Goal: Contribute content: Contribute content

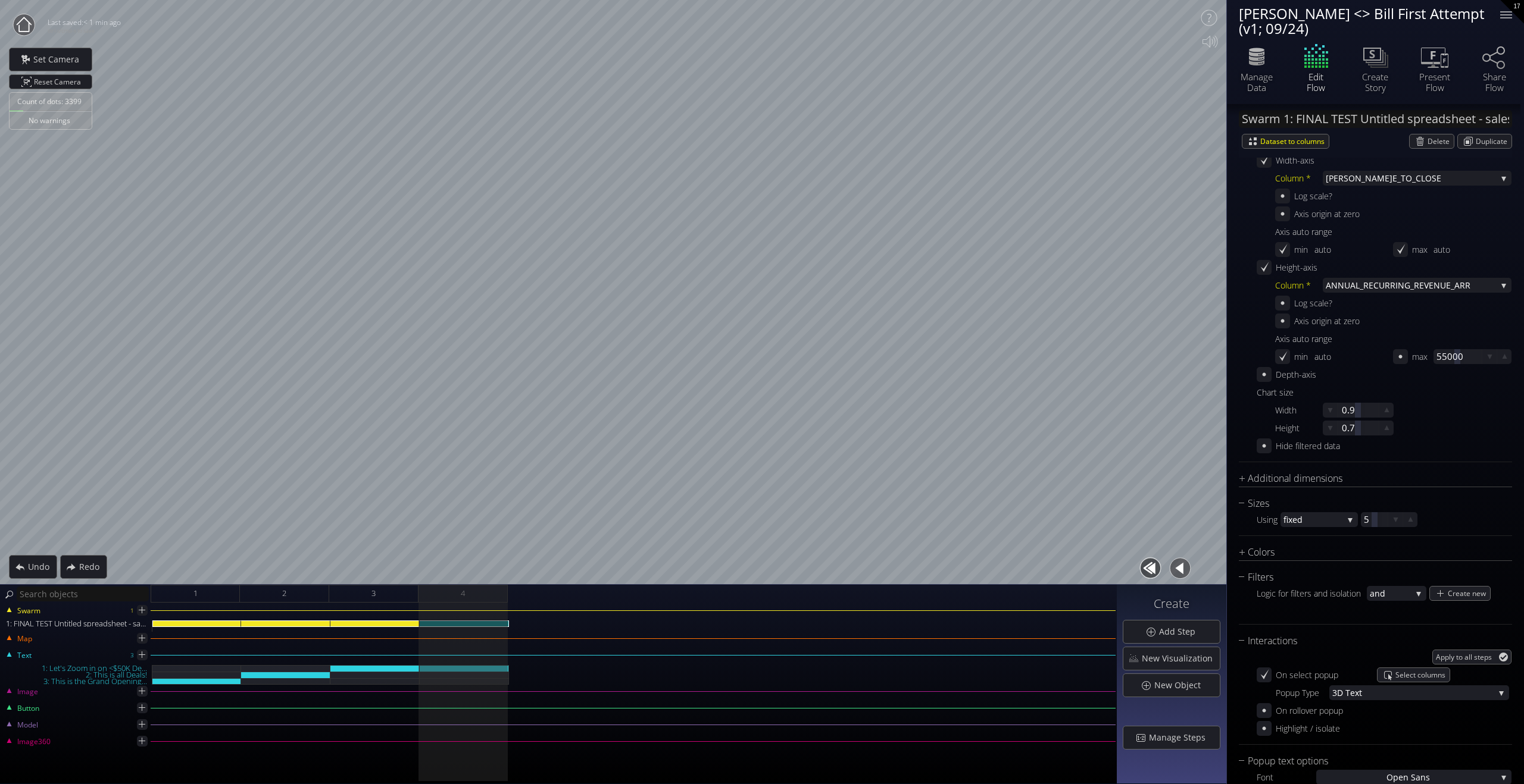
scroll to position [207, 0]
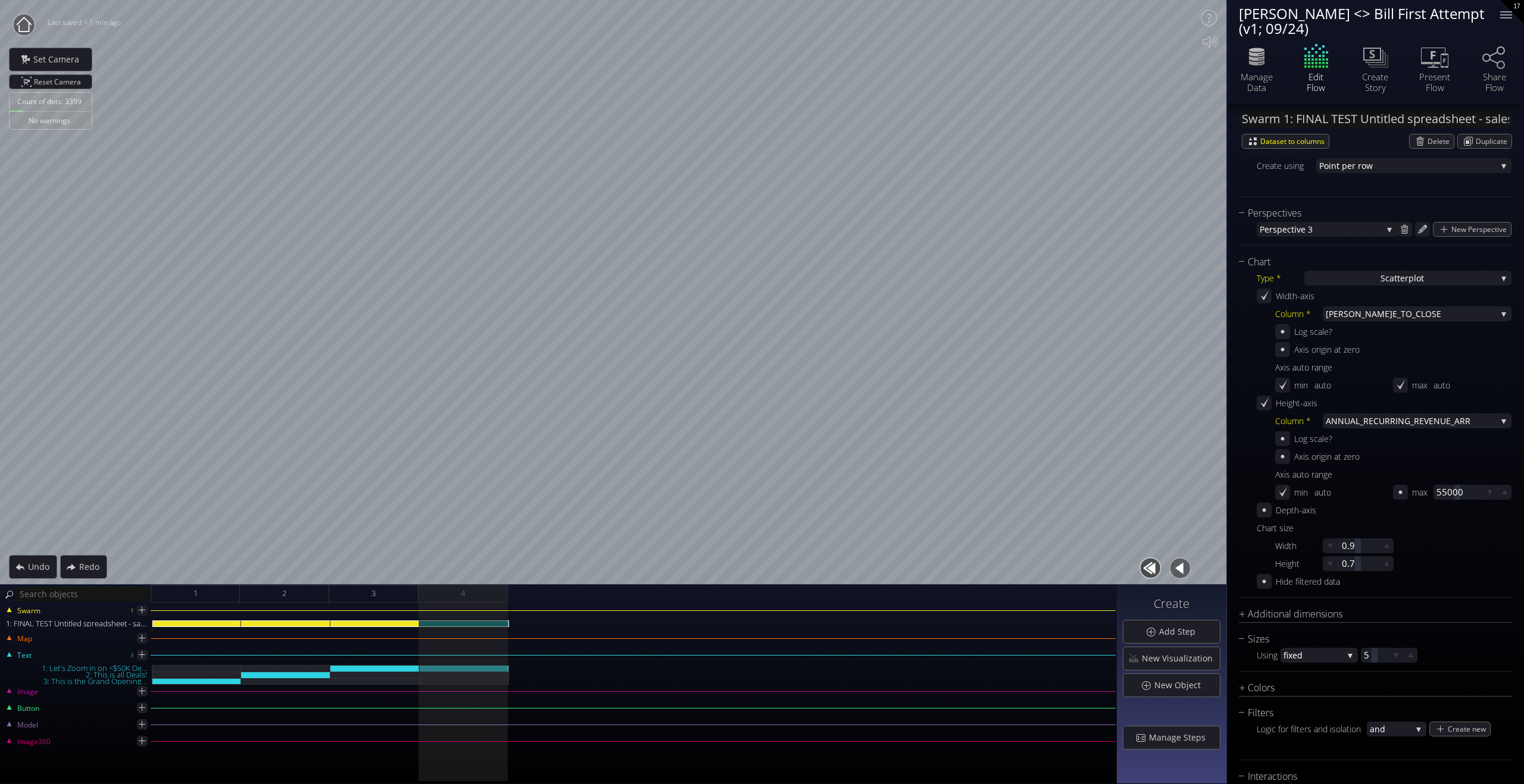
click at [1283, 394] on div "Axis origin at zero Axis auto range min auto max auto" at bounding box center [1393, 368] width 237 height 53
click at [1283, 385] on icon at bounding box center [1283, 384] width 9 height 10
click at [1325, 387] on div at bounding box center [1339, 385] width 49 height 15
type input "0"
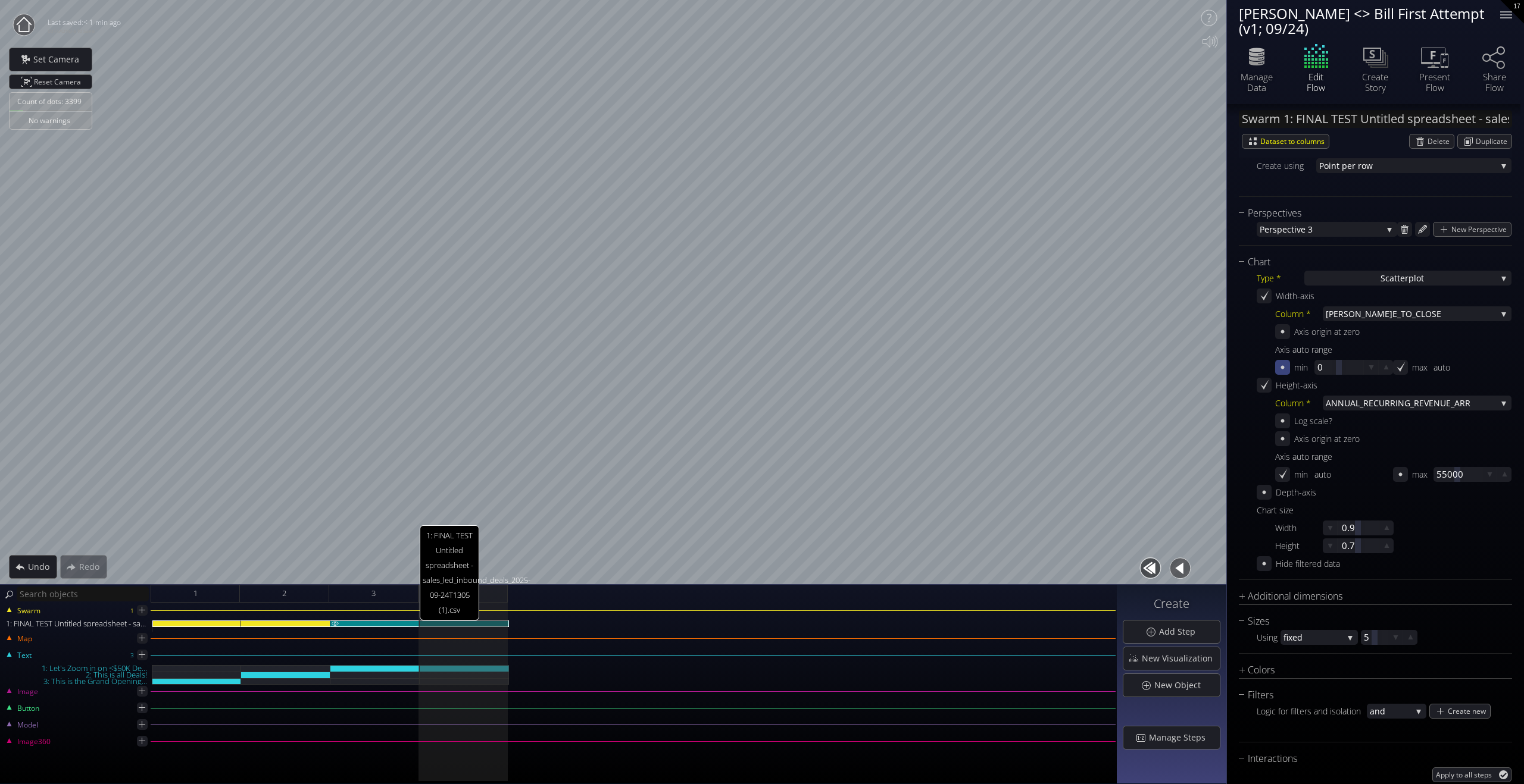
click at [398, 621] on div "1: FINAL TEST Untitled spreadsheet - sales_led_inbound_deals_2025-09-24T1305 (1…" at bounding box center [374, 624] width 89 height 7
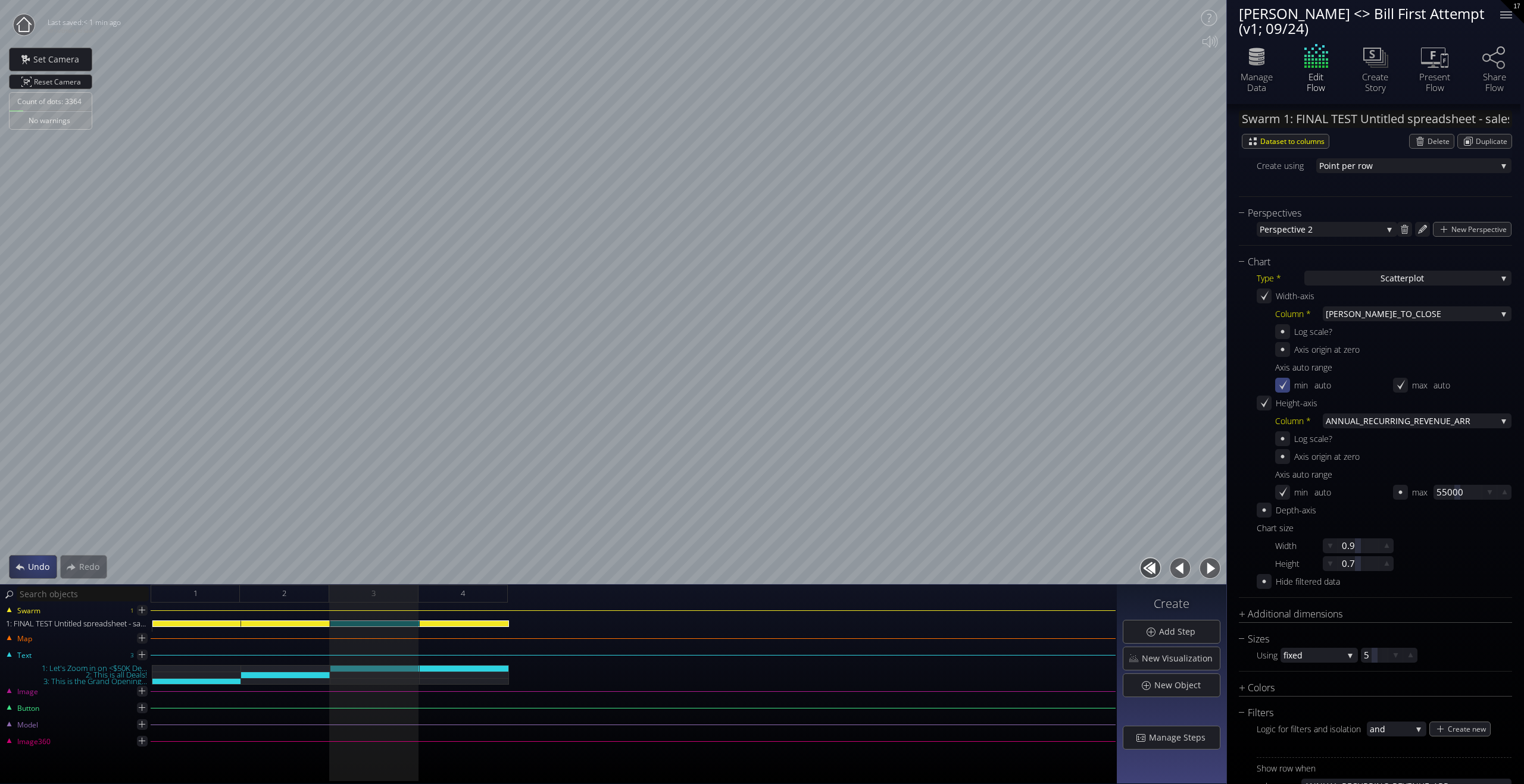
click at [40, 559] on div "Undo" at bounding box center [32, 567] width 47 height 22
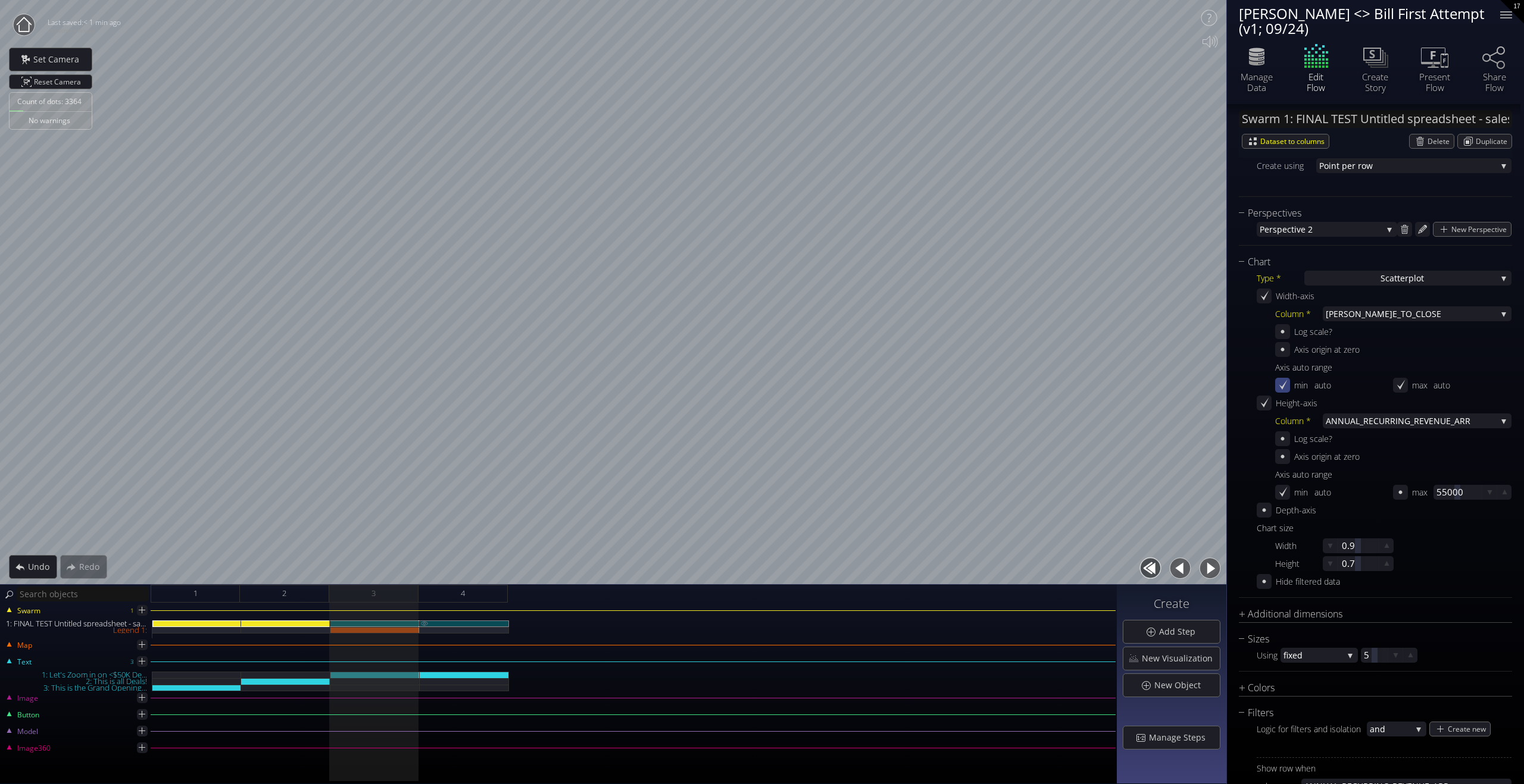
click at [458, 622] on div "1: FINAL TEST Untitled spreadsheet - sales_led_inbound_deals_2025-09-24T1305 (1…" at bounding box center [464, 624] width 89 height 7
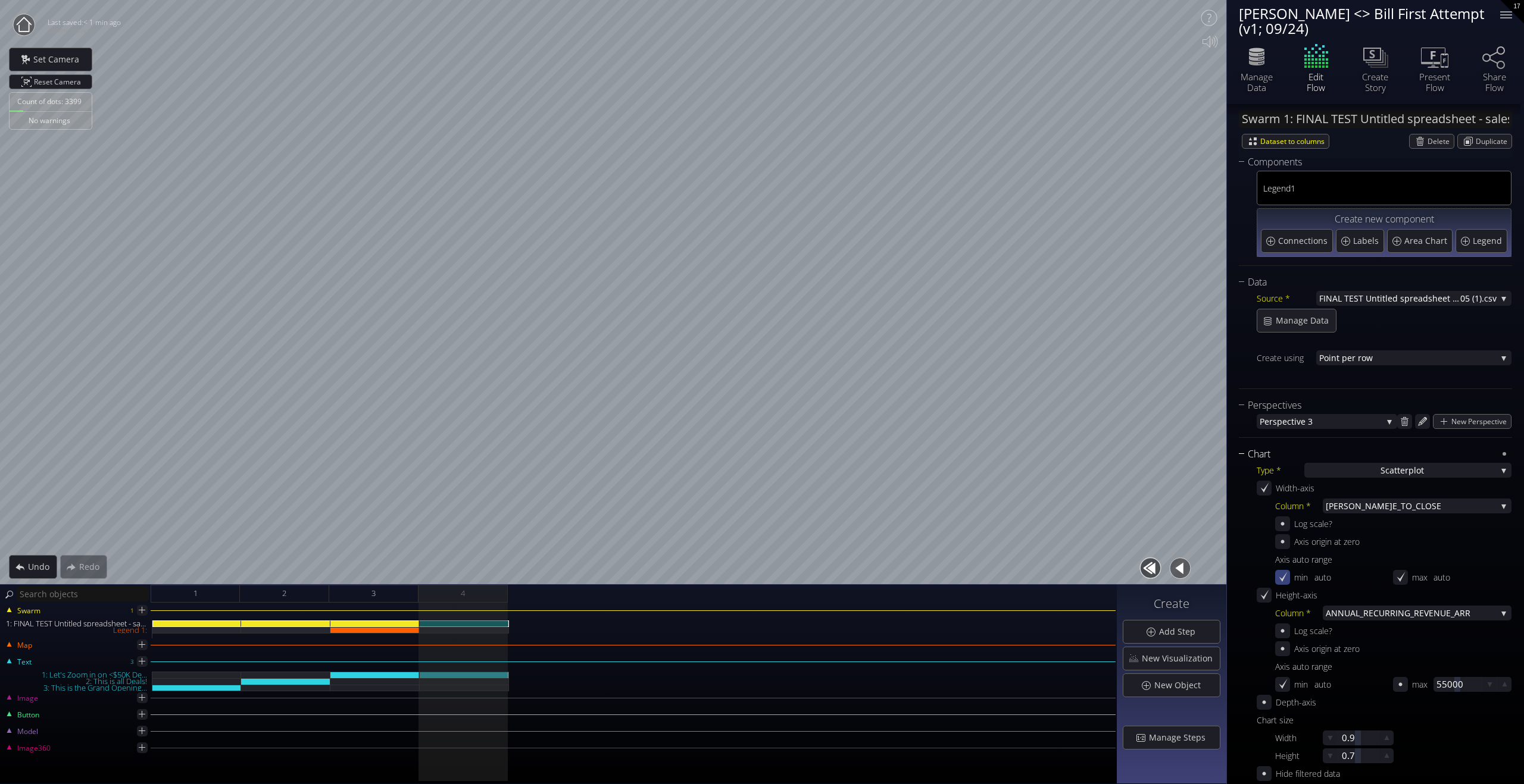
scroll to position [0, 0]
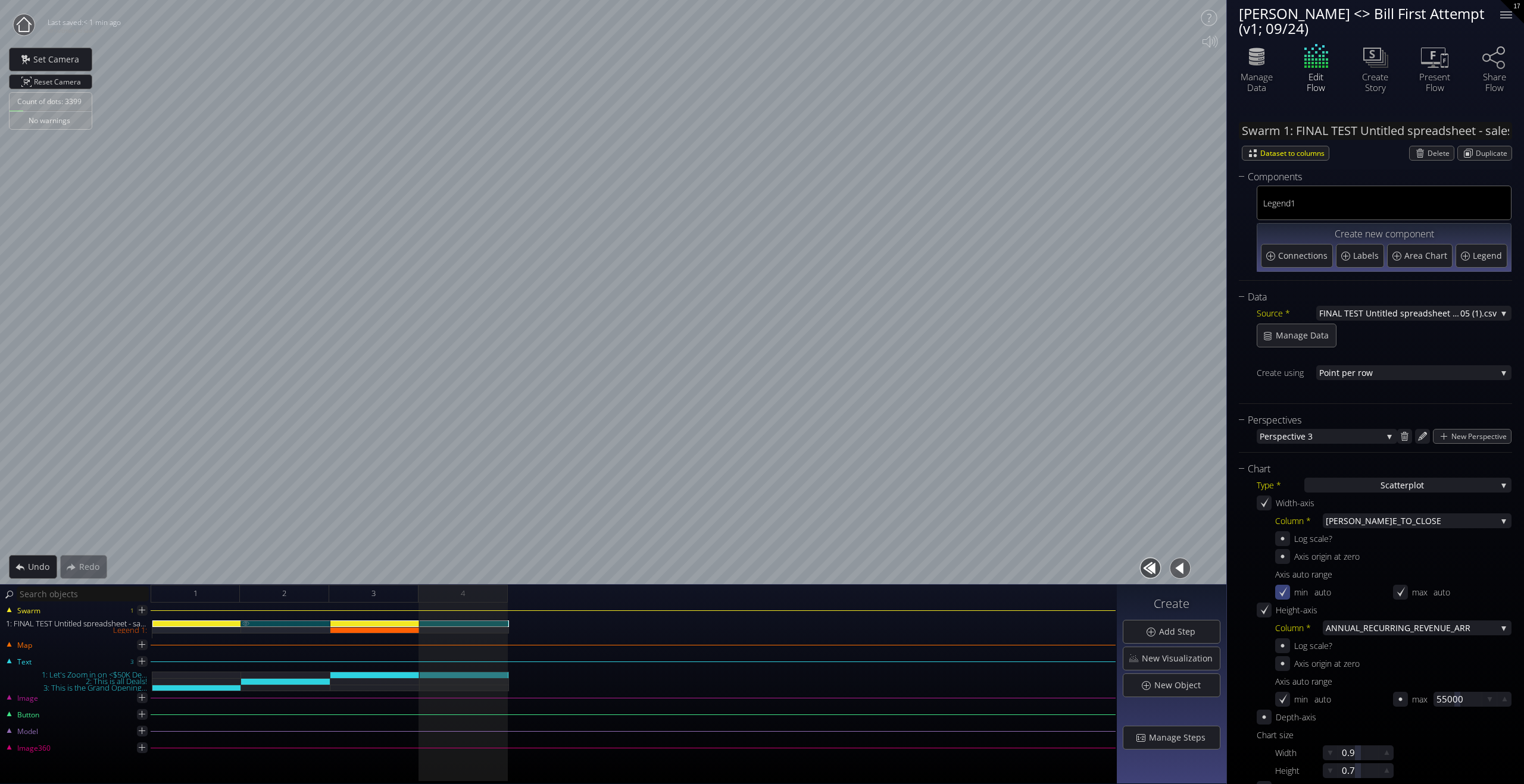
click at [317, 623] on div "1: FINAL TEST Untitled spreadsheet - sales_led_inbound_deals_2025-09-24T1305 (1…" at bounding box center [285, 624] width 89 height 7
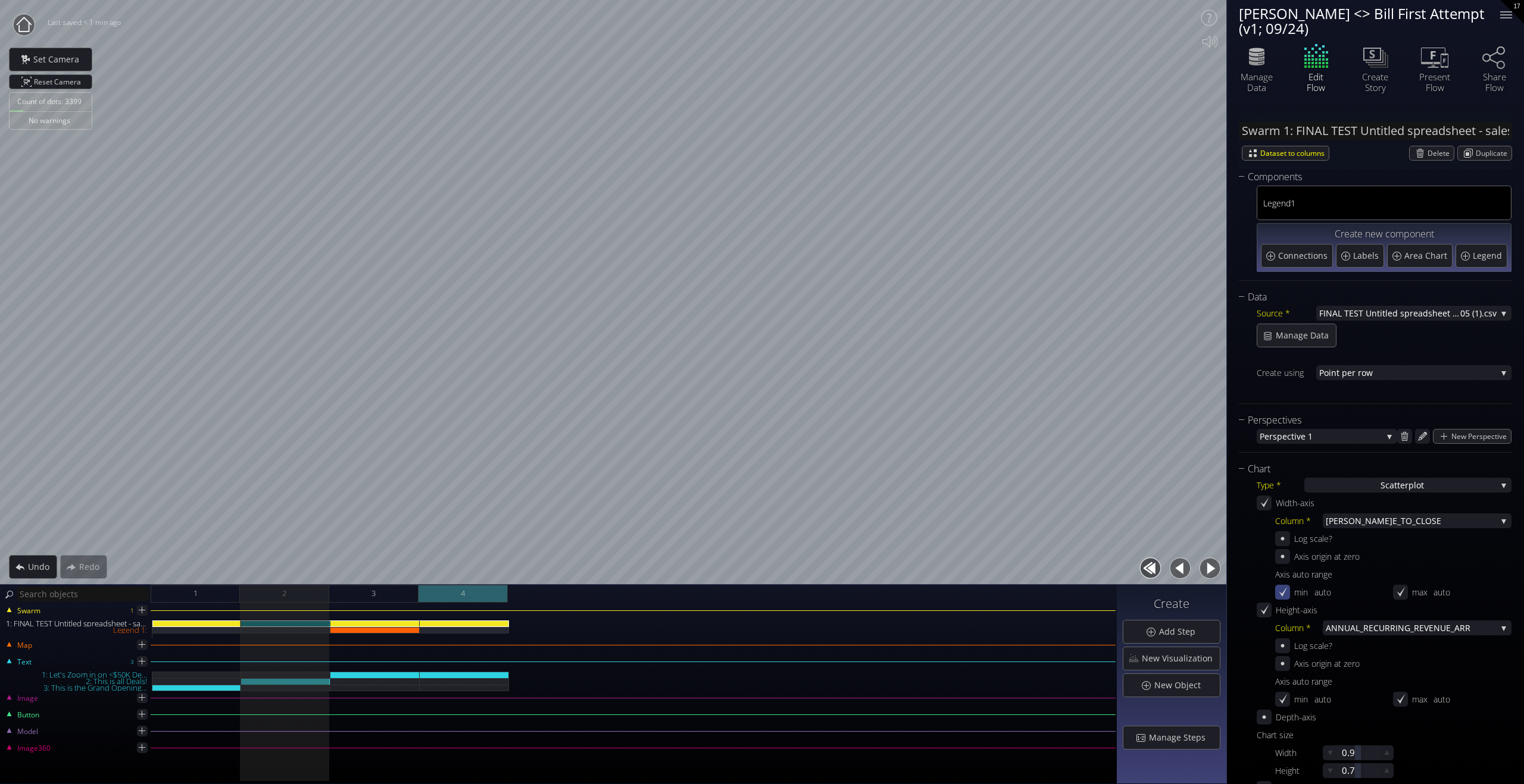
click at [455, 590] on div "4" at bounding box center [463, 594] width 89 height 18
type input "Time to Close"
type input "ARR"
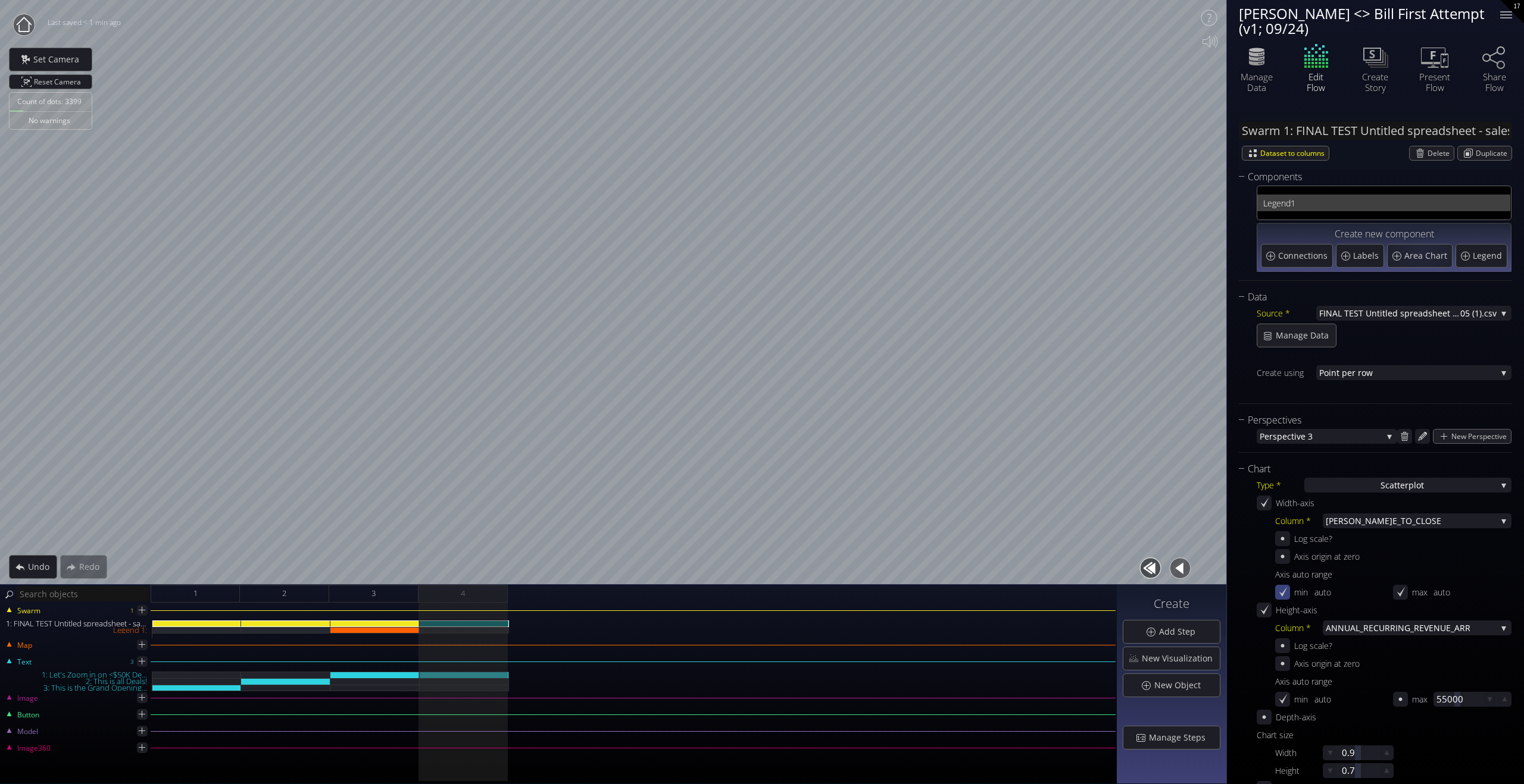
click at [1431, 197] on span "1" at bounding box center [1397, 203] width 214 height 15
type input "Legend 1:"
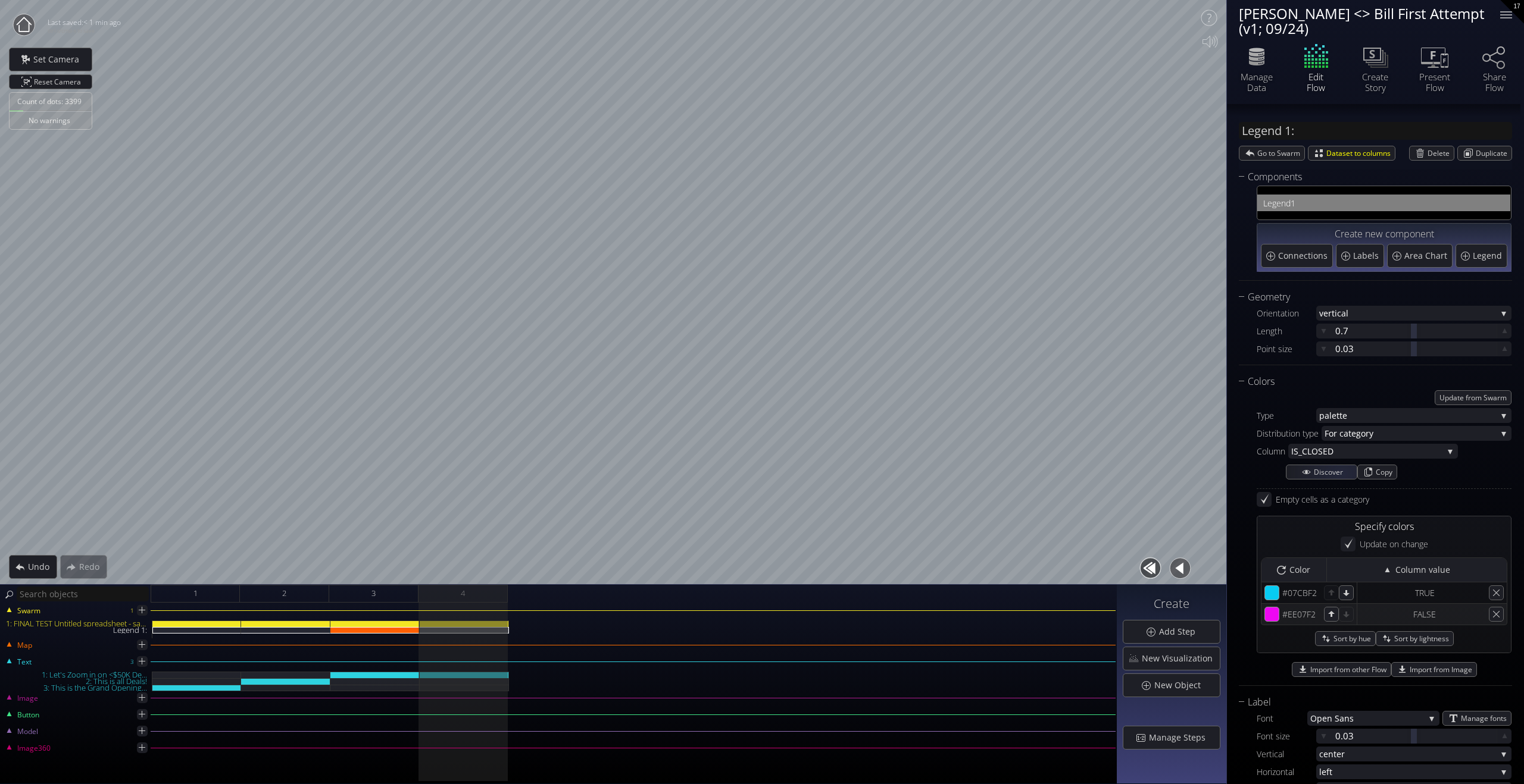
scroll to position [42, 0]
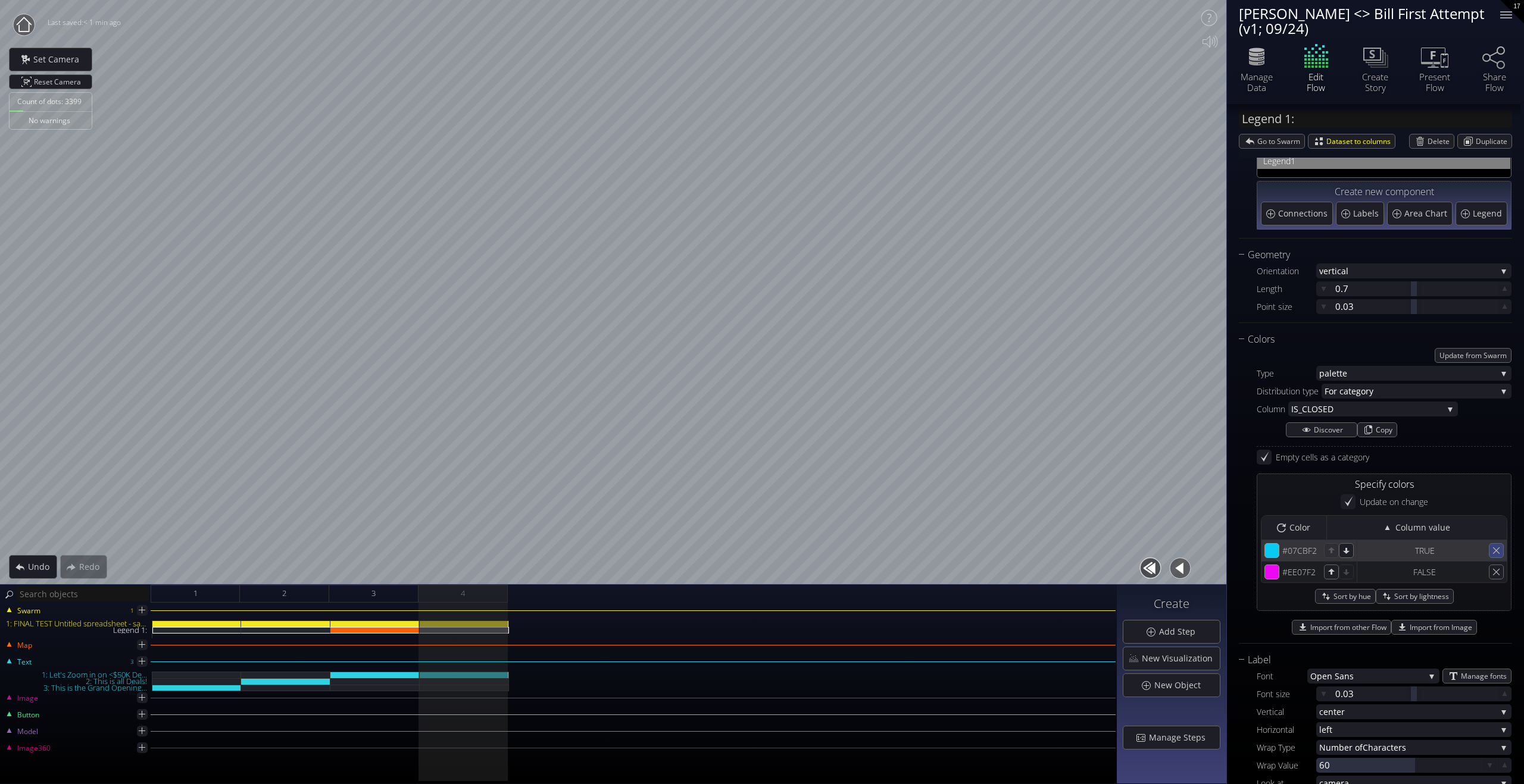
click at [1498, 550] on div at bounding box center [1496, 551] width 15 height 15
type input "#ee07f2"
click at [1498, 550] on div at bounding box center [1496, 551] width 15 height 15
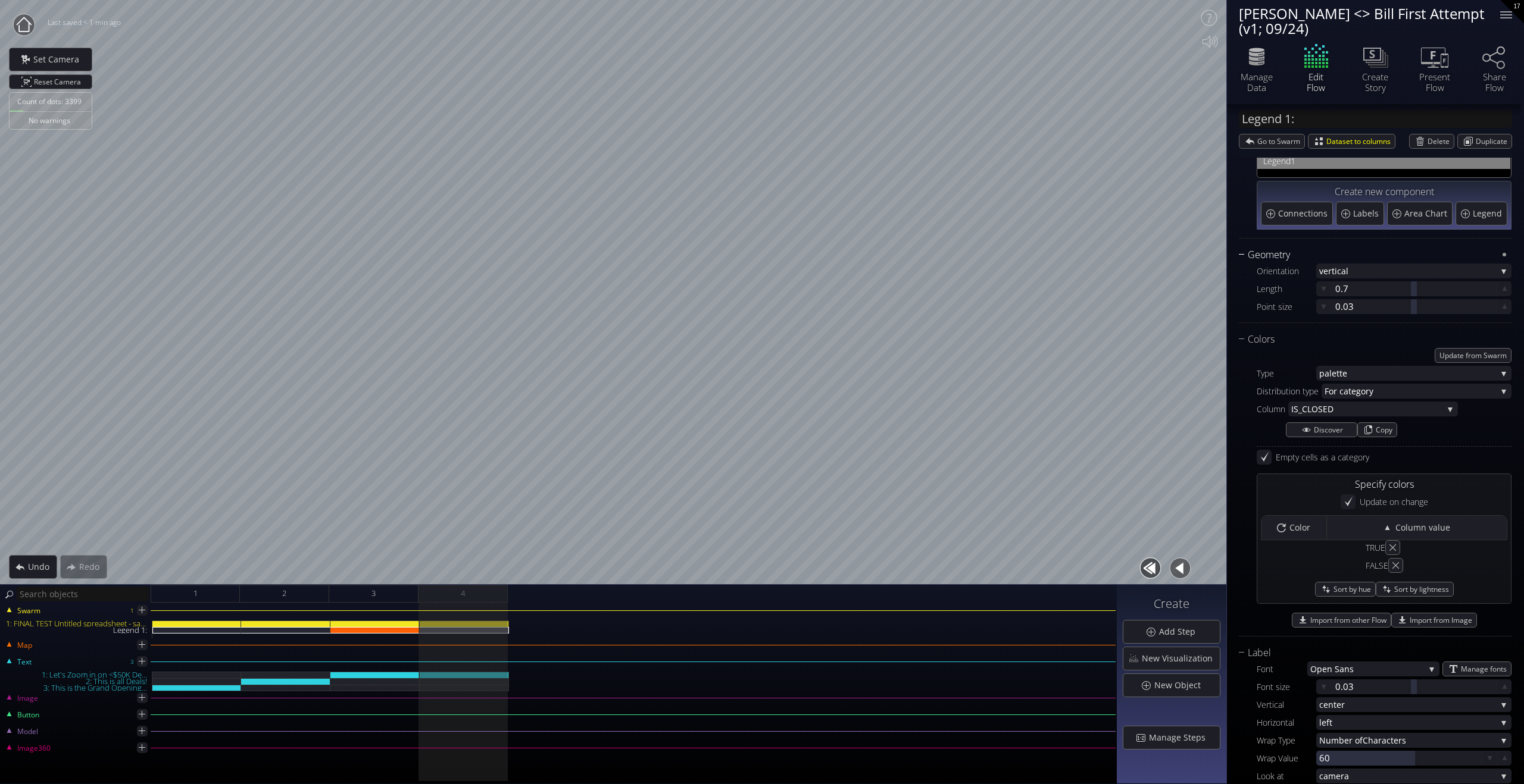
scroll to position [0, 0]
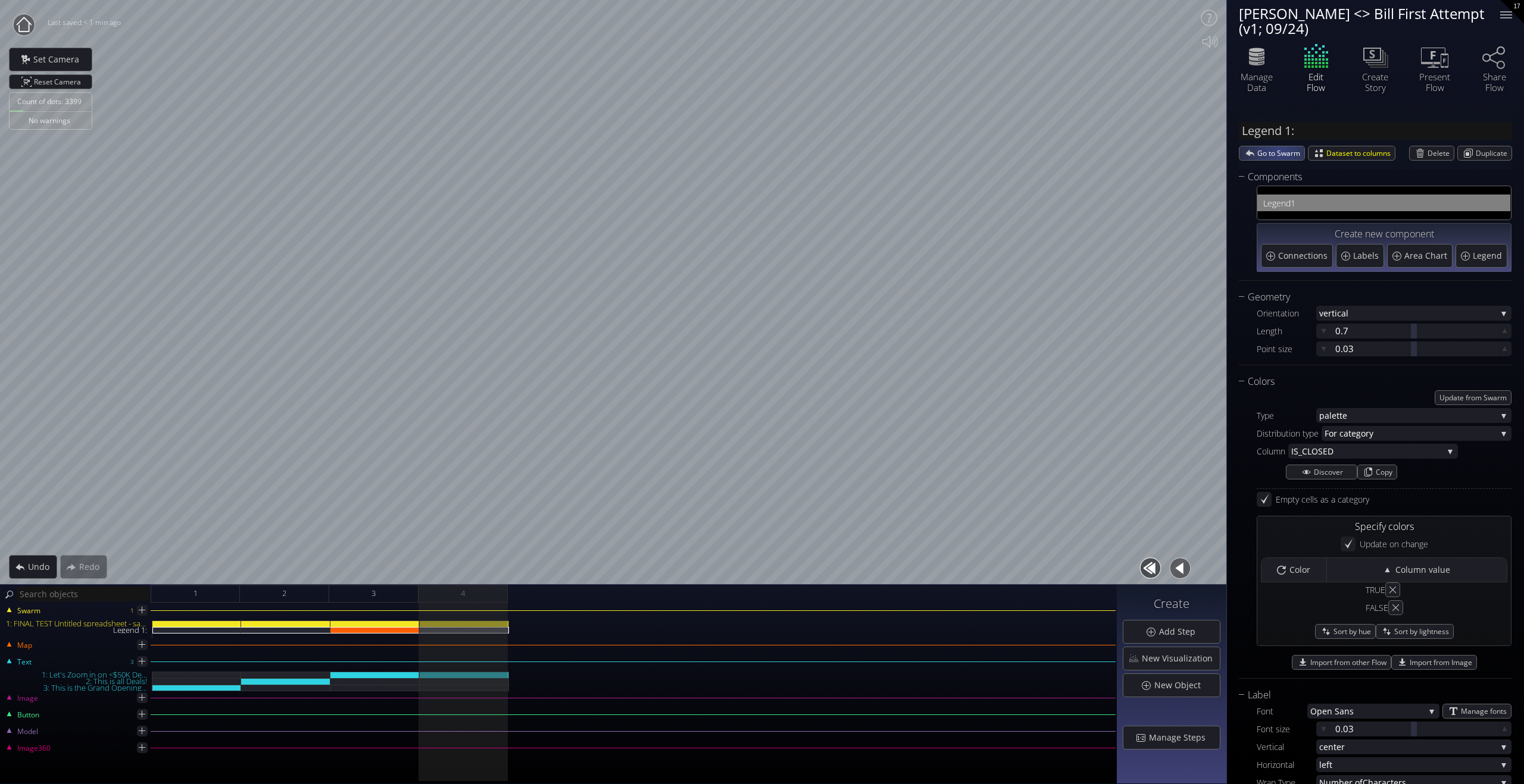
click at [1278, 150] on span "Go to Swarm" at bounding box center [1280, 153] width 47 height 14
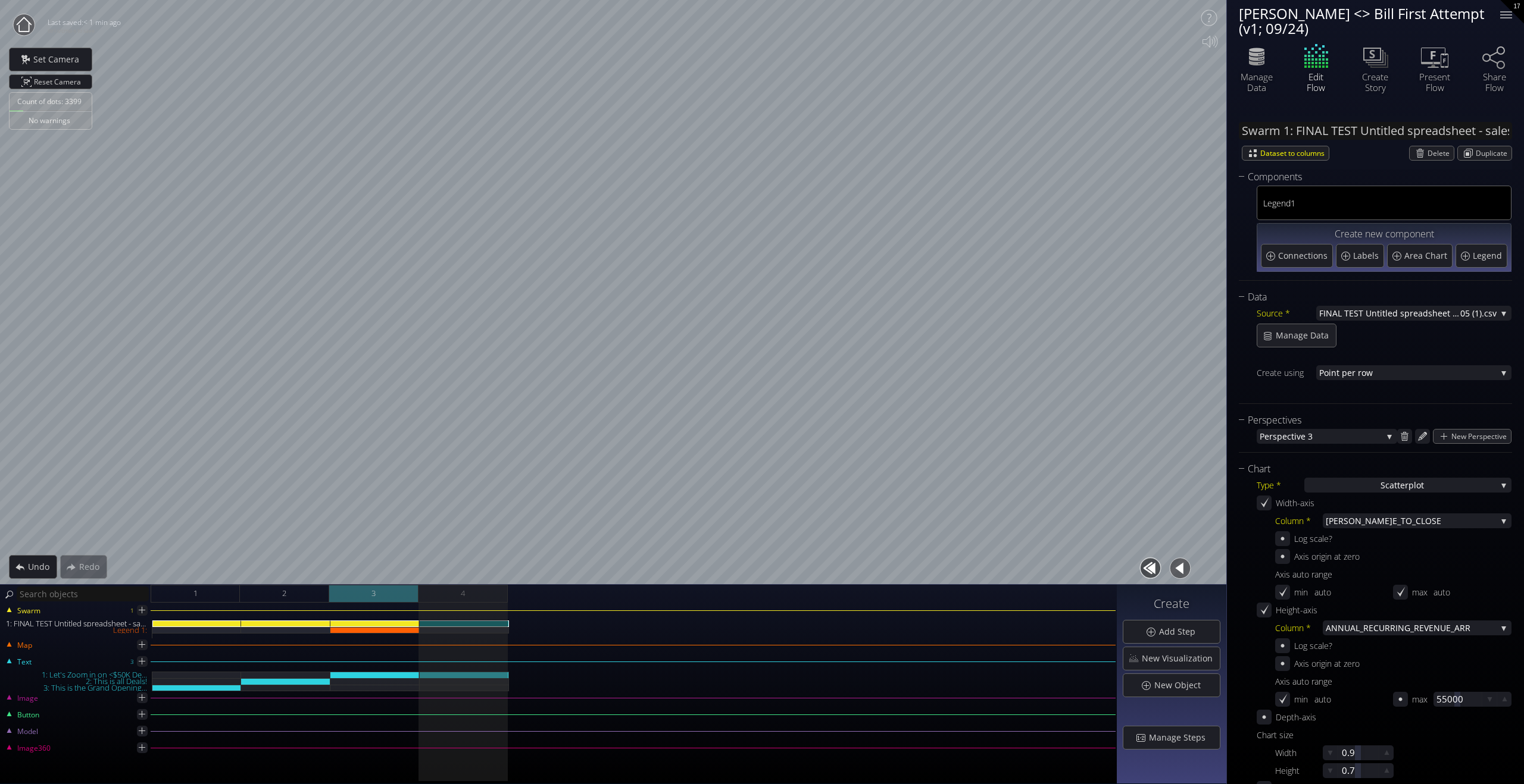
click at [388, 590] on div "3" at bounding box center [373, 594] width 89 height 18
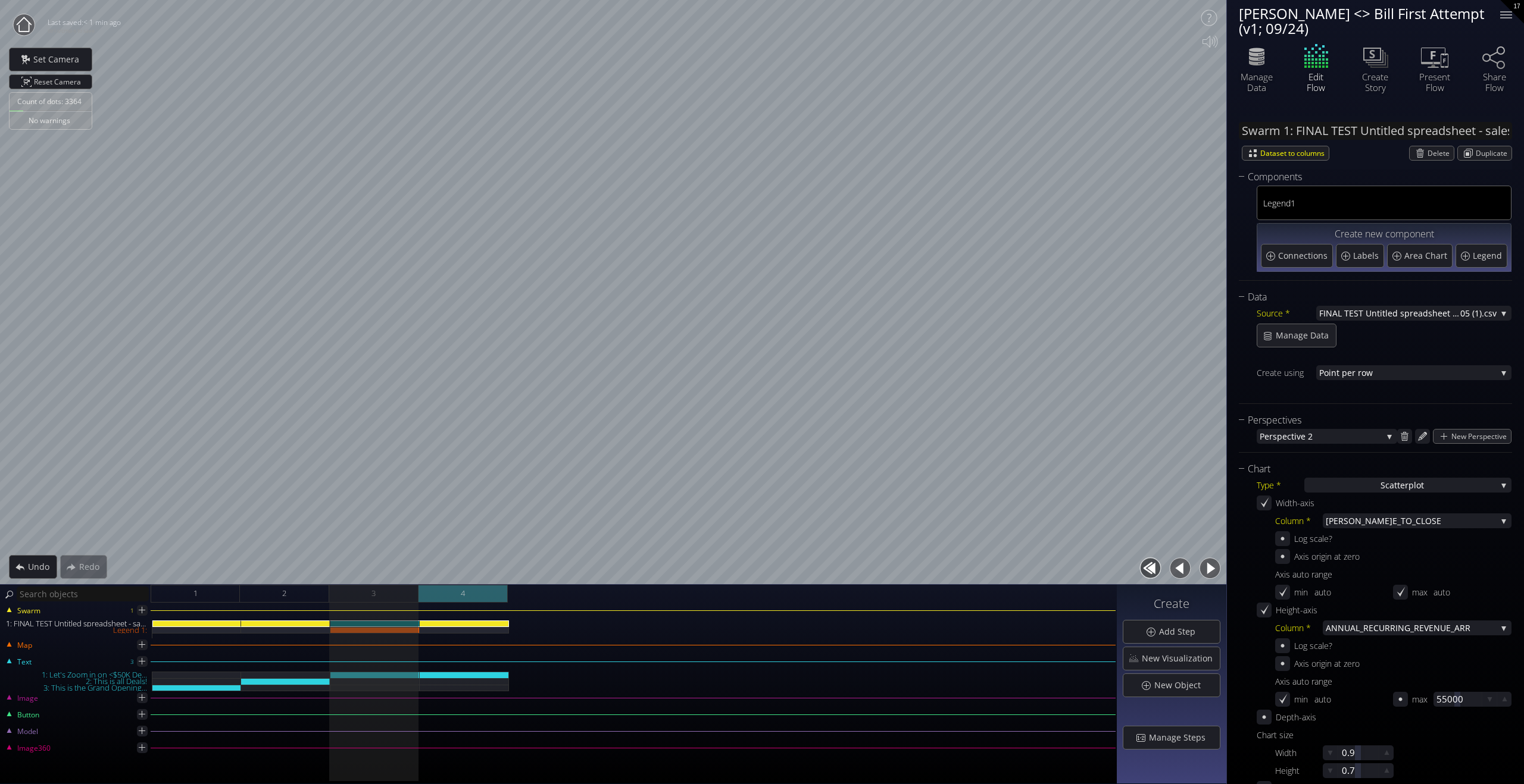
click at [492, 592] on div "4" at bounding box center [463, 594] width 89 height 18
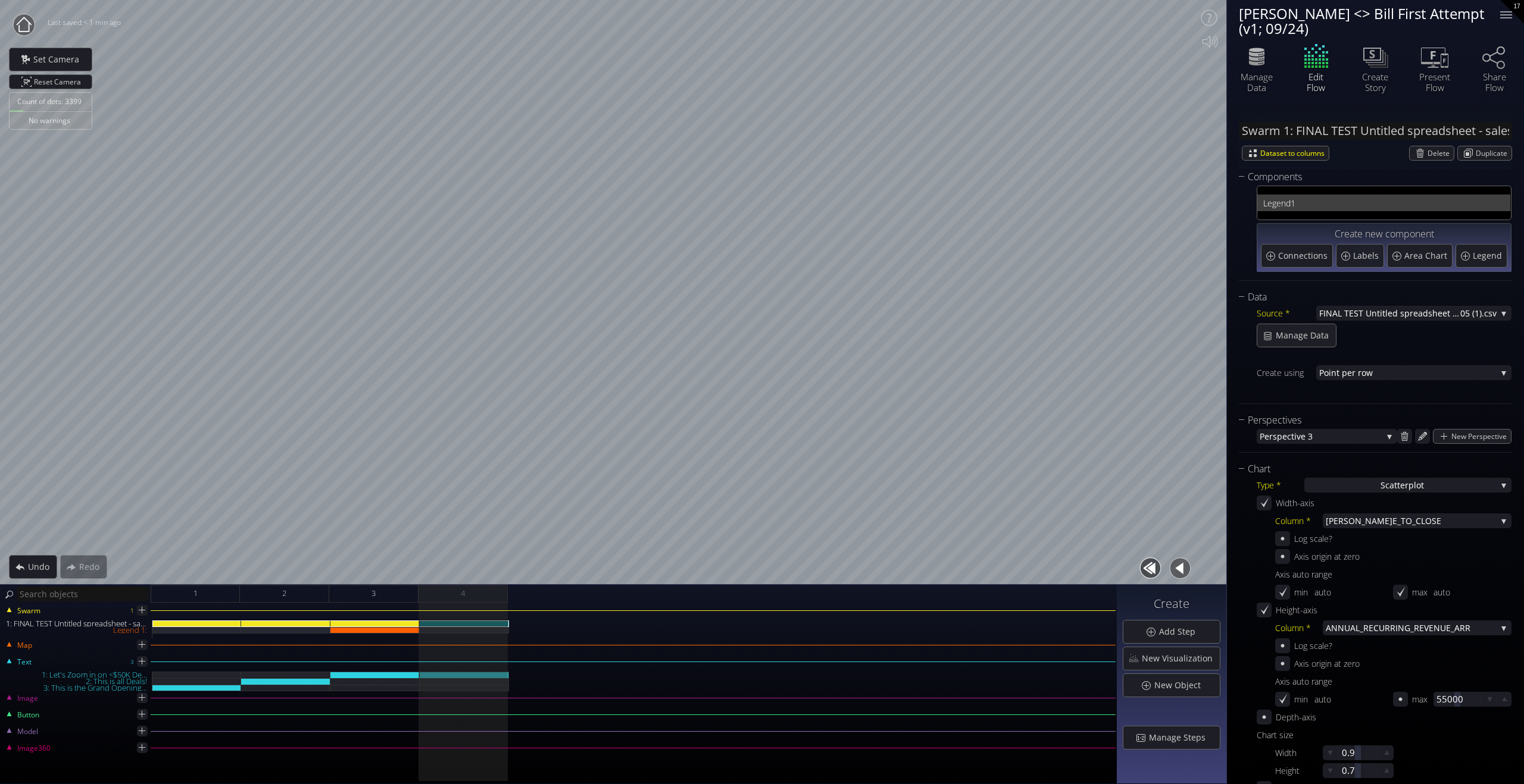
click at [1341, 204] on span "1" at bounding box center [1397, 203] width 214 height 15
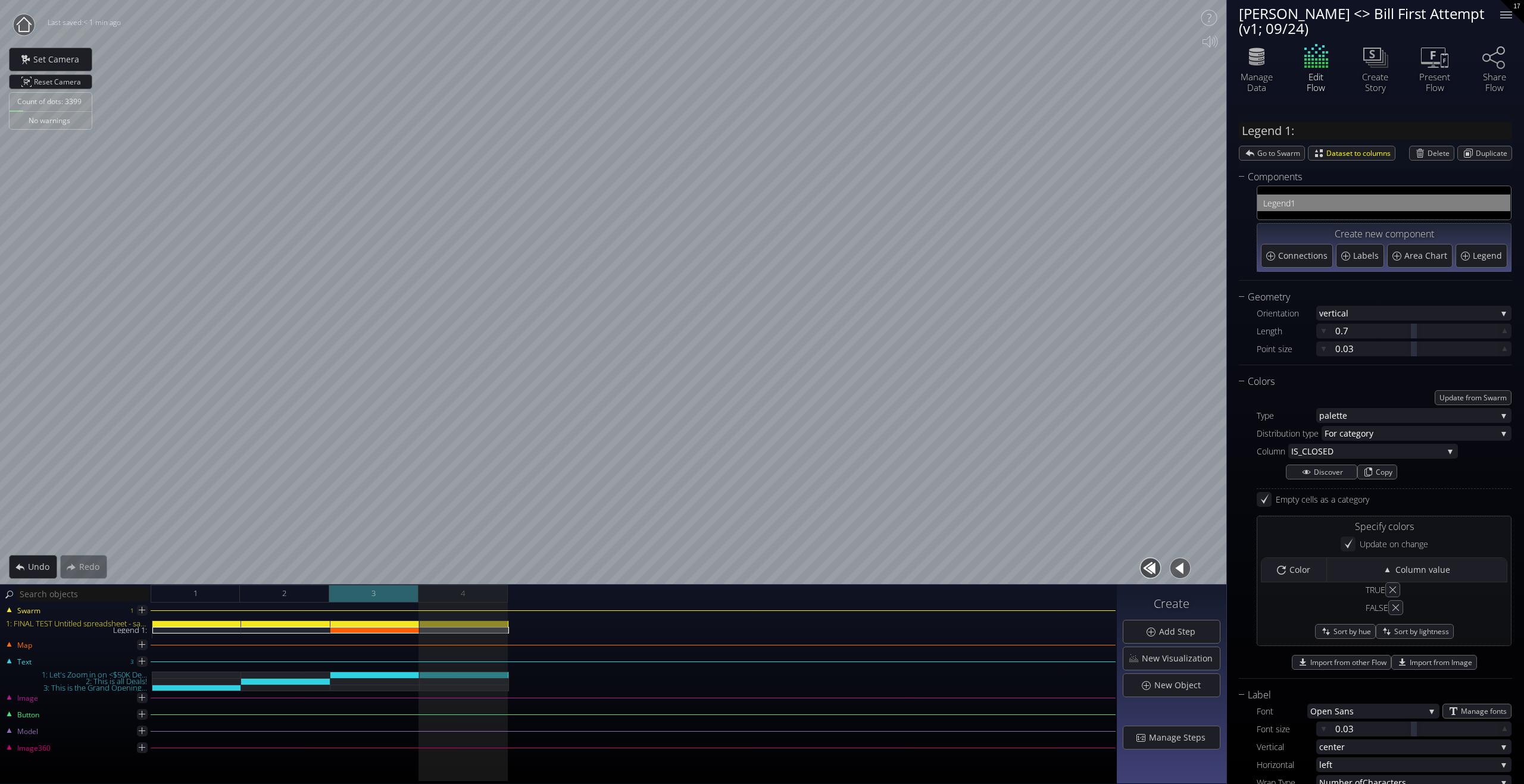
click at [390, 592] on div "3" at bounding box center [373, 594] width 89 height 18
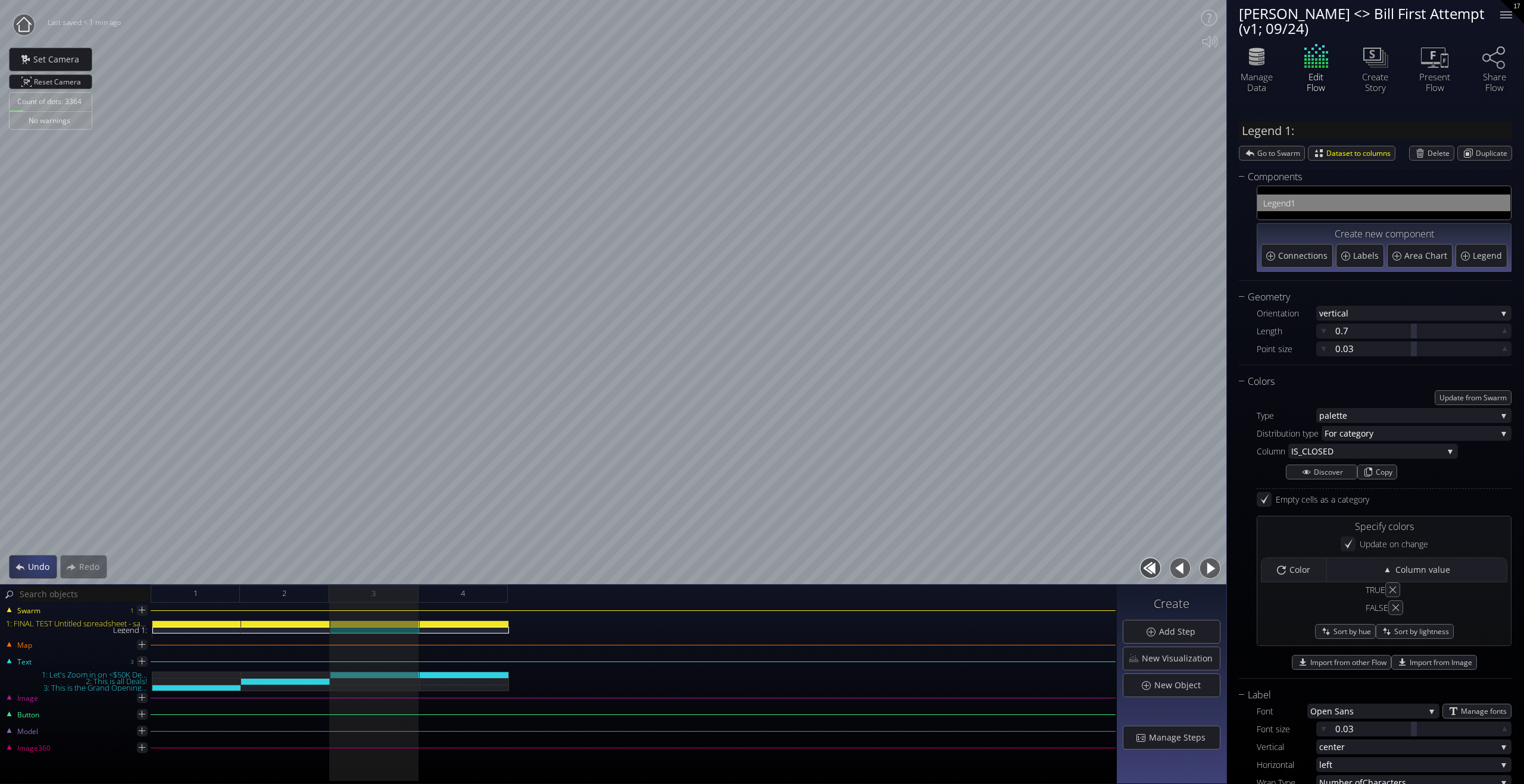
click at [40, 560] on div "Undo" at bounding box center [32, 567] width 47 height 22
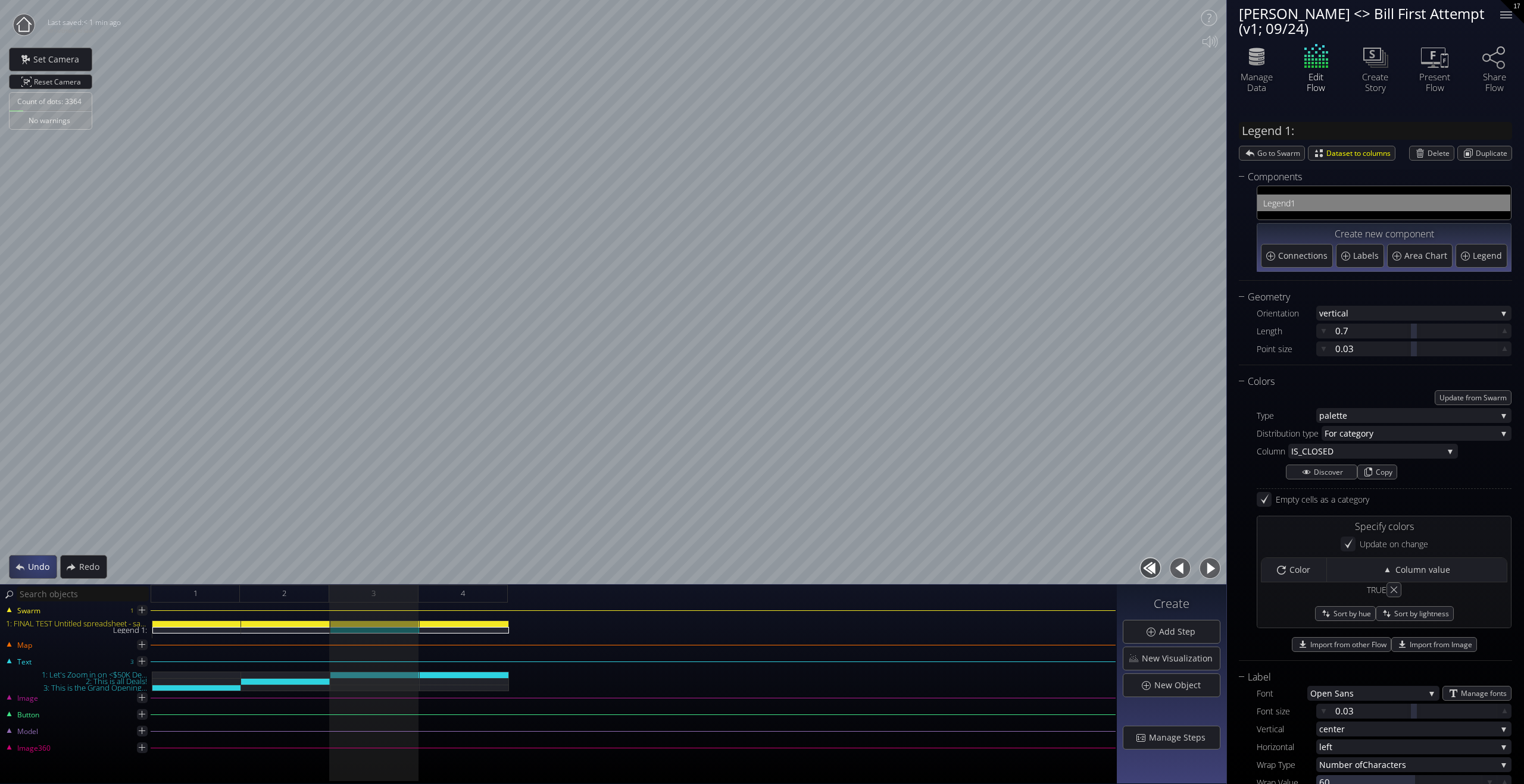
click at [40, 560] on div "Undo" at bounding box center [32, 567] width 47 height 22
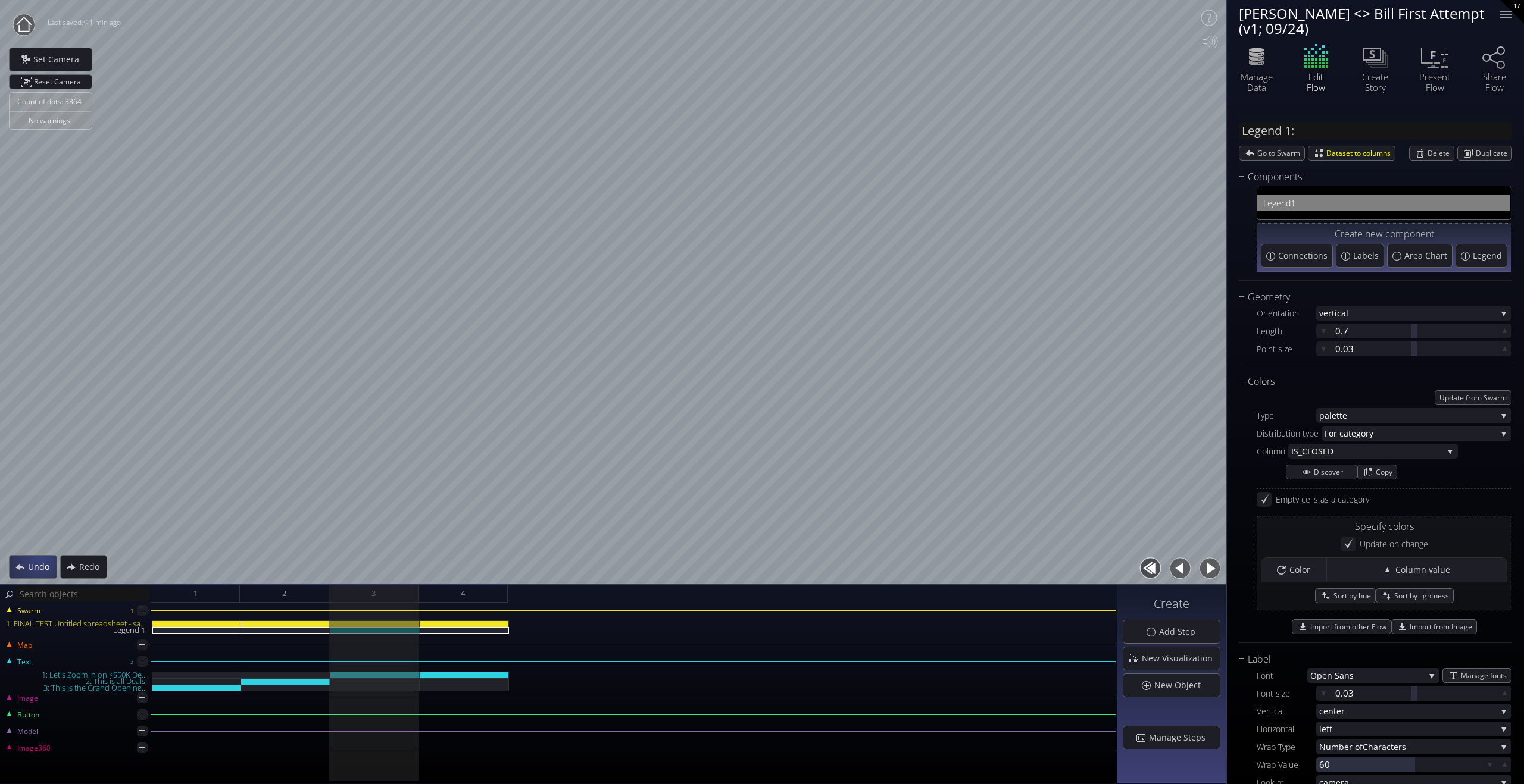
click at [40, 560] on div "Undo" at bounding box center [32, 567] width 47 height 22
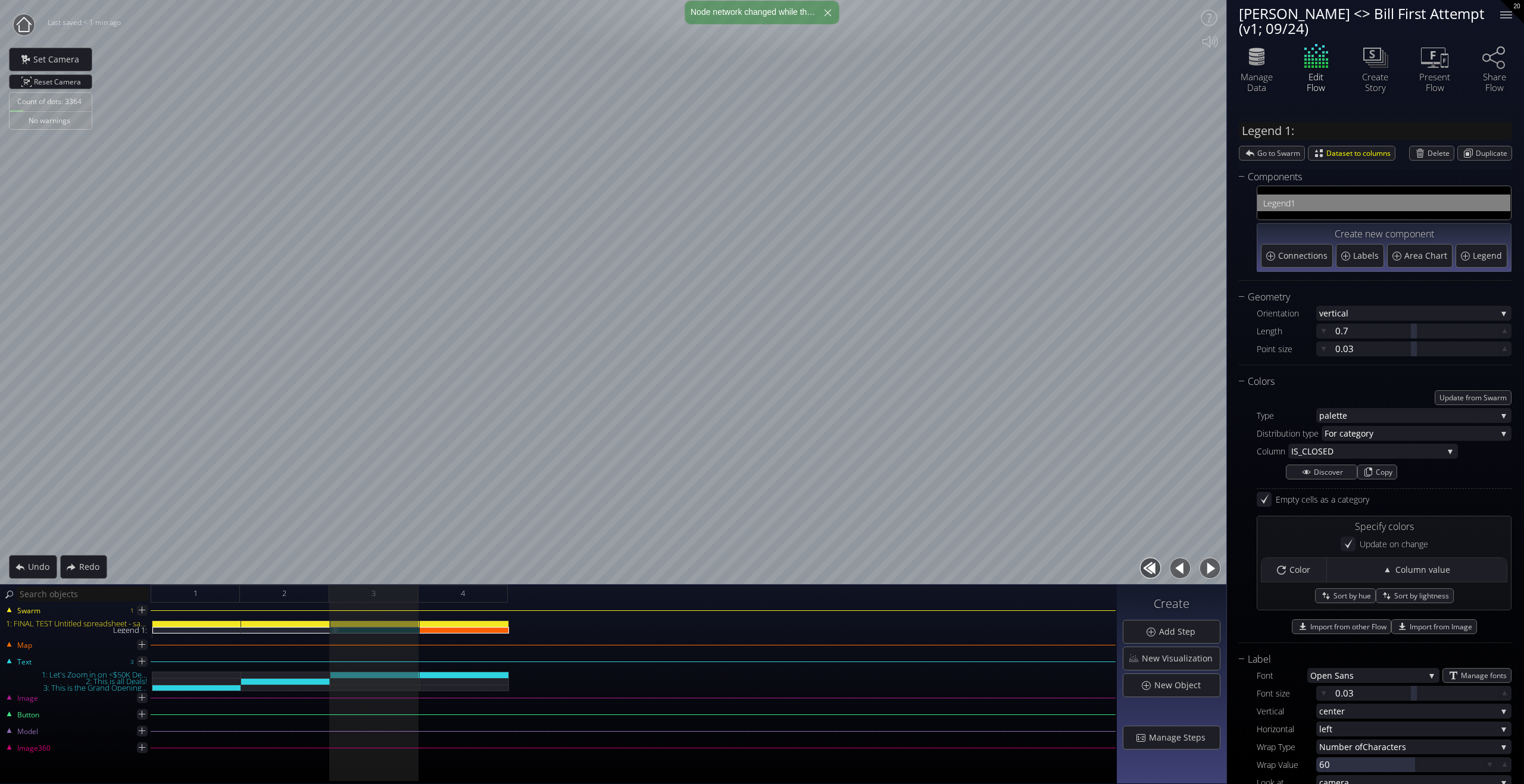
click at [391, 629] on div "Legend 1:" at bounding box center [374, 630] width 89 height 7
click at [454, 630] on div "Legend 1:" at bounding box center [464, 630] width 89 height 7
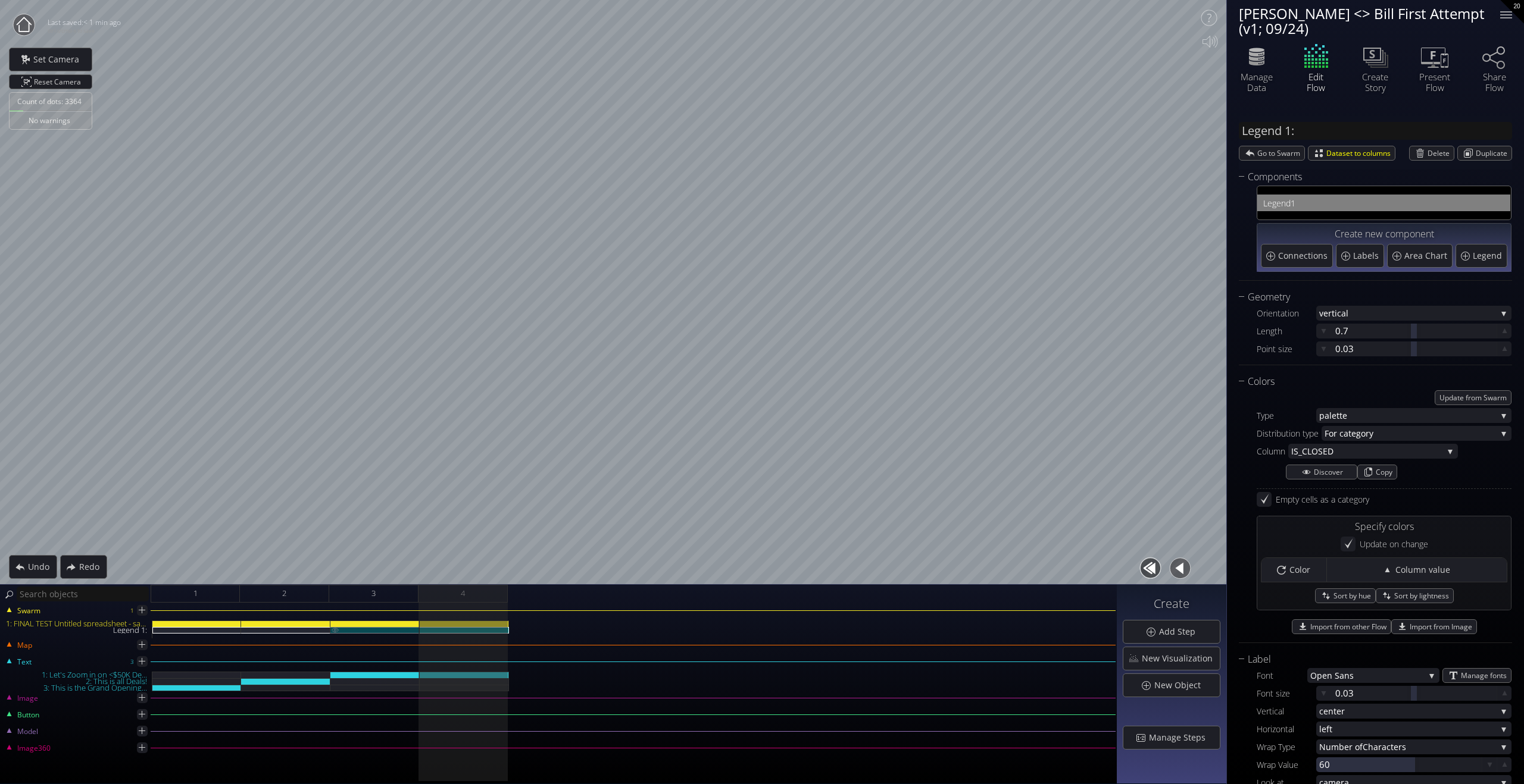
click at [387, 629] on div "Legend 1:" at bounding box center [374, 630] width 89 height 7
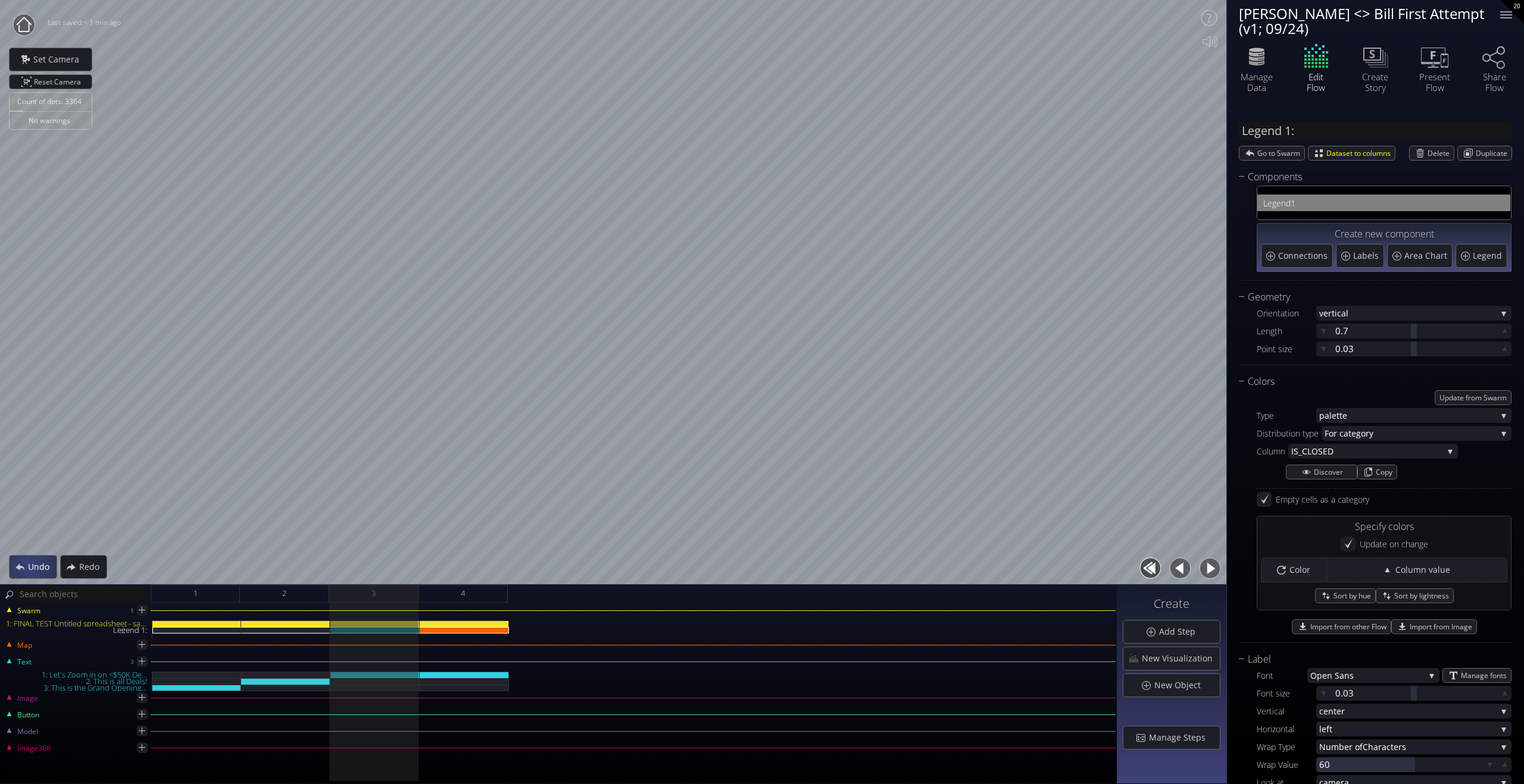
click at [28, 569] on span "Undo" at bounding box center [42, 567] width 29 height 12
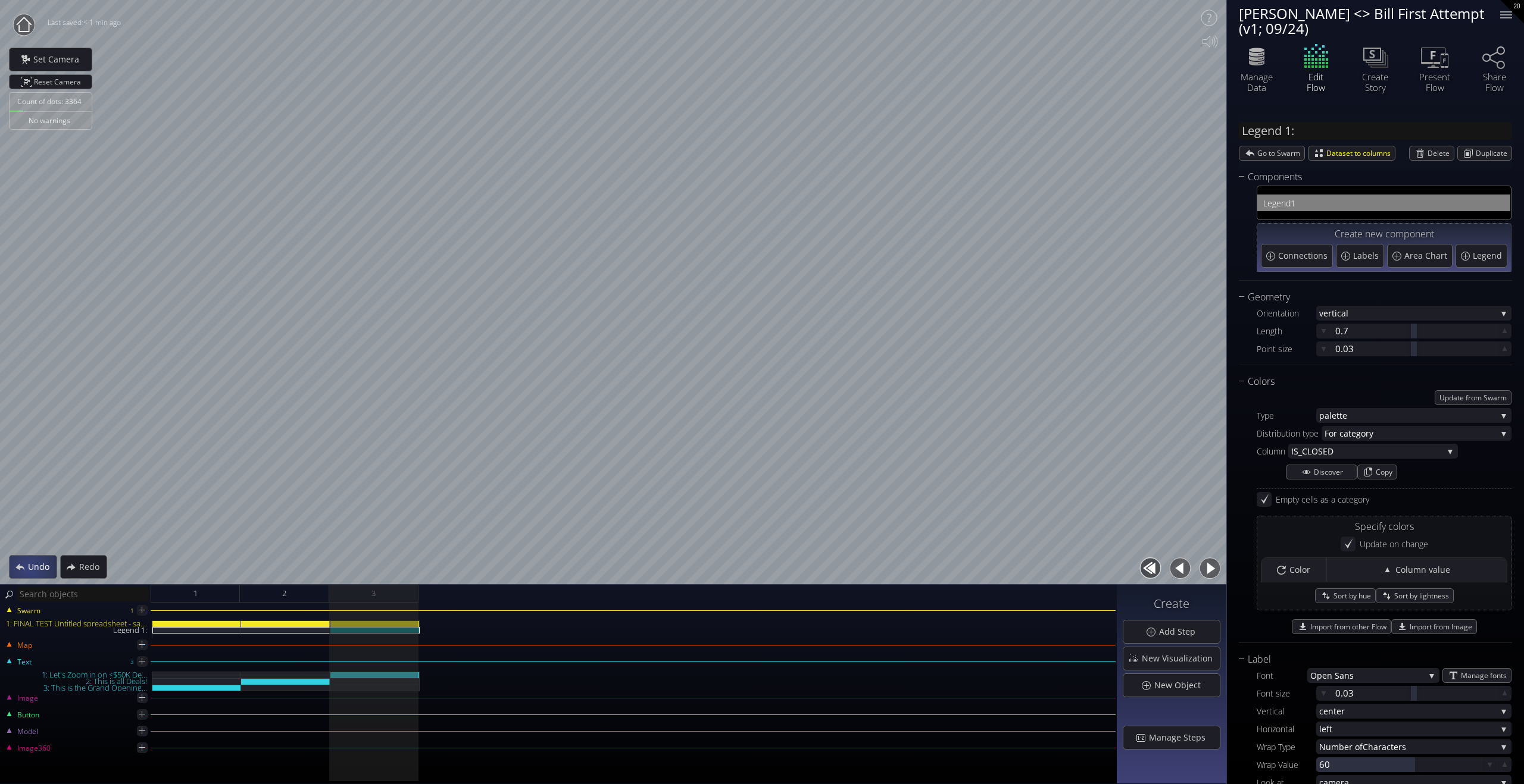
click at [28, 569] on span "Undo" at bounding box center [42, 567] width 29 height 12
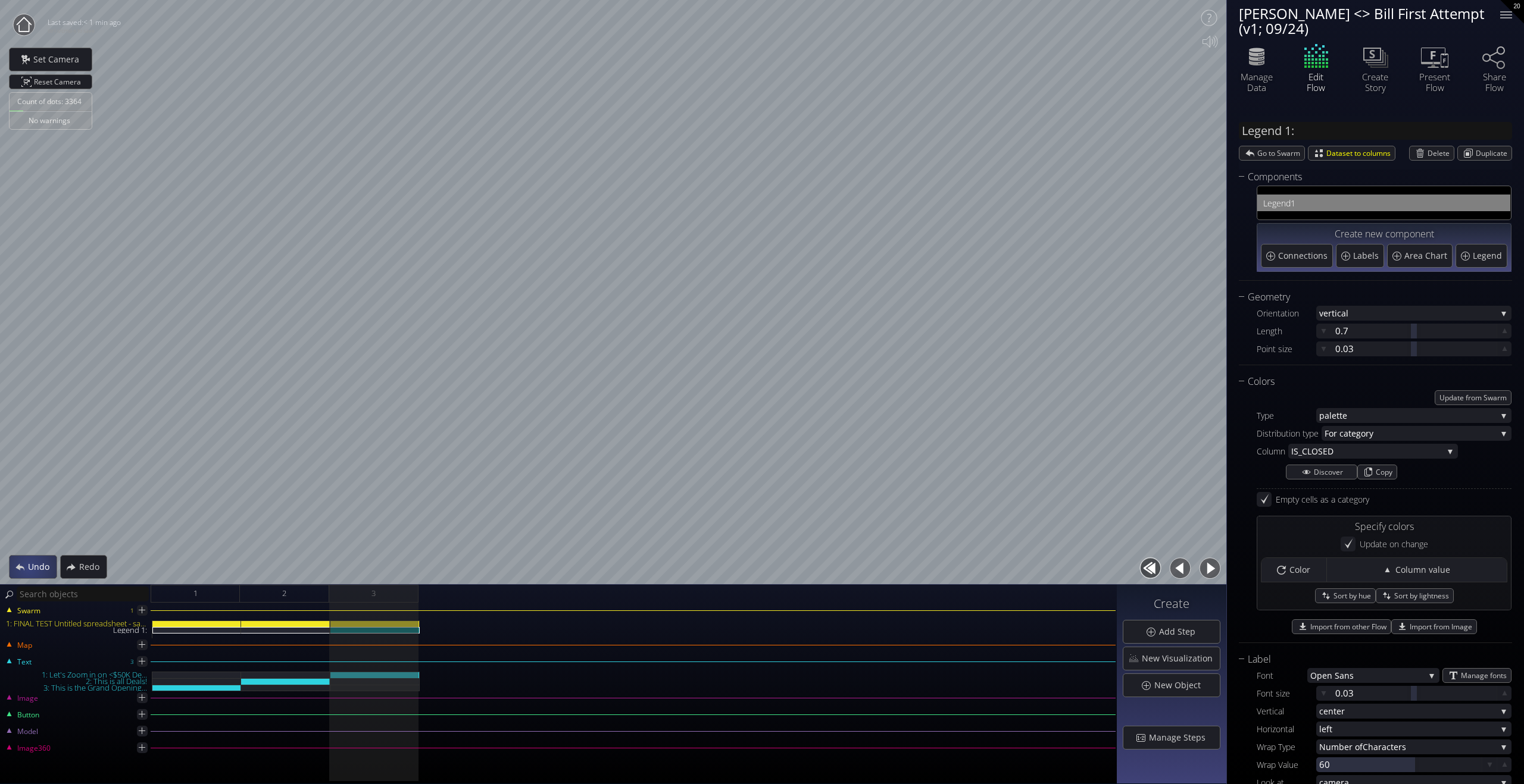
click at [28, 569] on span "Undo" at bounding box center [42, 567] width 29 height 12
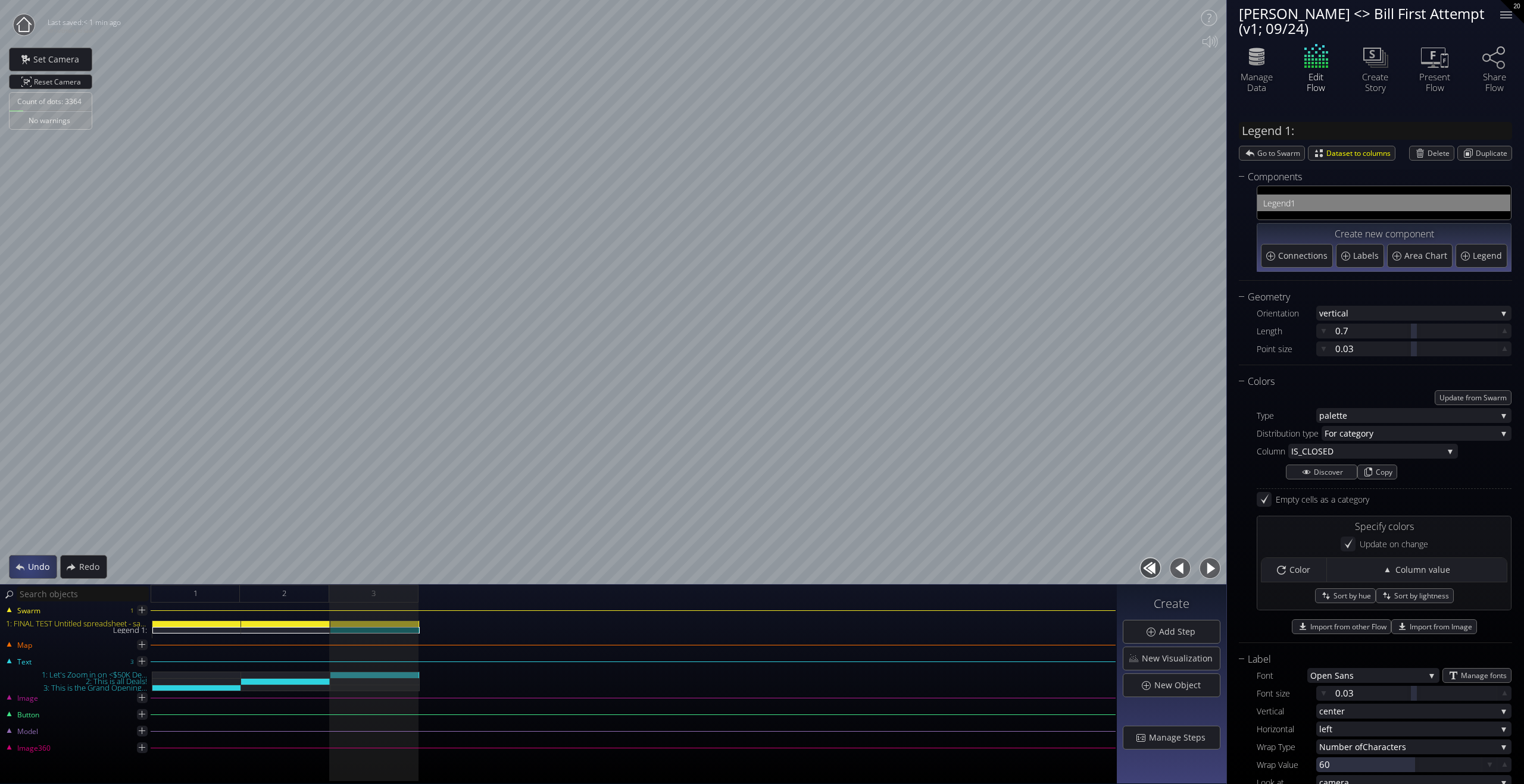
click at [28, 569] on span "Undo" at bounding box center [42, 567] width 29 height 12
click at [1173, 685] on span "New Object" at bounding box center [1181, 685] width 54 height 12
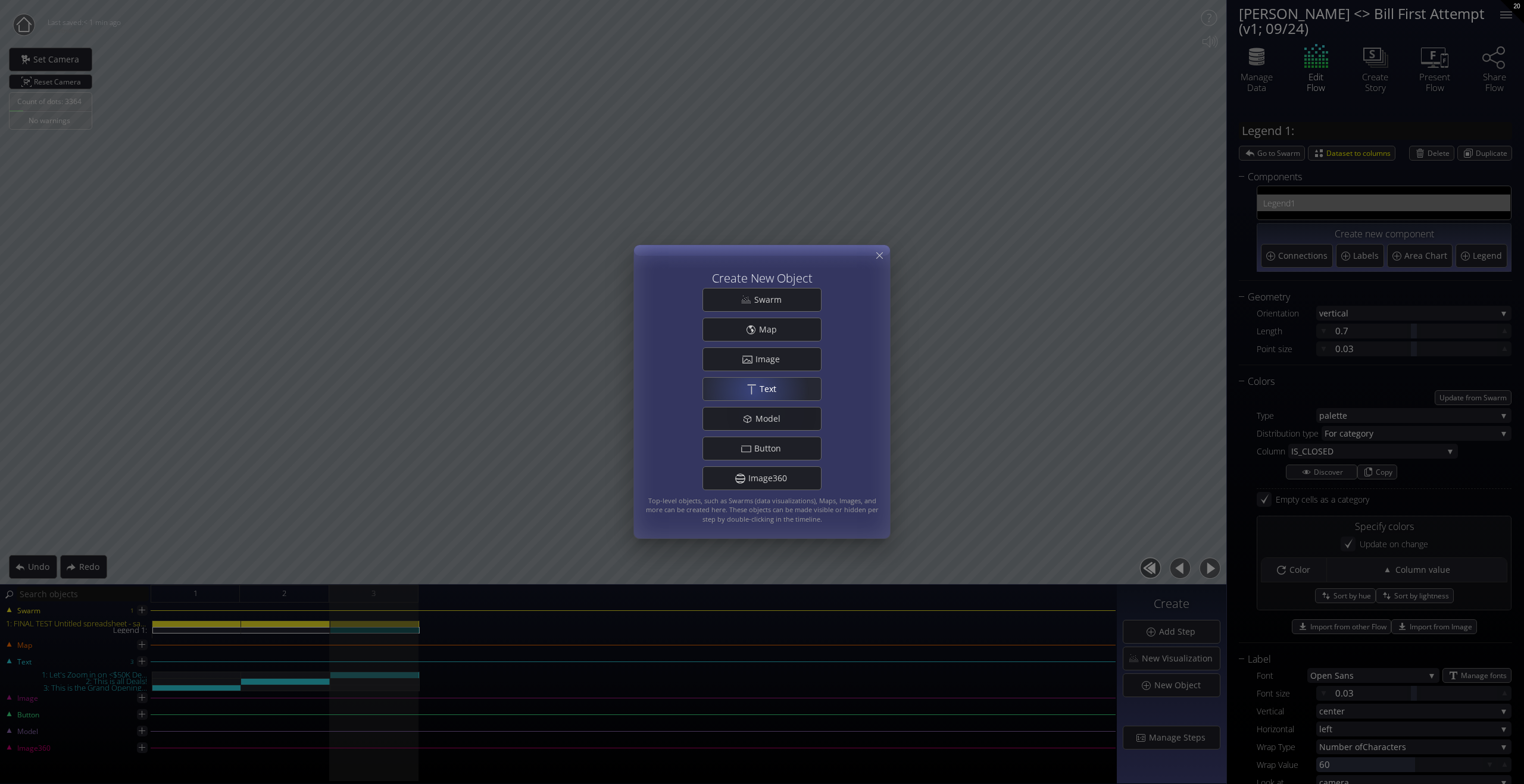
click at [752, 390] on div ".st0{fill:#FFFFFF;} Text" at bounding box center [762, 389] width 118 height 22
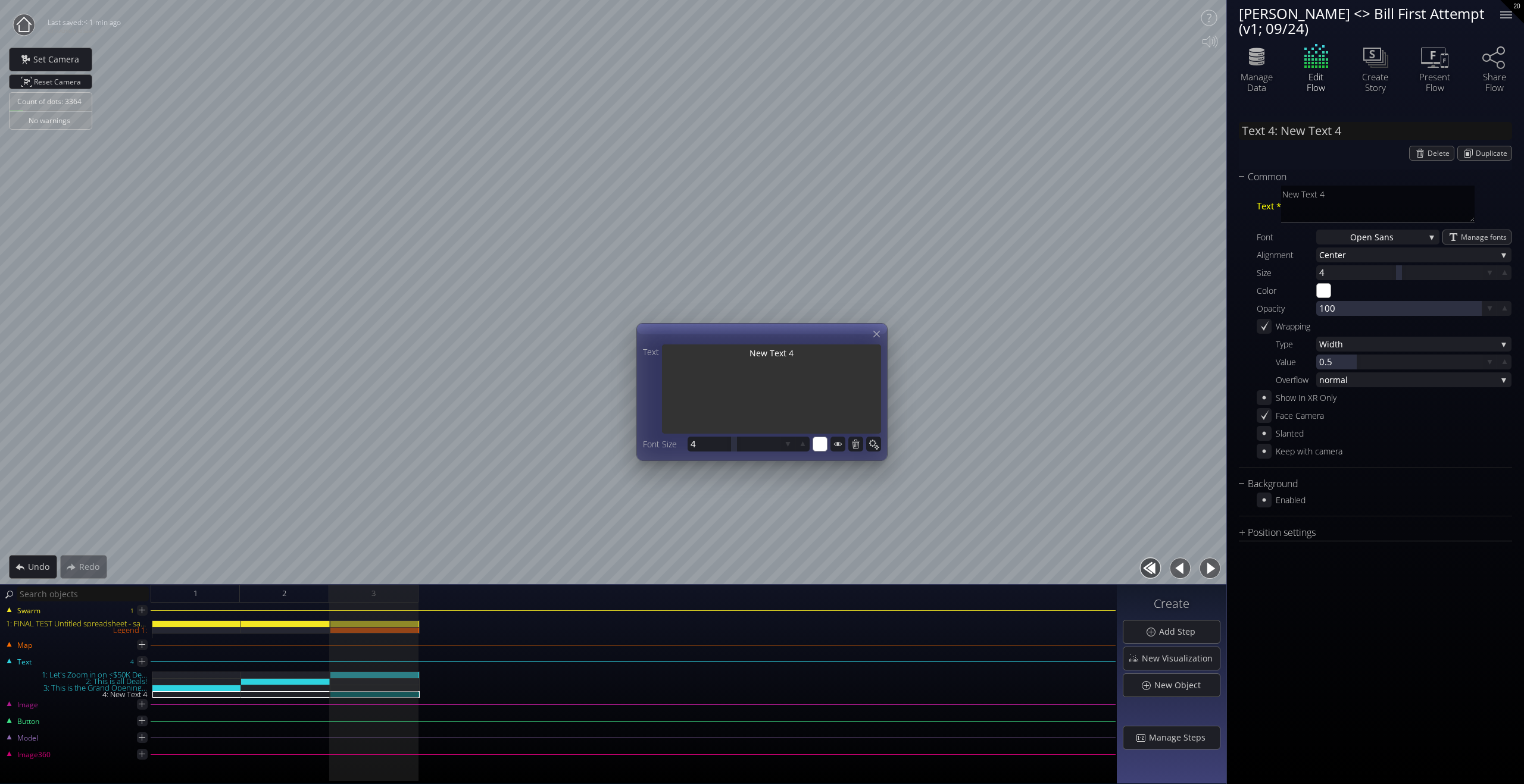
click at [815, 356] on textarea "New Text 4" at bounding box center [771, 390] width 219 height 92
type input "Text 4: Q"
type textarea "Q"
type input "Text 4: Qu"
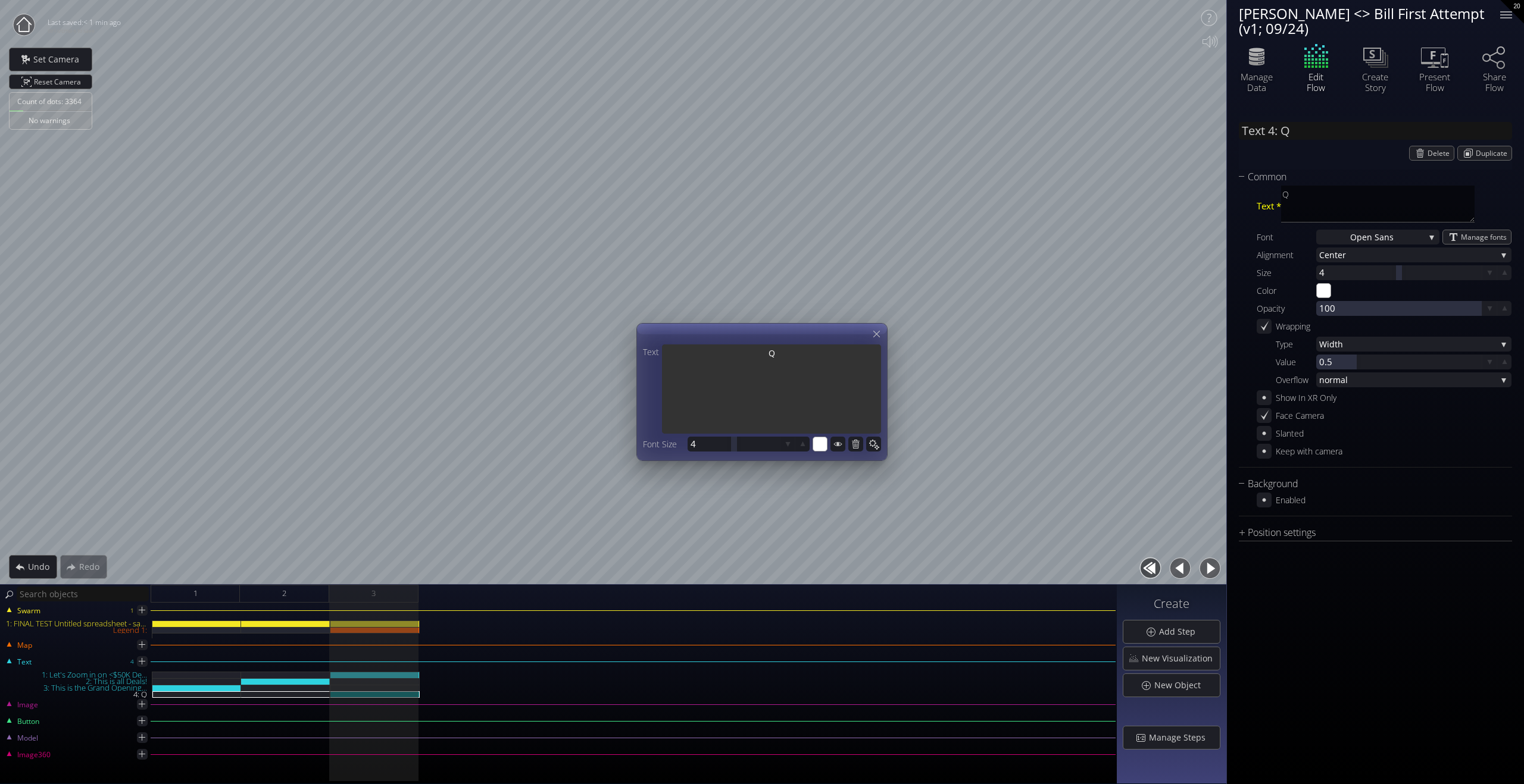
type textarea "Qu"
type input "Text 4: Que"
type textarea "Que"
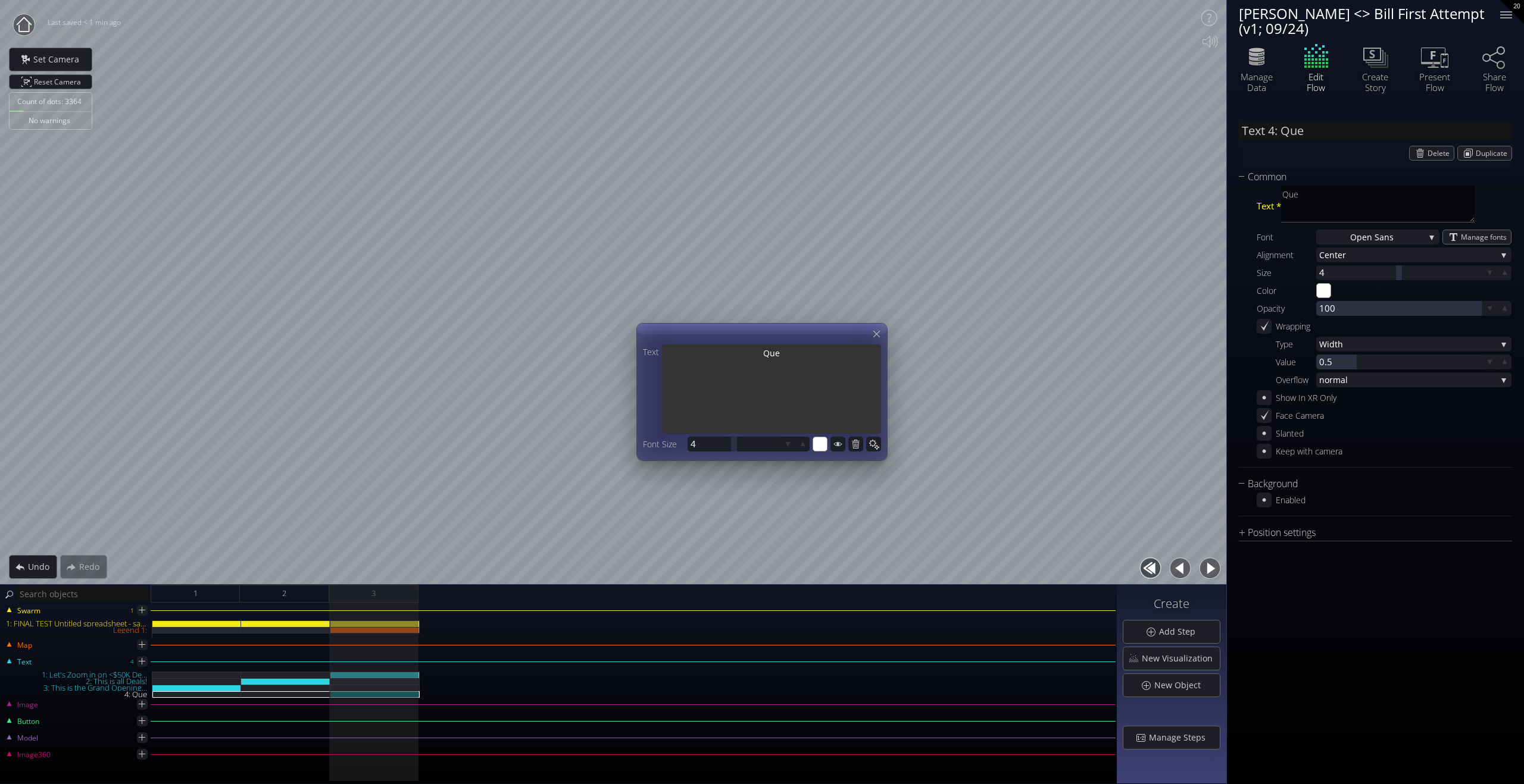
type input "Text 4: Ques"
type textarea "Ques"
type input "Text 4: Quest"
type textarea "Quest"
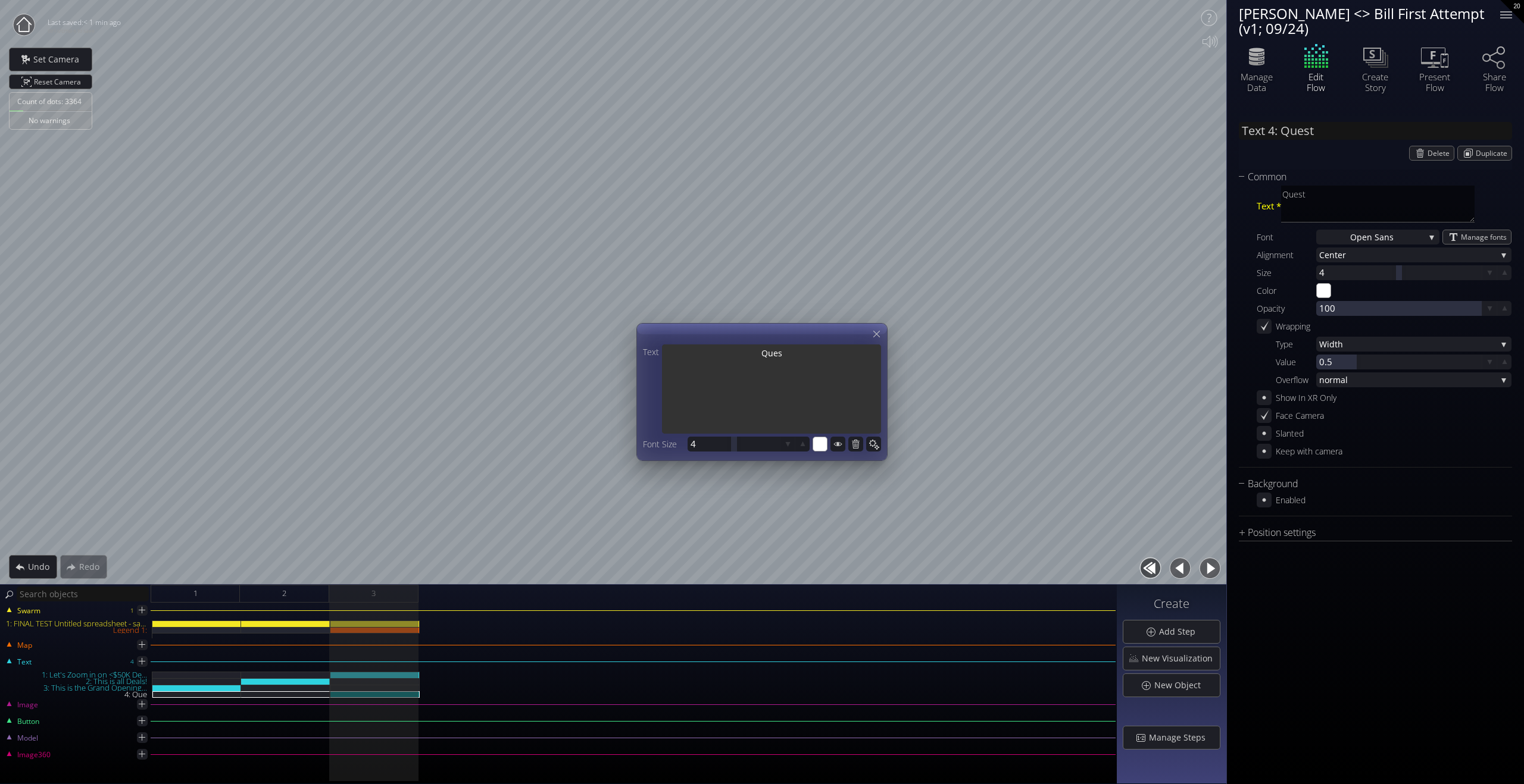
type textarea "Quest"
type input "Text 4: Questi"
type textarea "Questi"
type input "Text 4: Questio"
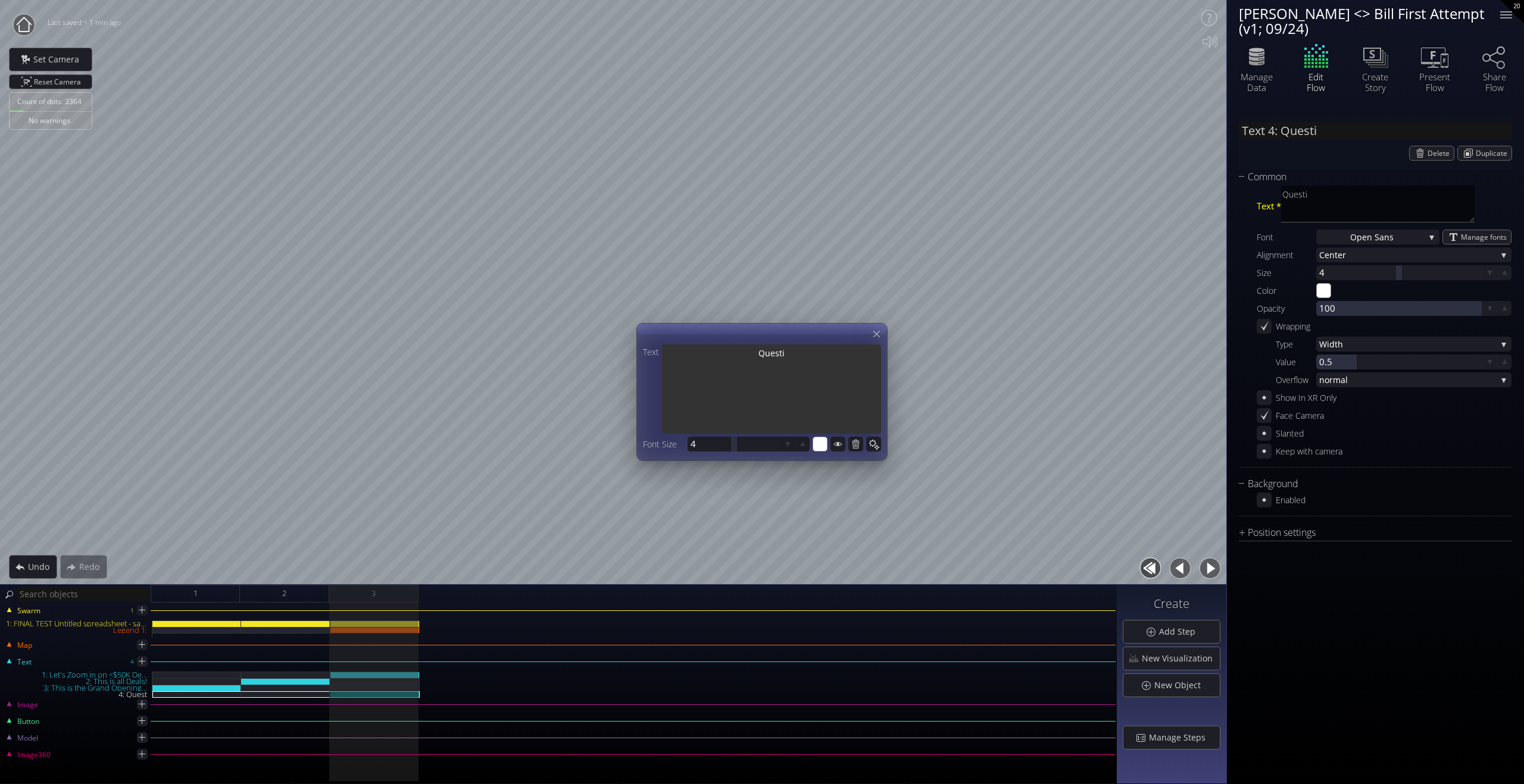
type textarea "Questio"
type input "Text 4: Question"
type textarea "Question"
type textarea "Questions"
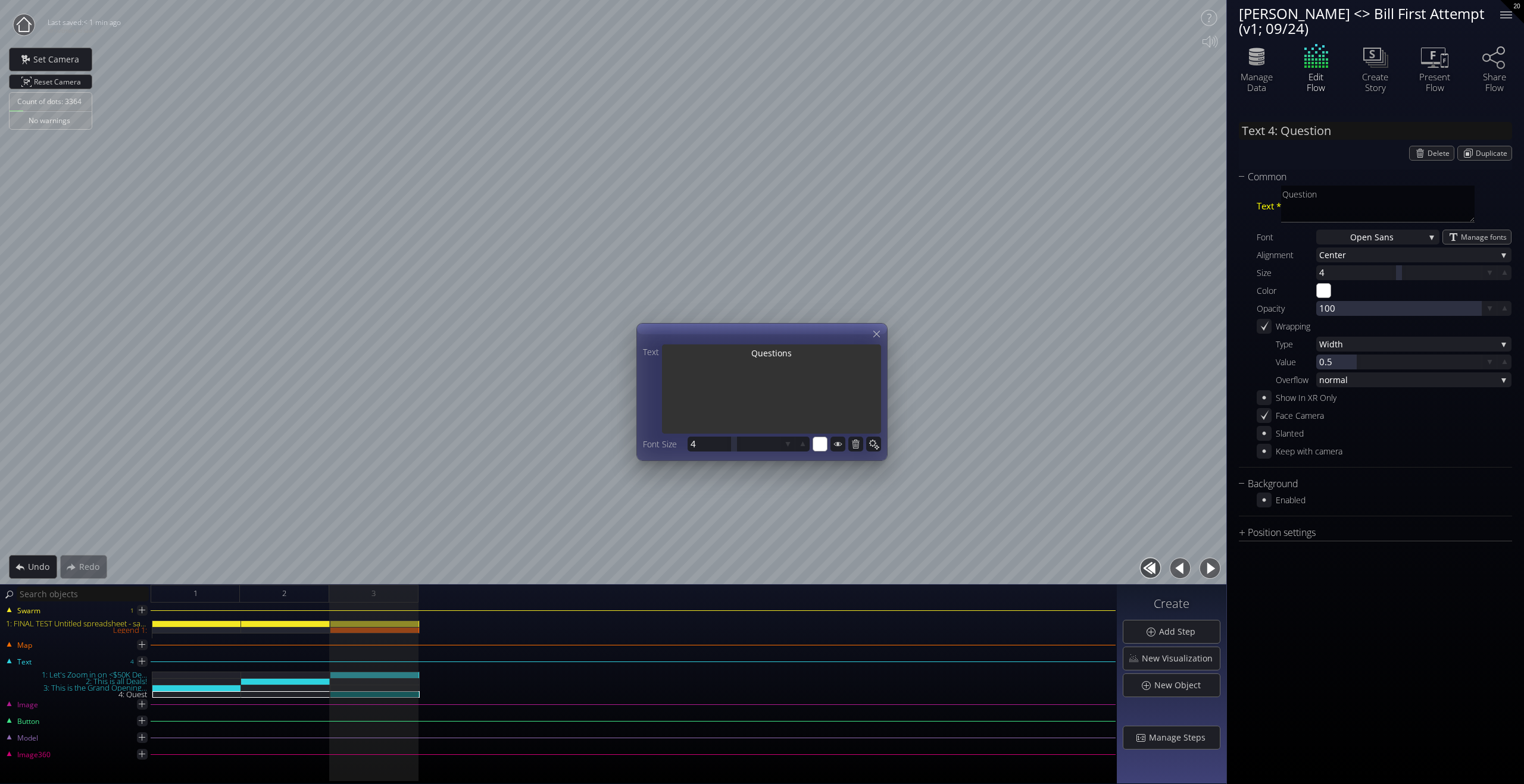
type input "Text 4: Questions"
type textarea "Questions"
type input "Text 4: Questions"
type textarea "Questions"
type textarea "Questions f"
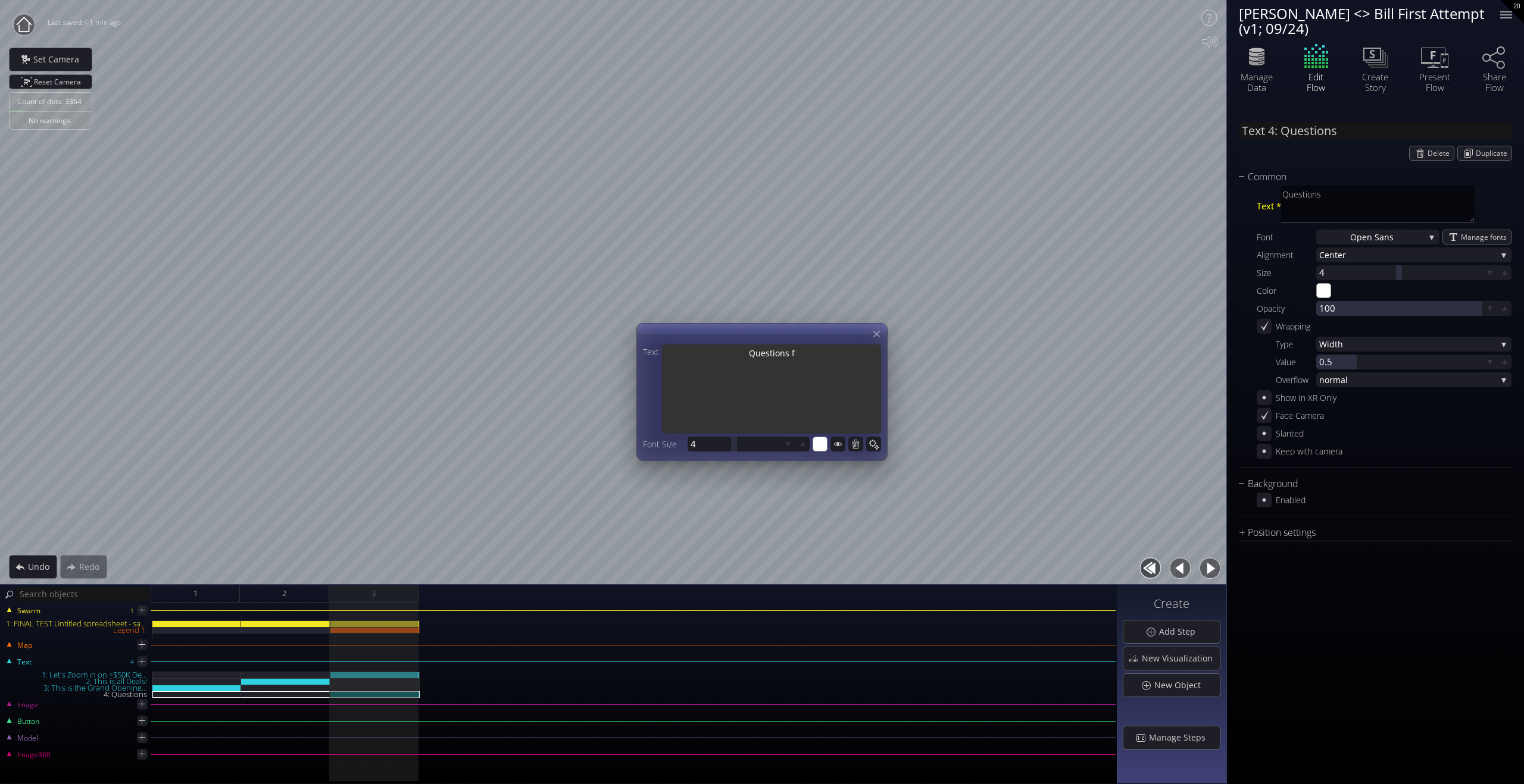
type input "Text 4: Questions f"
type textarea "Questions f"
type input "Text 4: Questions fo"
type textarea "Questions fo"
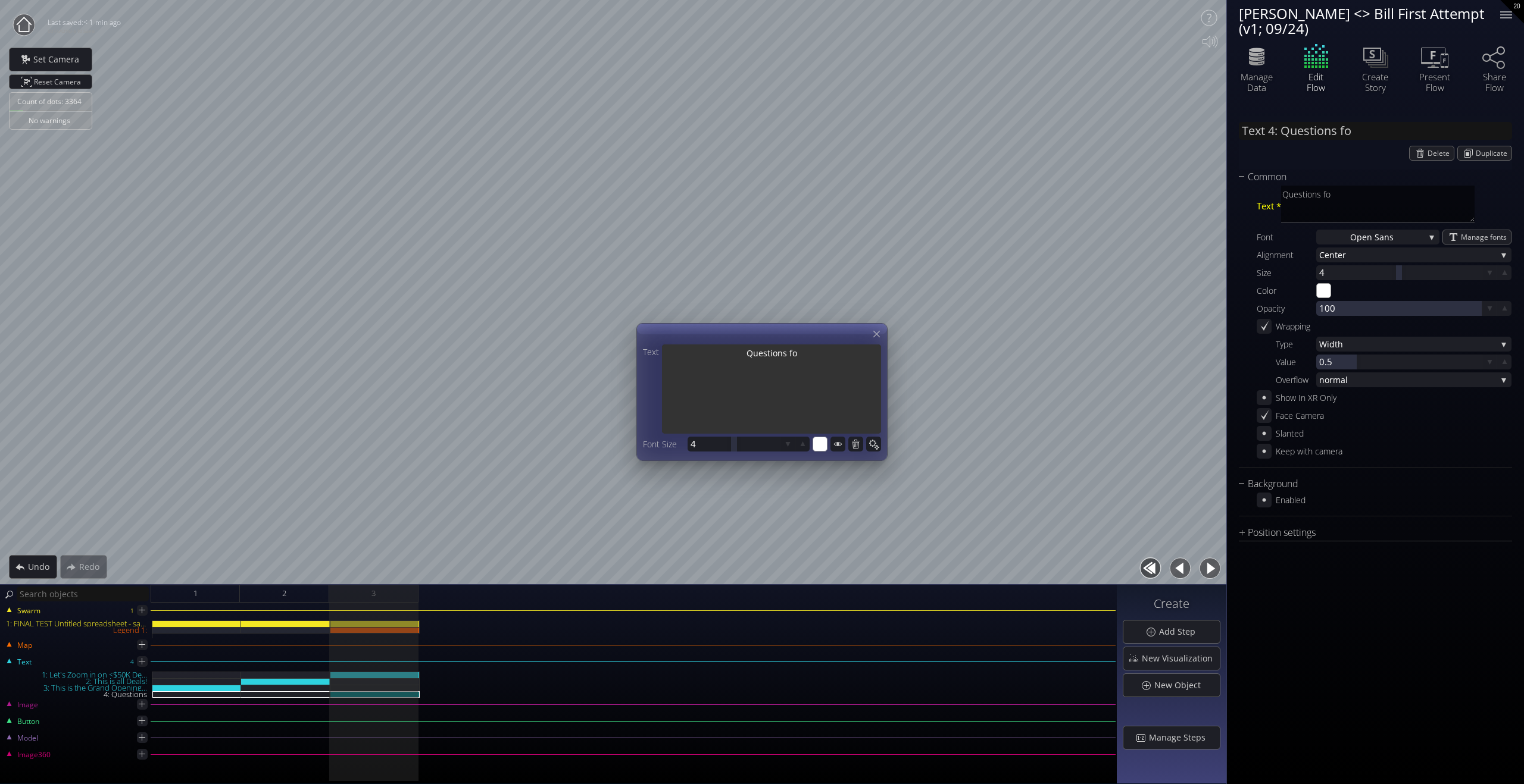
type input "Text 4: Questions for"
type textarea "Questions for"
type input "Text 4: Questions for"
type textarea "Questions for"
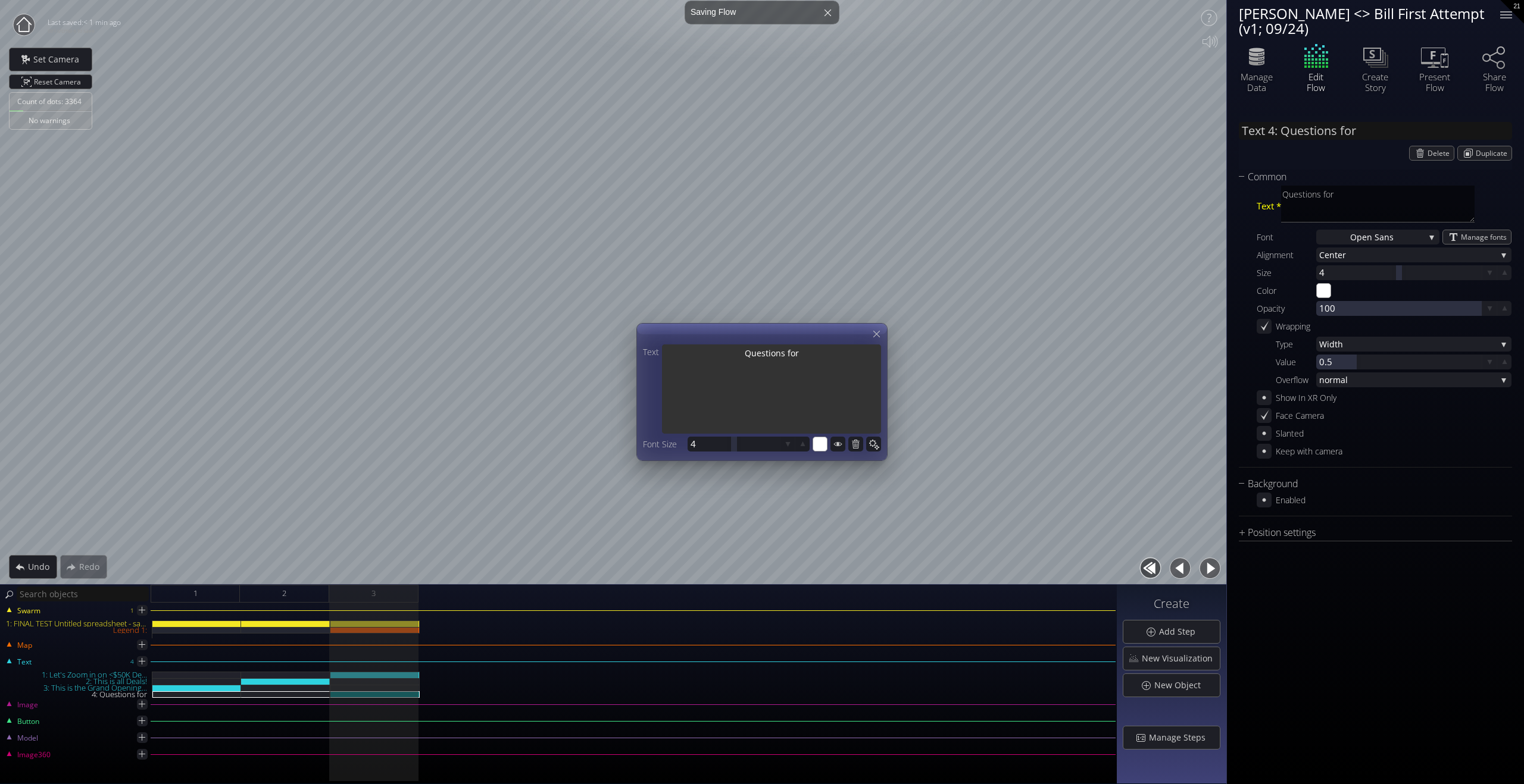
type input "Text 4: Questions for"
type textarea "Questions for"
type input "Text 4: Questions for"
type textarea "Questions for"
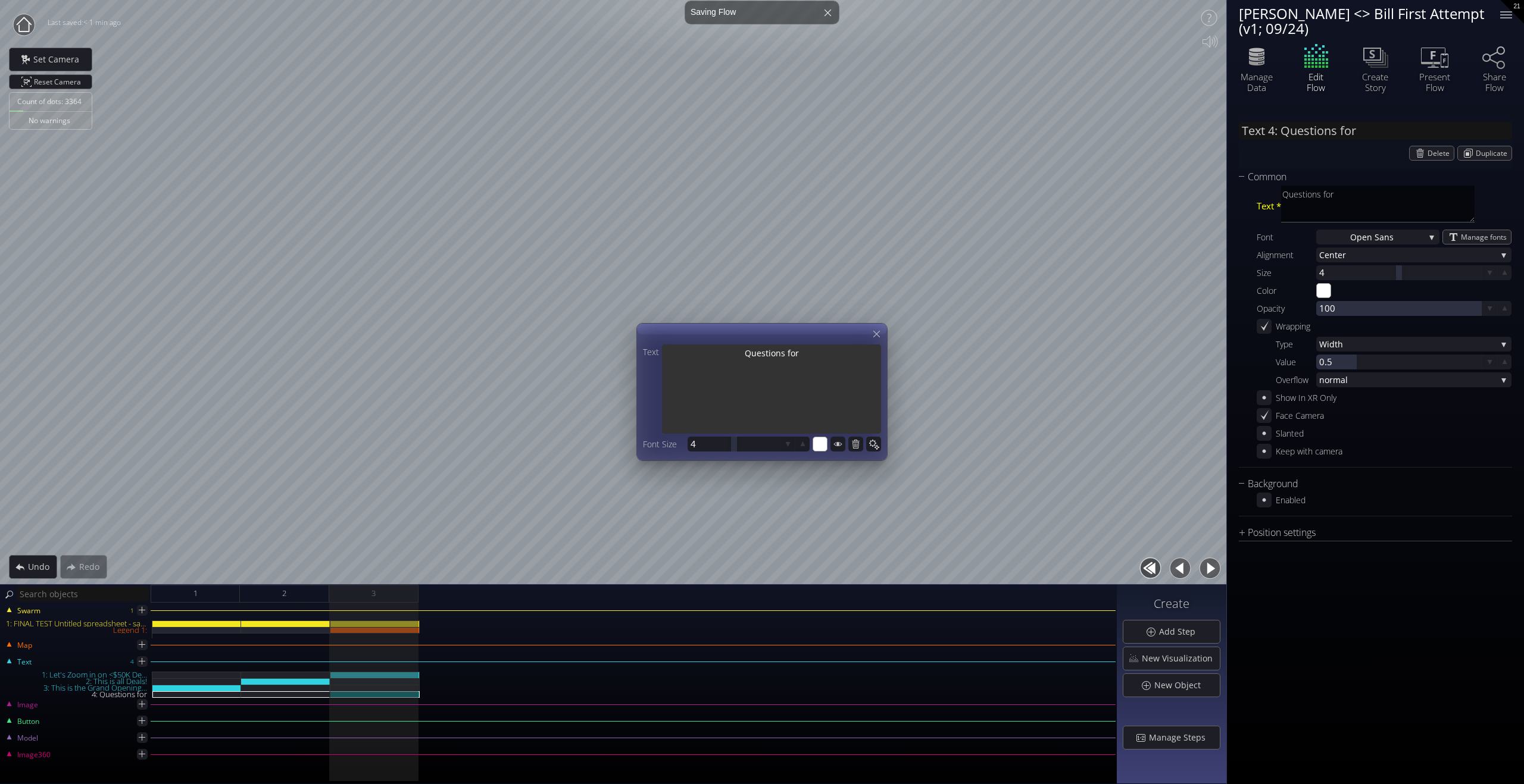
type textarea "Questions for"
type input "Text 4: Questions for"
type textarea "Questions for"
type input "Text 4: Questions for"
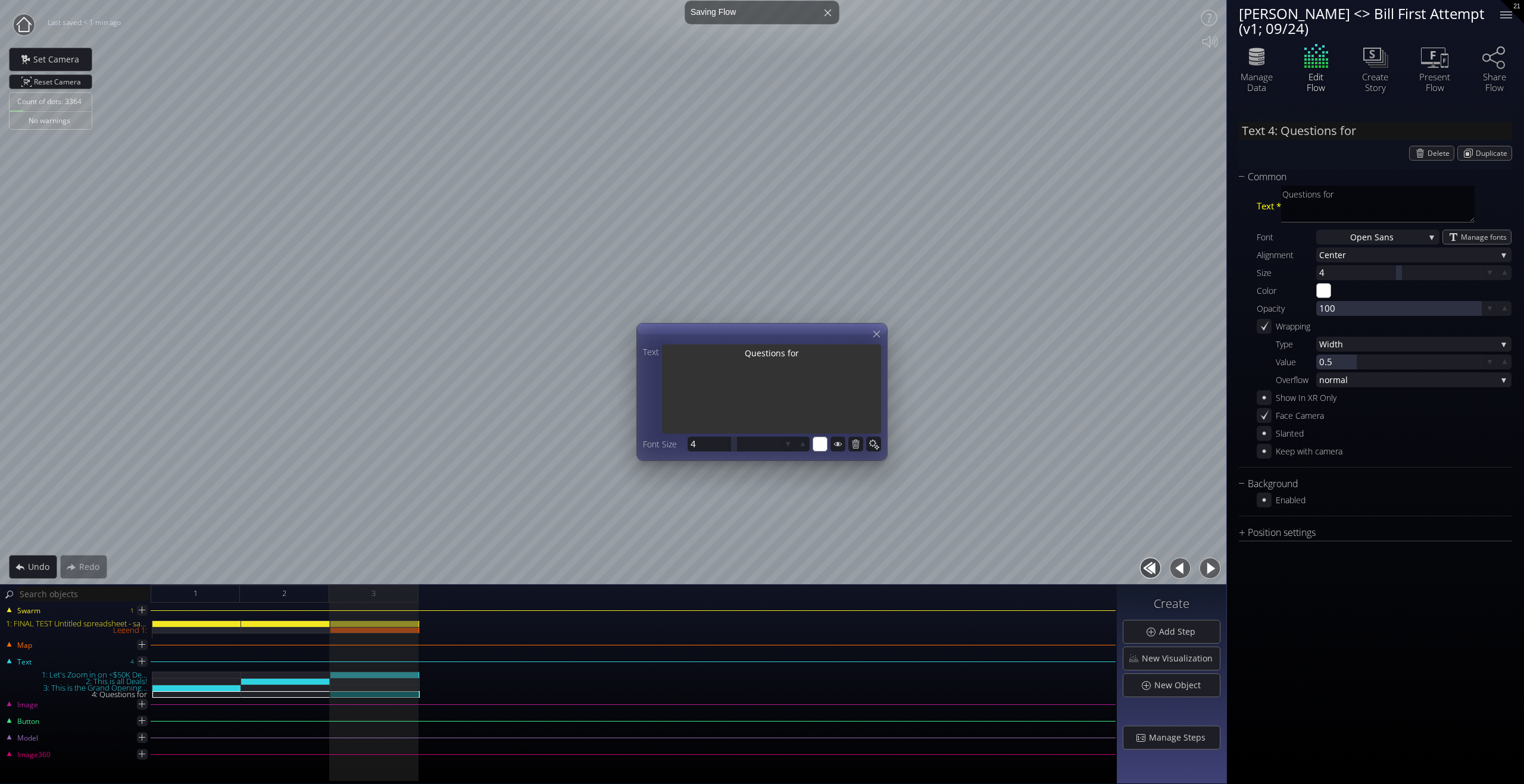
type textarea "Questions for"
type input "Text 4: Questions for B"
type textarea "Questions for B"
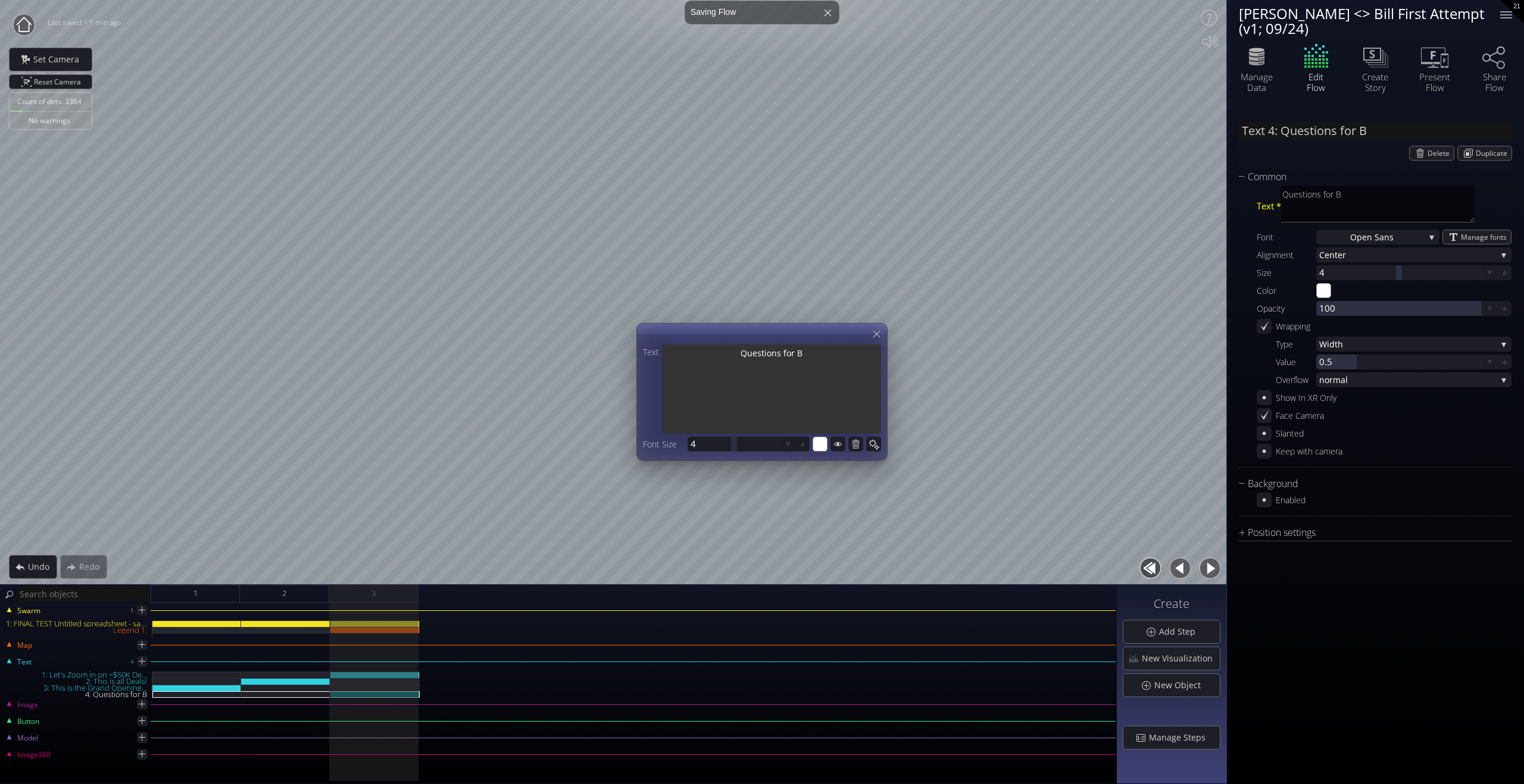
type input "Text 4: Questions for Bu"
type textarea "Questions for Bu"
type input "Text 4: Questions for Bul"
type textarea "Questions for Bul"
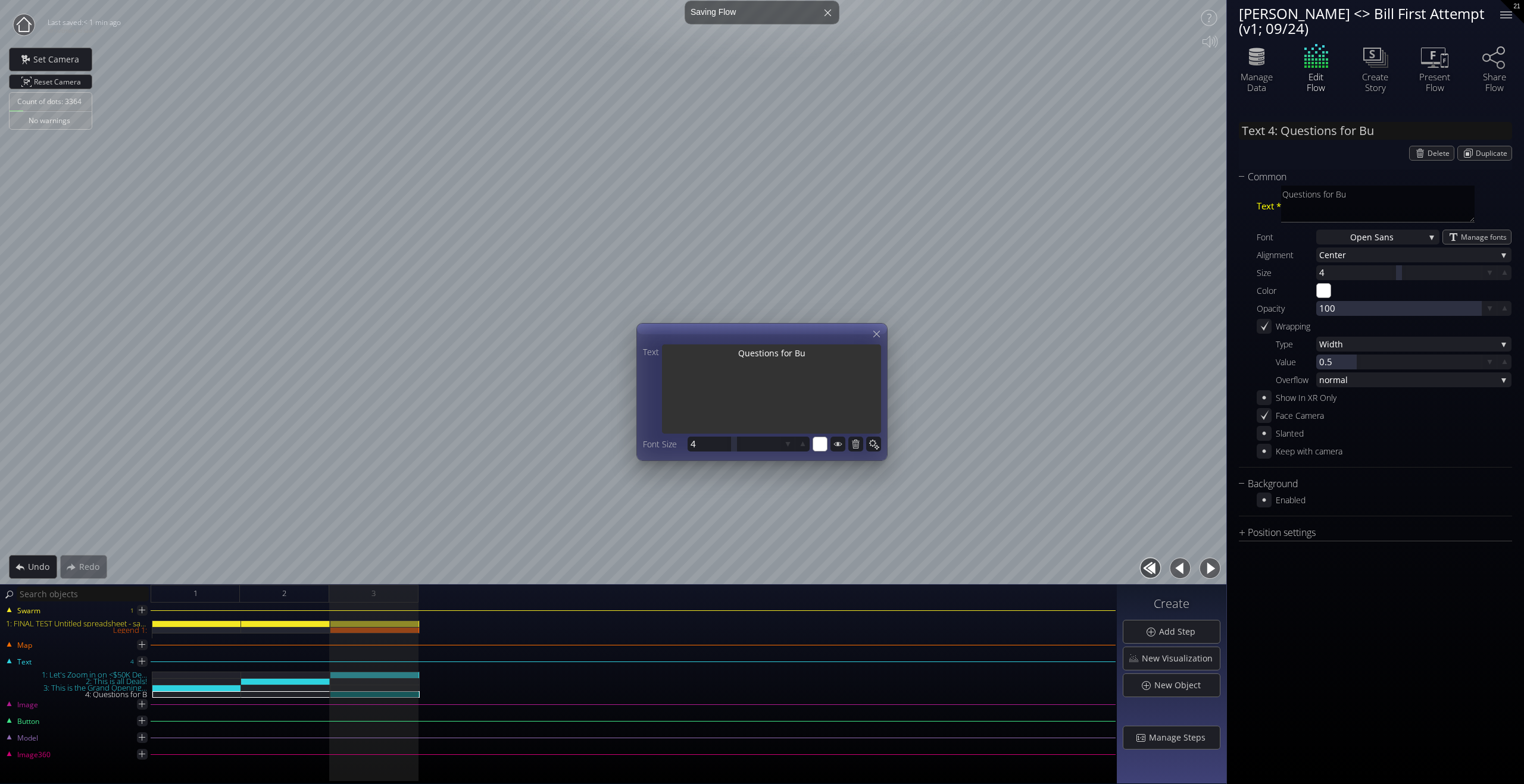
type textarea "Questions for Bul"
type input "Text 4: Questions for Bu"
type textarea "Questions for Bu"
type input "Text 4: Questions for B"
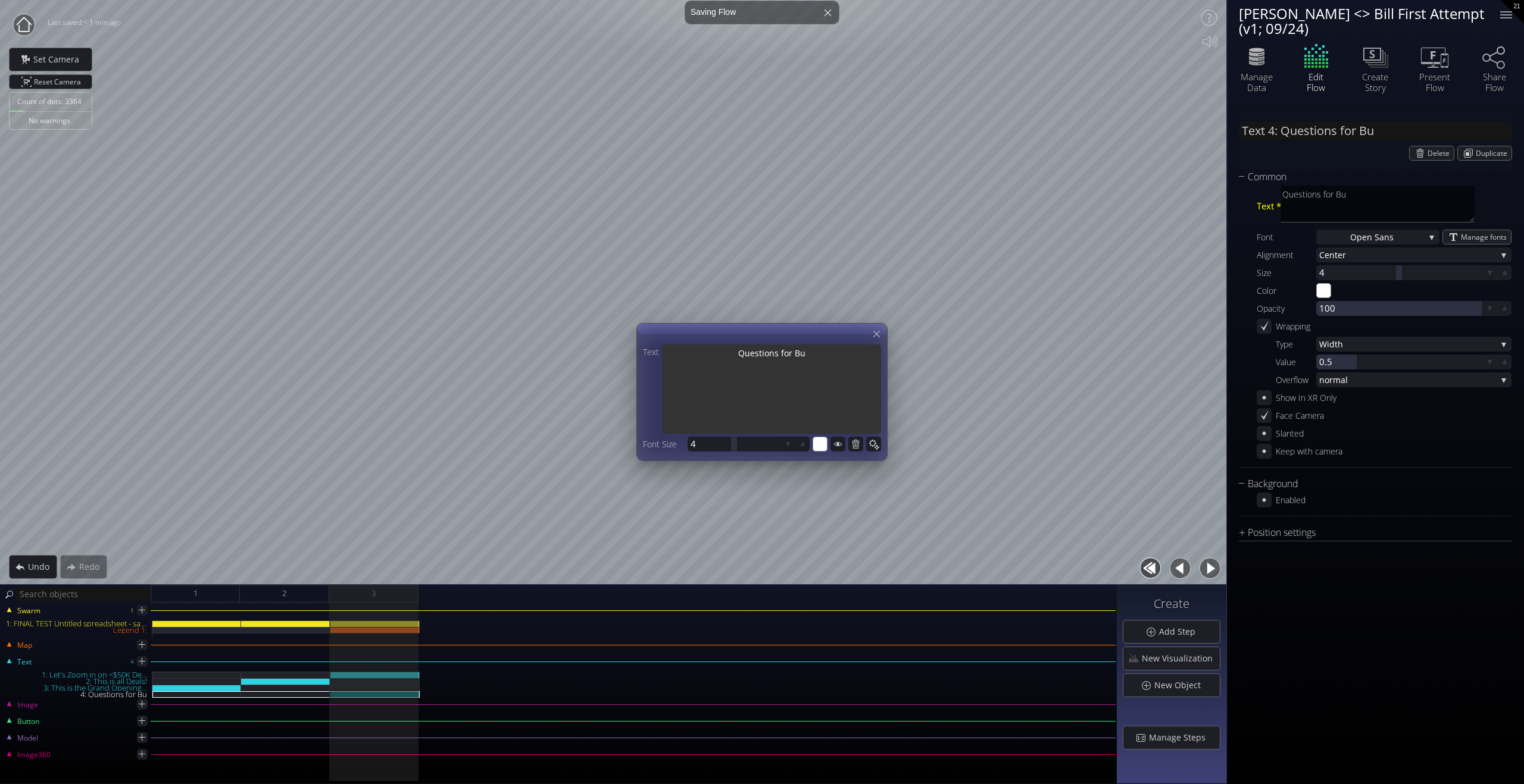
type textarea "Questions for B"
type input "Text 4: Questions for Bi"
type textarea "Questions for Bi"
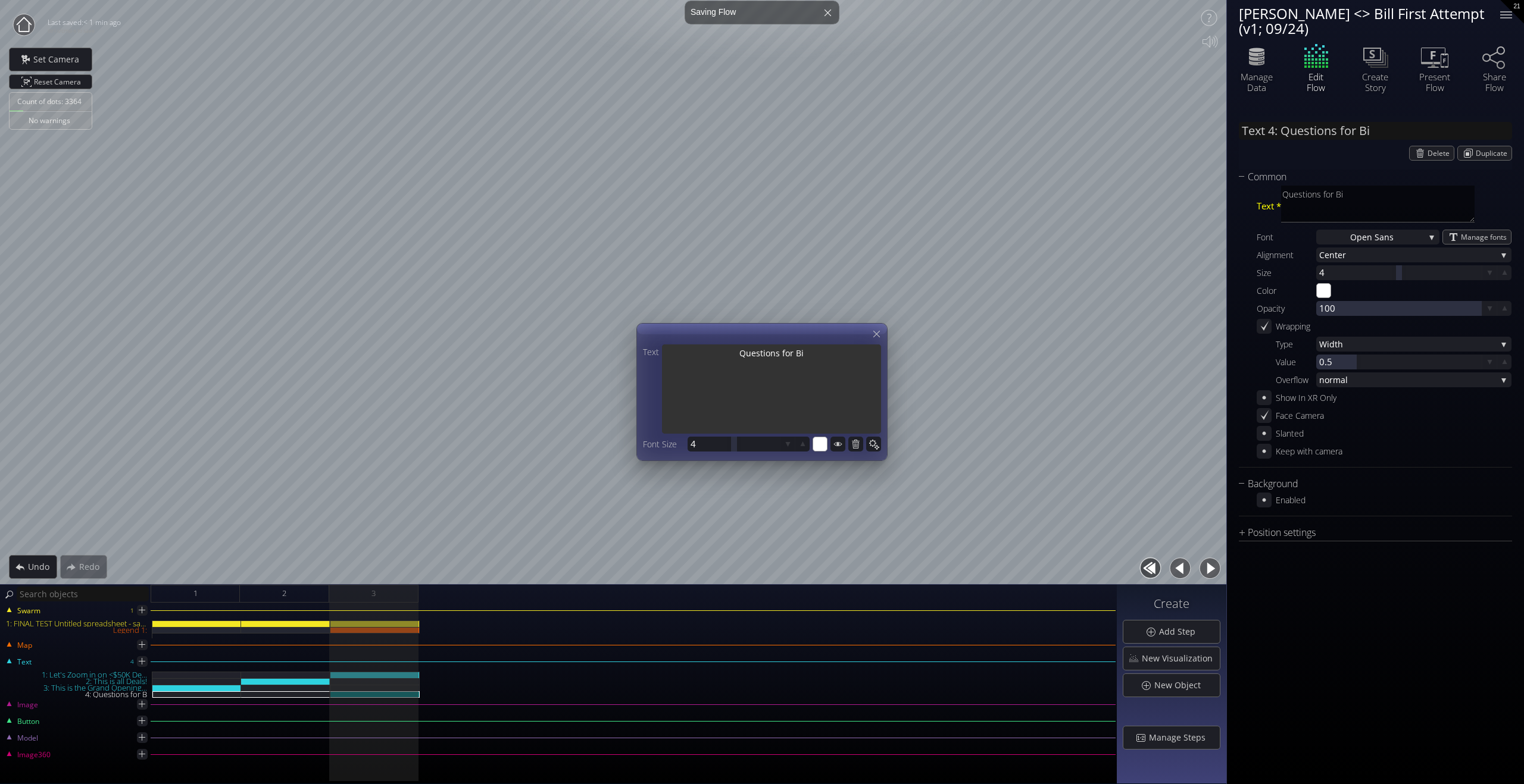
type input "Text 4: Questions for Bil"
type textarea "Questions for Bil"
type input "Text 4: Questions for [PERSON_NAME]"
type textarea "Questions for Bill"
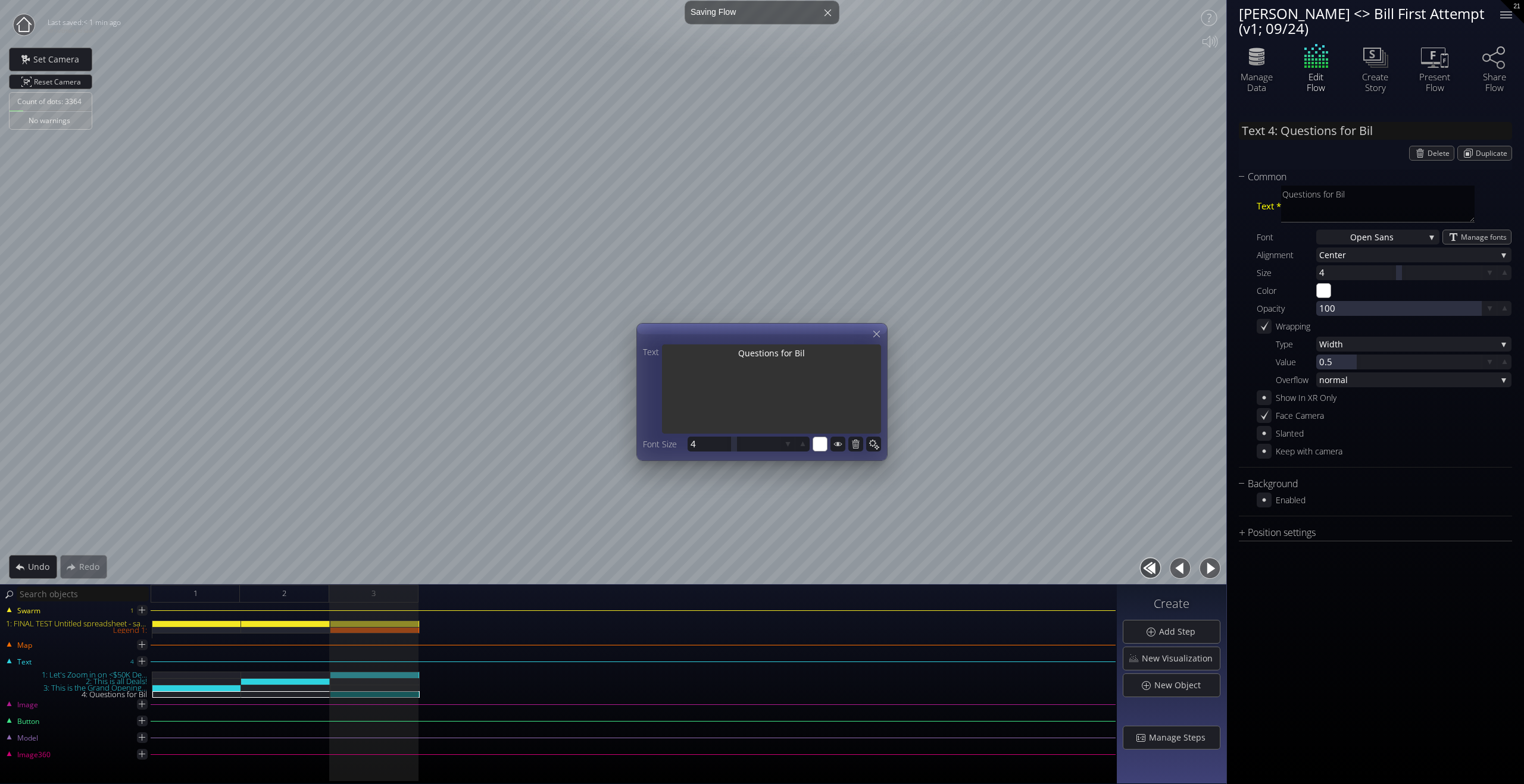
type textarea "Questions for Bill"
type input "Text 4: Questions for Bill:"
type textarea "Questions for Bill:"
type input "Text 4: Questions for Bill:"
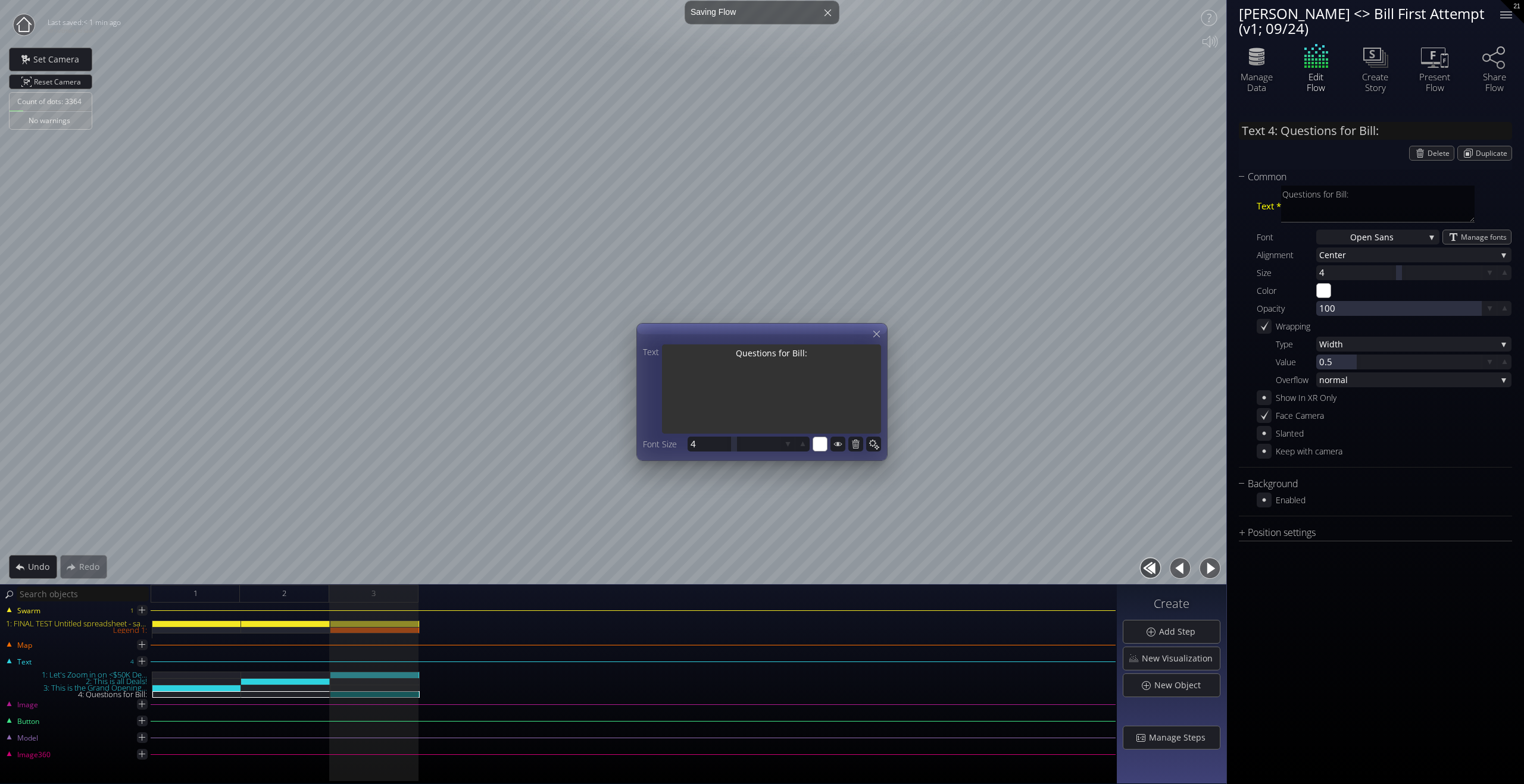
type textarea "Questions for Bill:"
type input "Text 4: Questions for Bill:"
type textarea "Questions for Bill:"
type input "Text 4: Questions for Bill:"
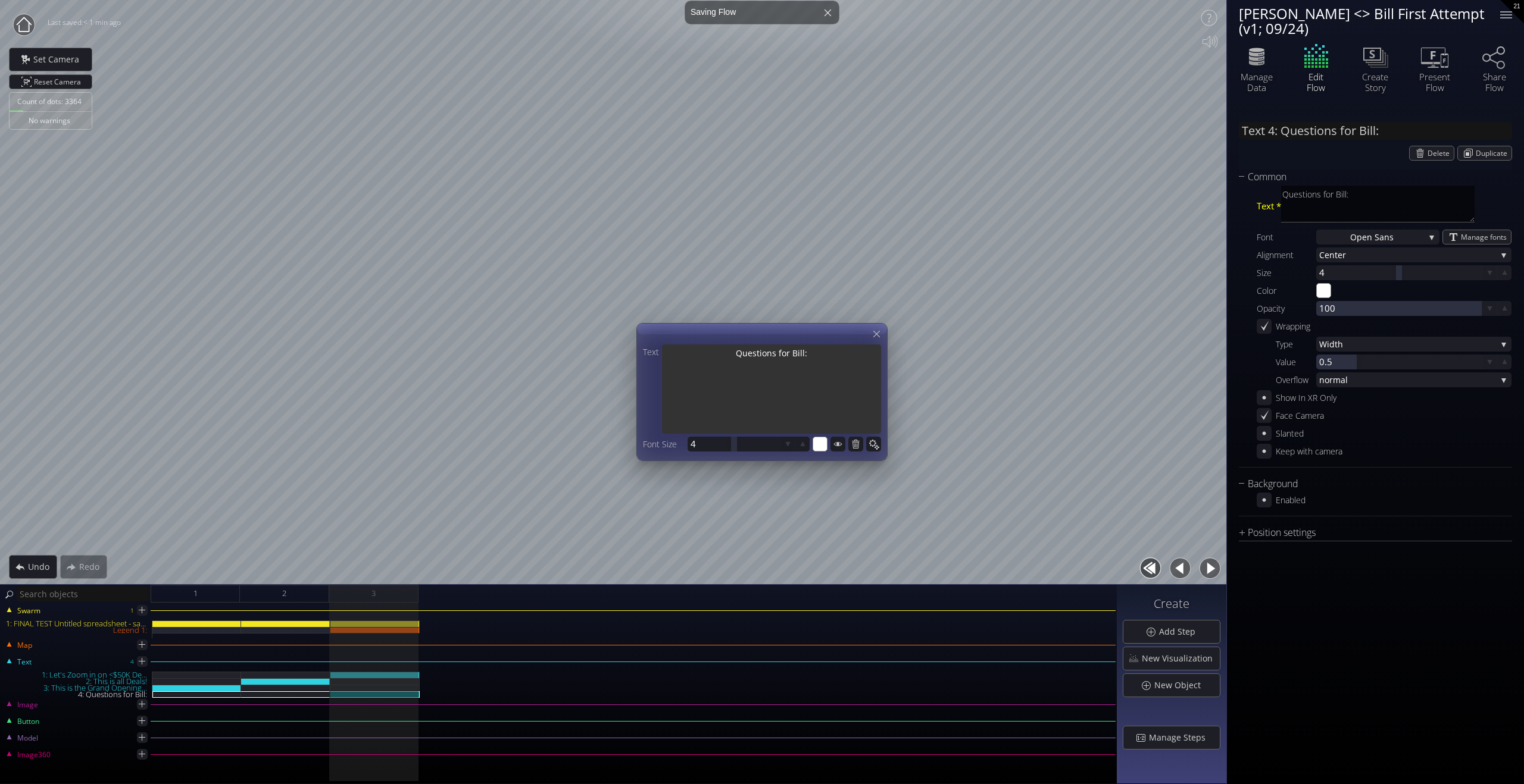
type textarea "Questions for Bill:"
type input "Text 4: Questions for Bill:"
type textarea "Questions for Bill:"
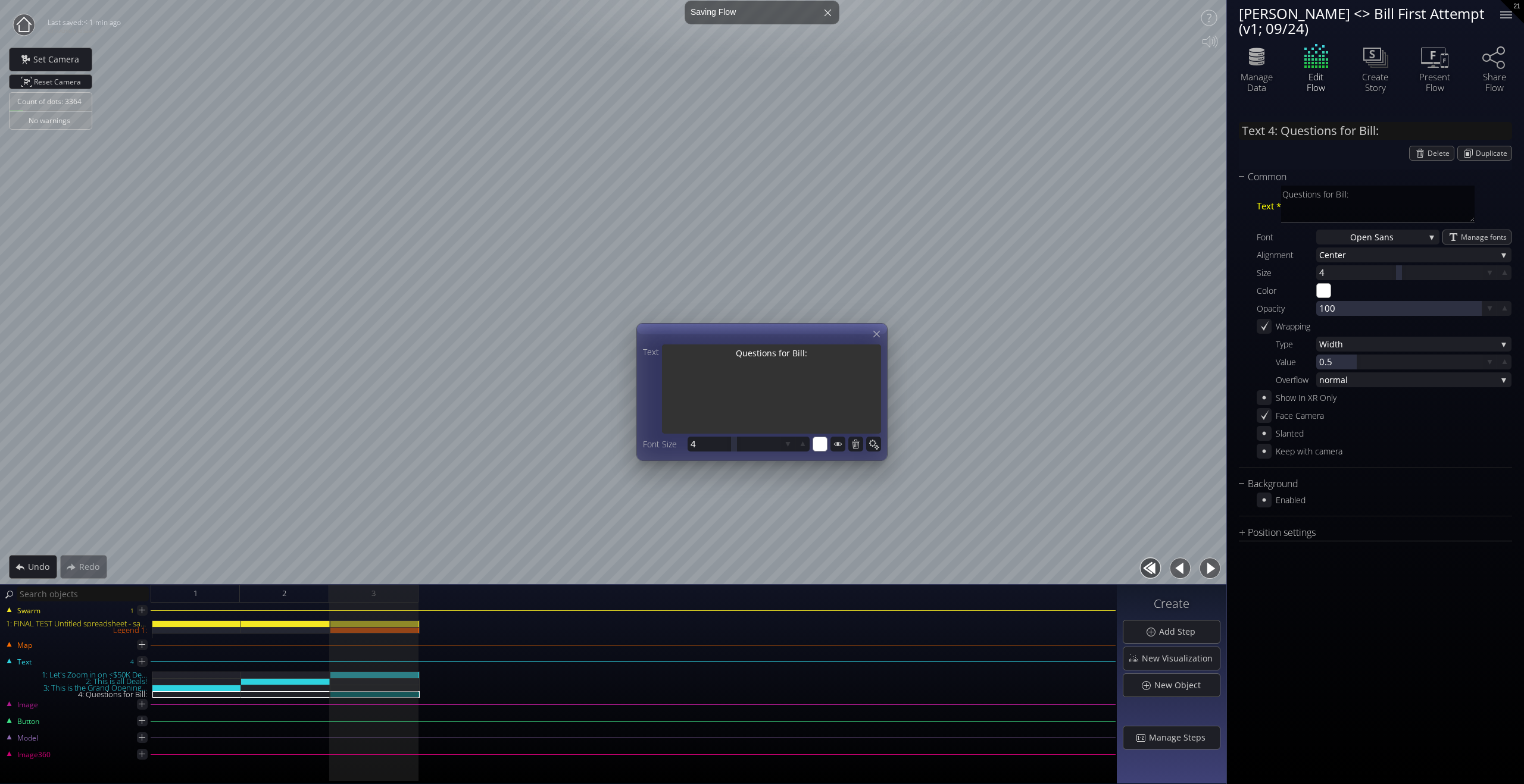
type input "Text 4: Questions for Bill:"
type textarea "Questions for Bill:"
type textarea "Questions for Bill: ="
type input "Text 4: Questions for Bill:=-"
type textarea "Questions for Bill: =-"
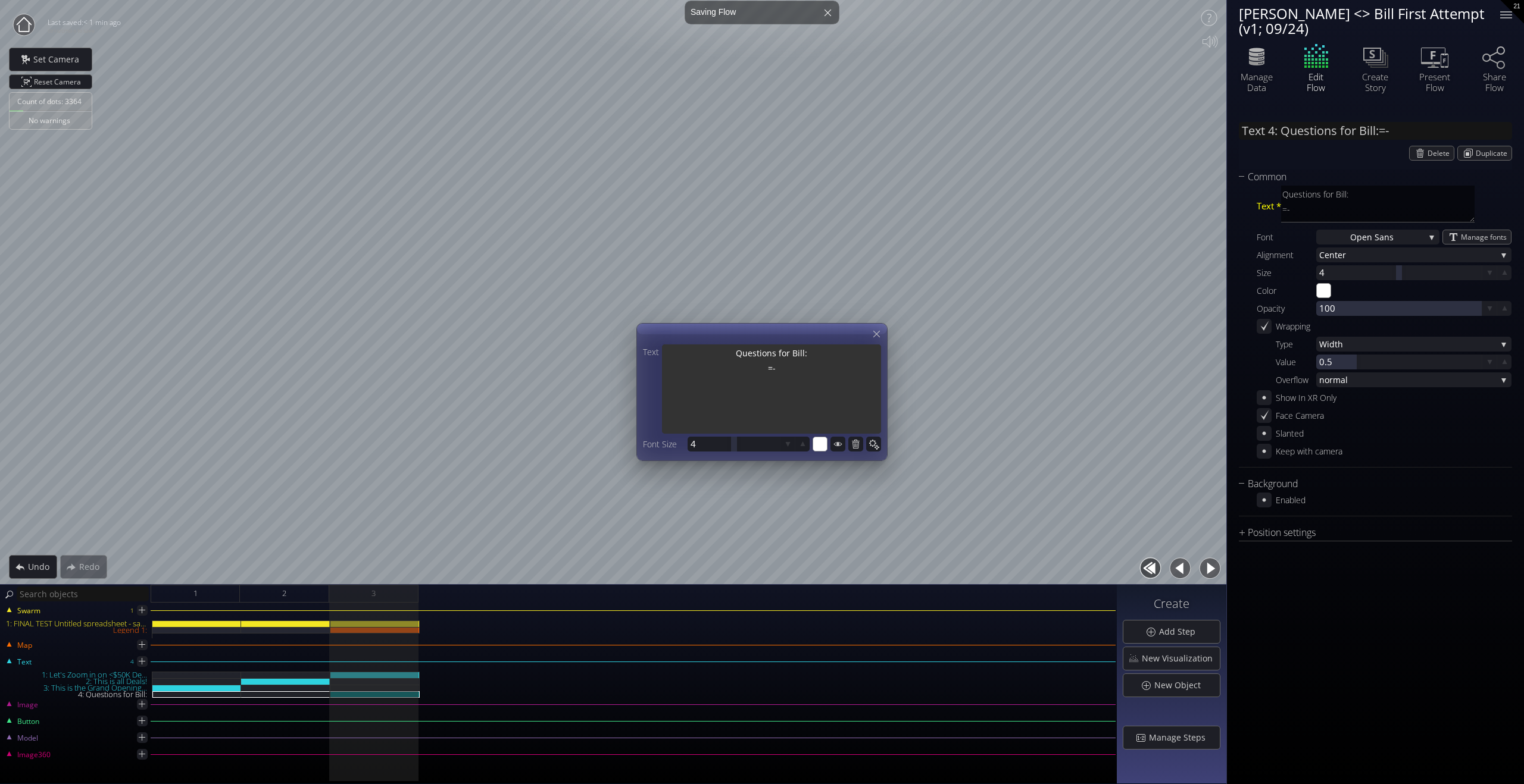
type textarea "Questions for Bill: =-"
type input "Text 4: Questions for Bill:=-"
type textarea "Questions for Bill: =-"
type input "Text 4: Questions for Bill:=-"
type textarea "Questions for Bill: =-"
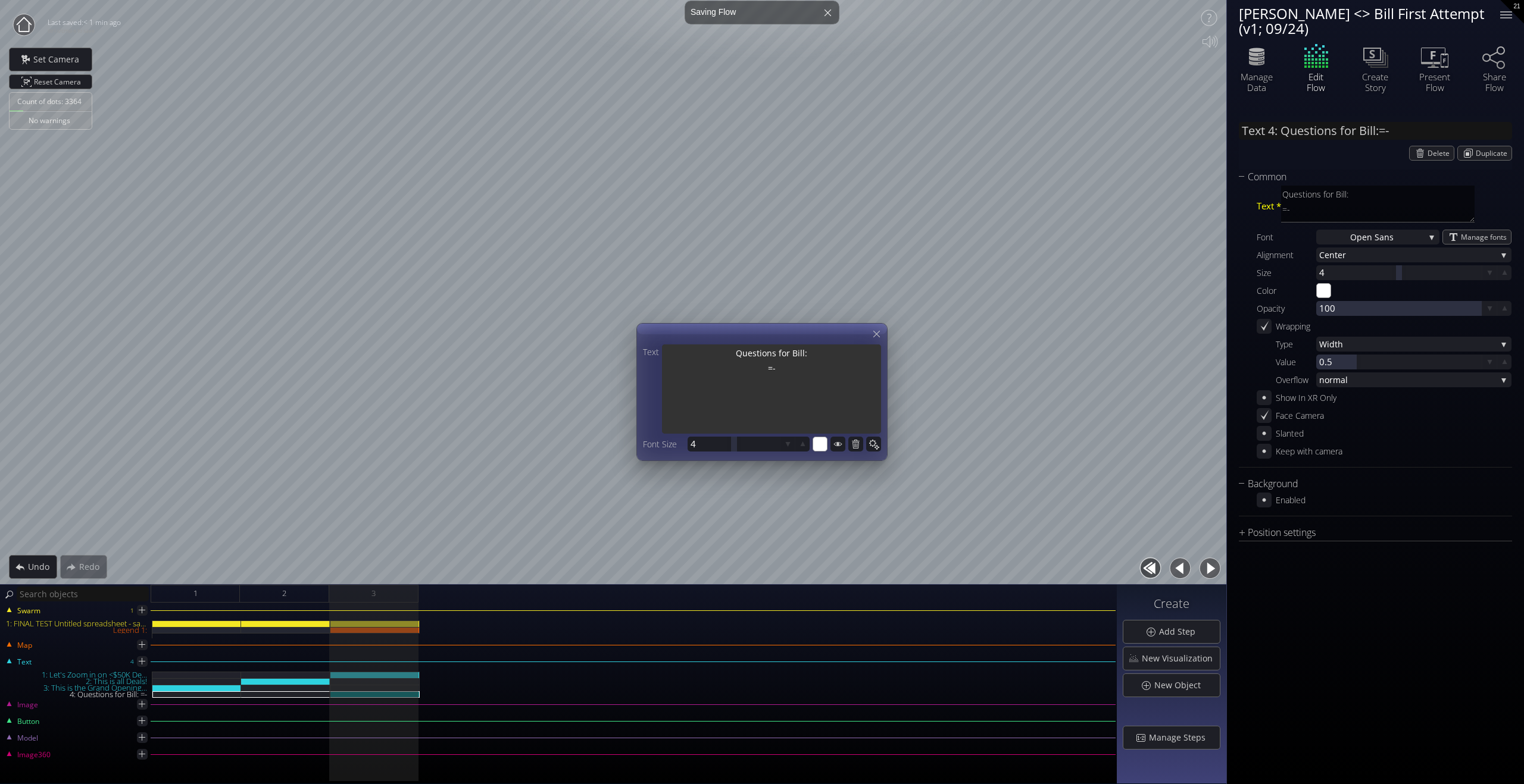
type textarea "Questions for Bill: =-"
type input "Text 4: Questions for Bill:="
type textarea "Questions for Bill: ="
type input "Text 4: Questions for Bill:"
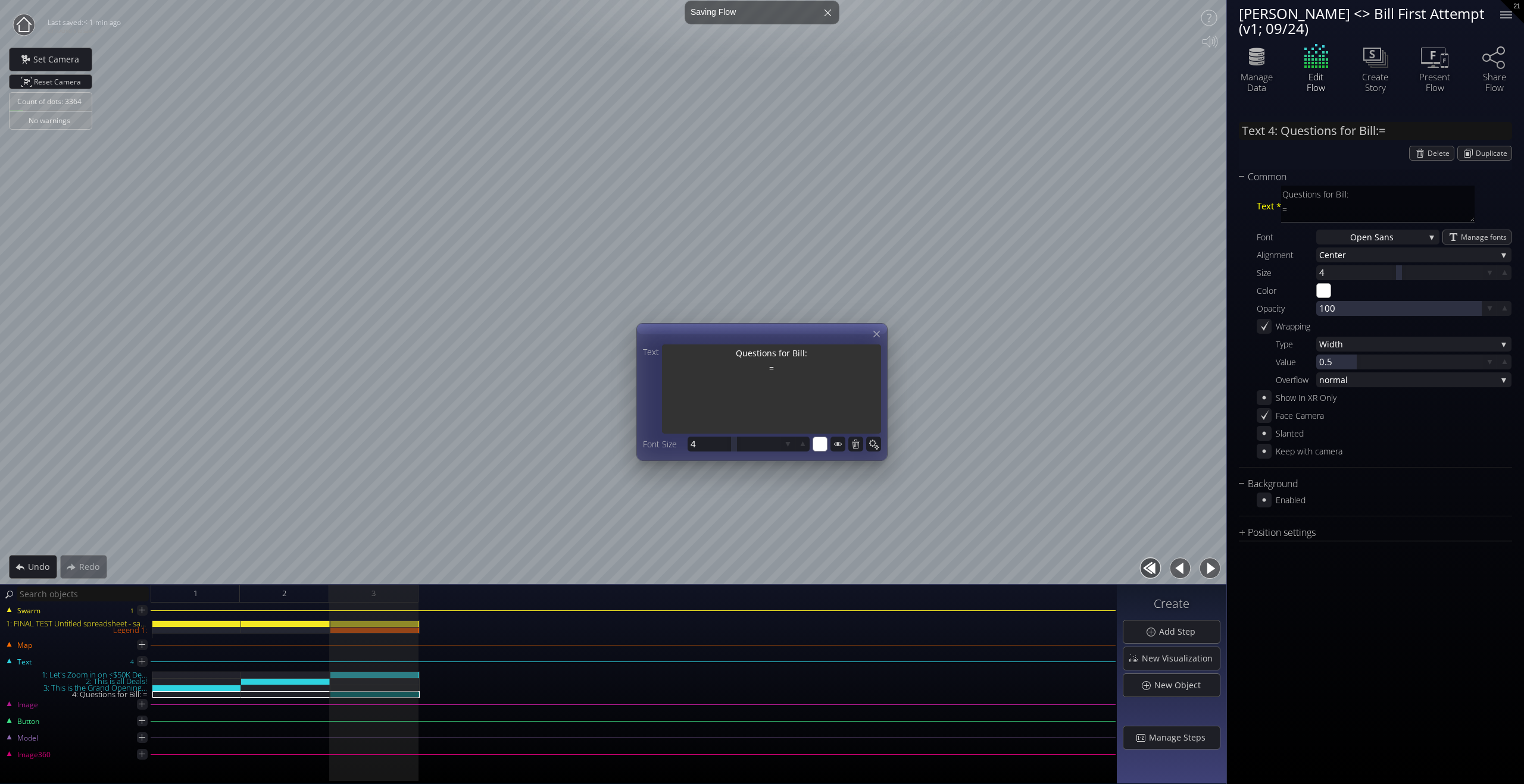
type textarea "Questions for Bill:"
type input "Text 4: Questions for Bill:-"
type textarea "Questions for Bill: -"
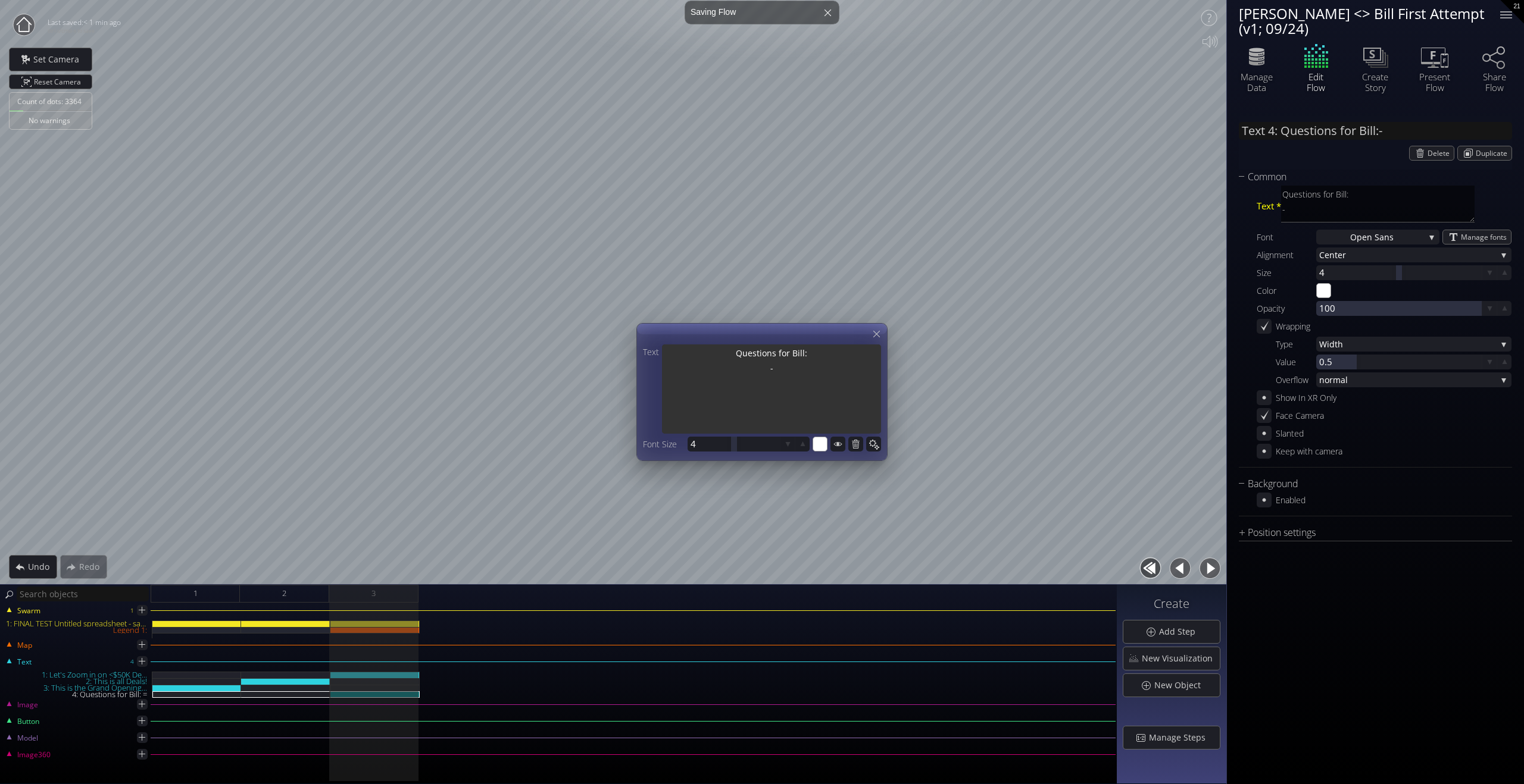
type input "Text 4: Questions for Bill:-"
type textarea "Questions for Bill: -"
type input "Text 4: Questions for Bill:- H"
type textarea "Questions for Bill: - H"
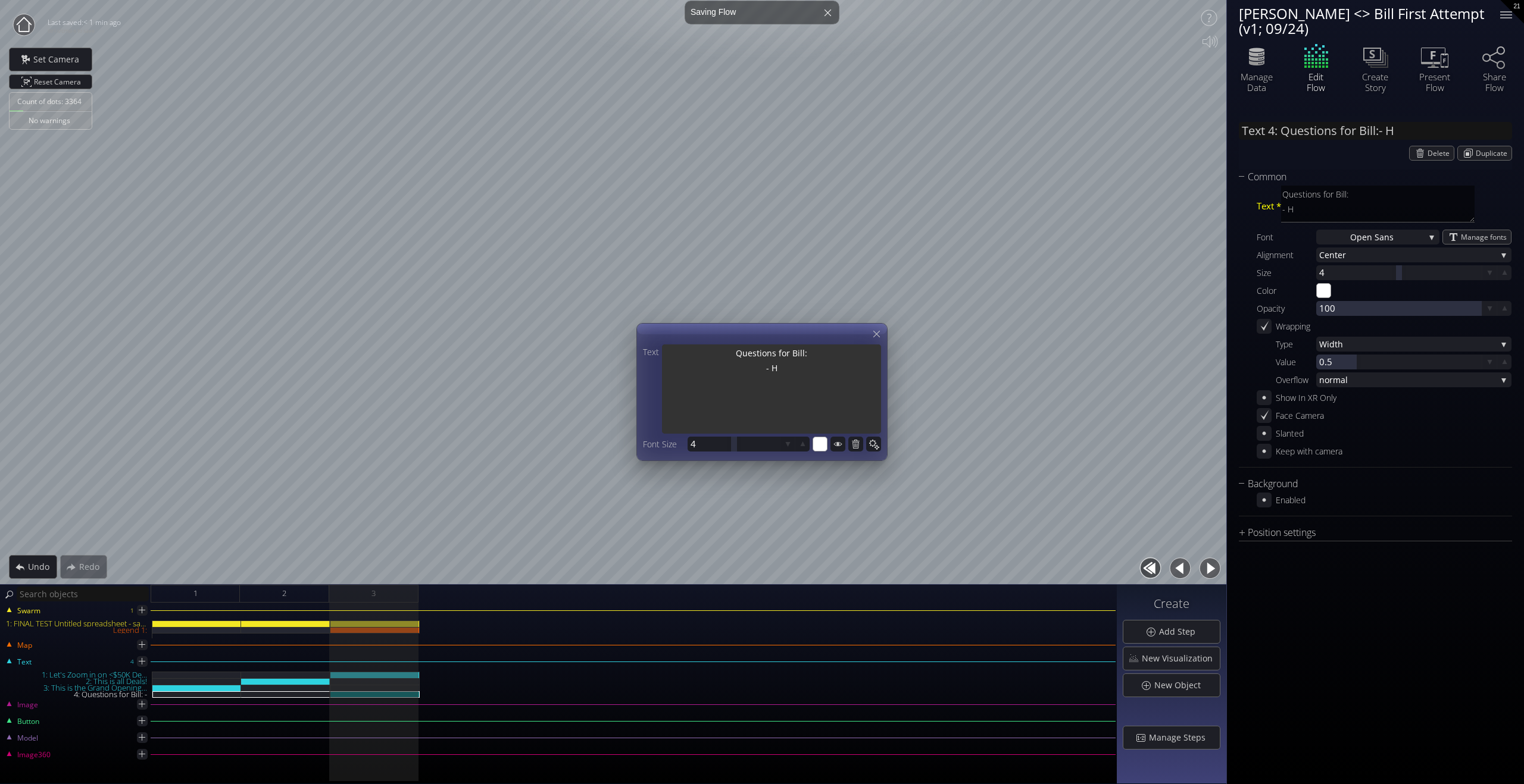
type input "Text 4: Questions for Bill:- Ho"
type textarea "Questions for Bill: - Ho"
type input "Text 4: Questions for Bill:- How"
type textarea "Questions for Bill: - How"
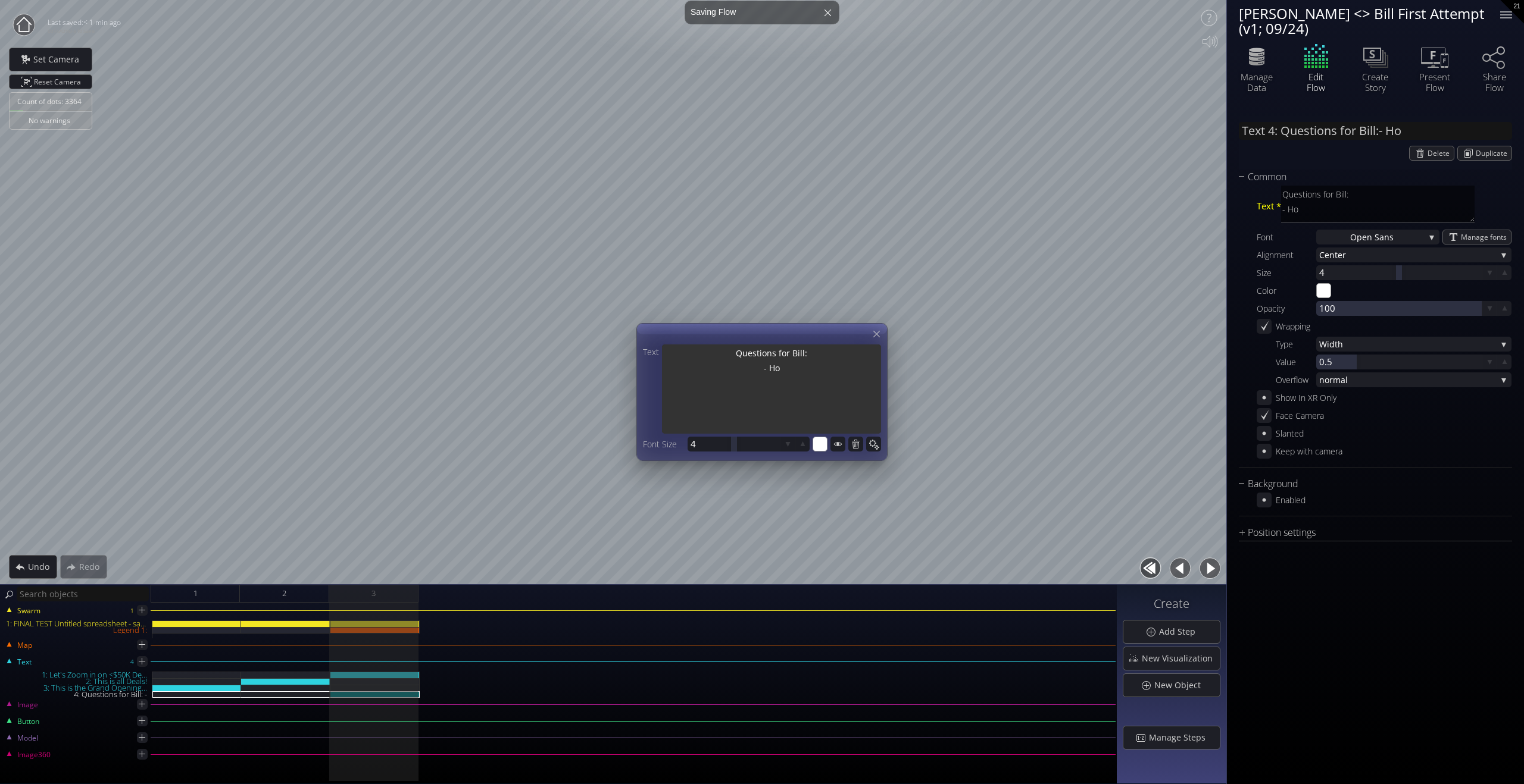
type textarea "Questions for Bill: - How"
type input "Text 4: Questions for Bill:- How..."
type textarea "Questions for Bill: - How"
type textarea "Questions for Bill: - How d"
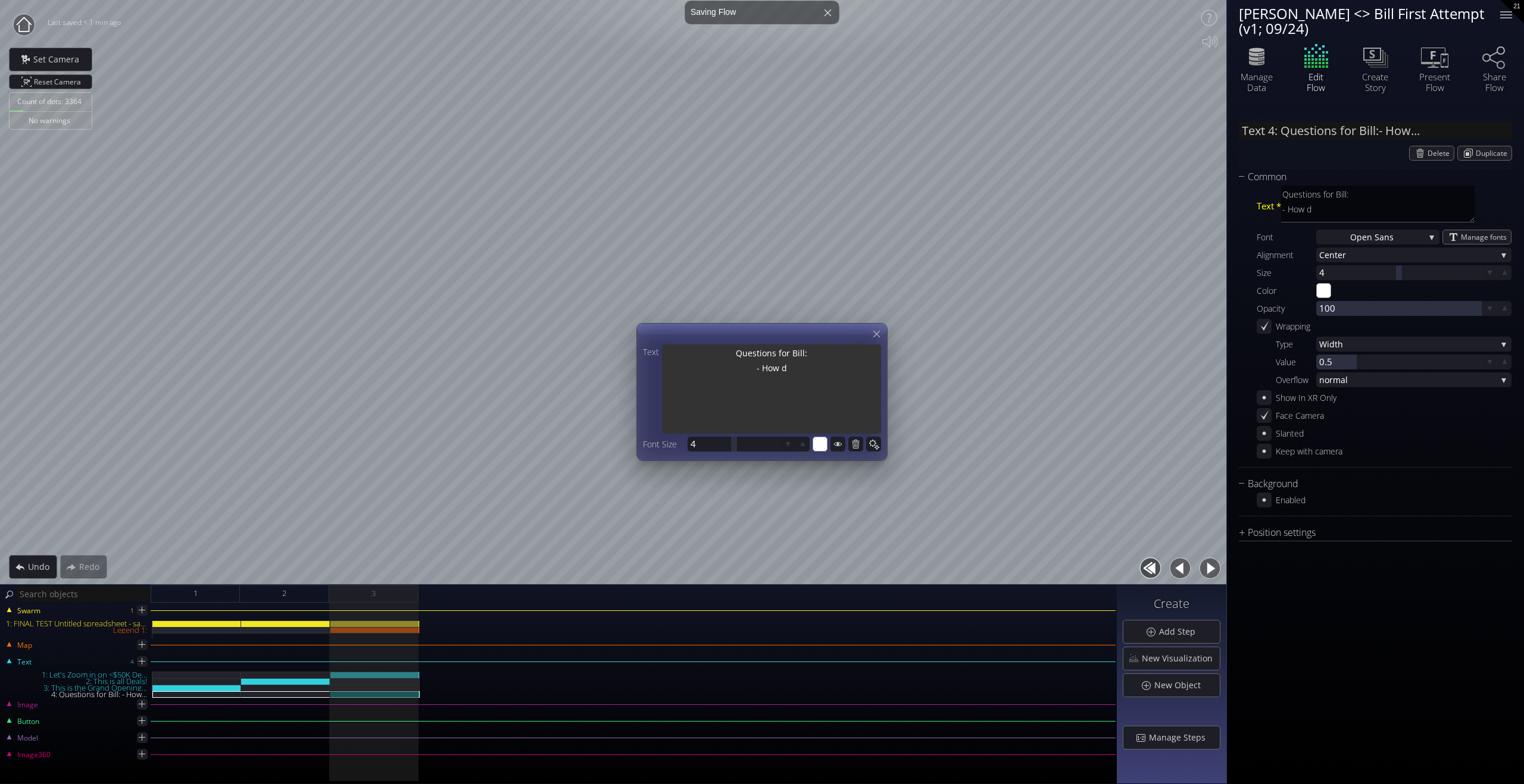
type textarea "Questions for Bill: - How do"
type textarea "Questions for Bill: - How do I"
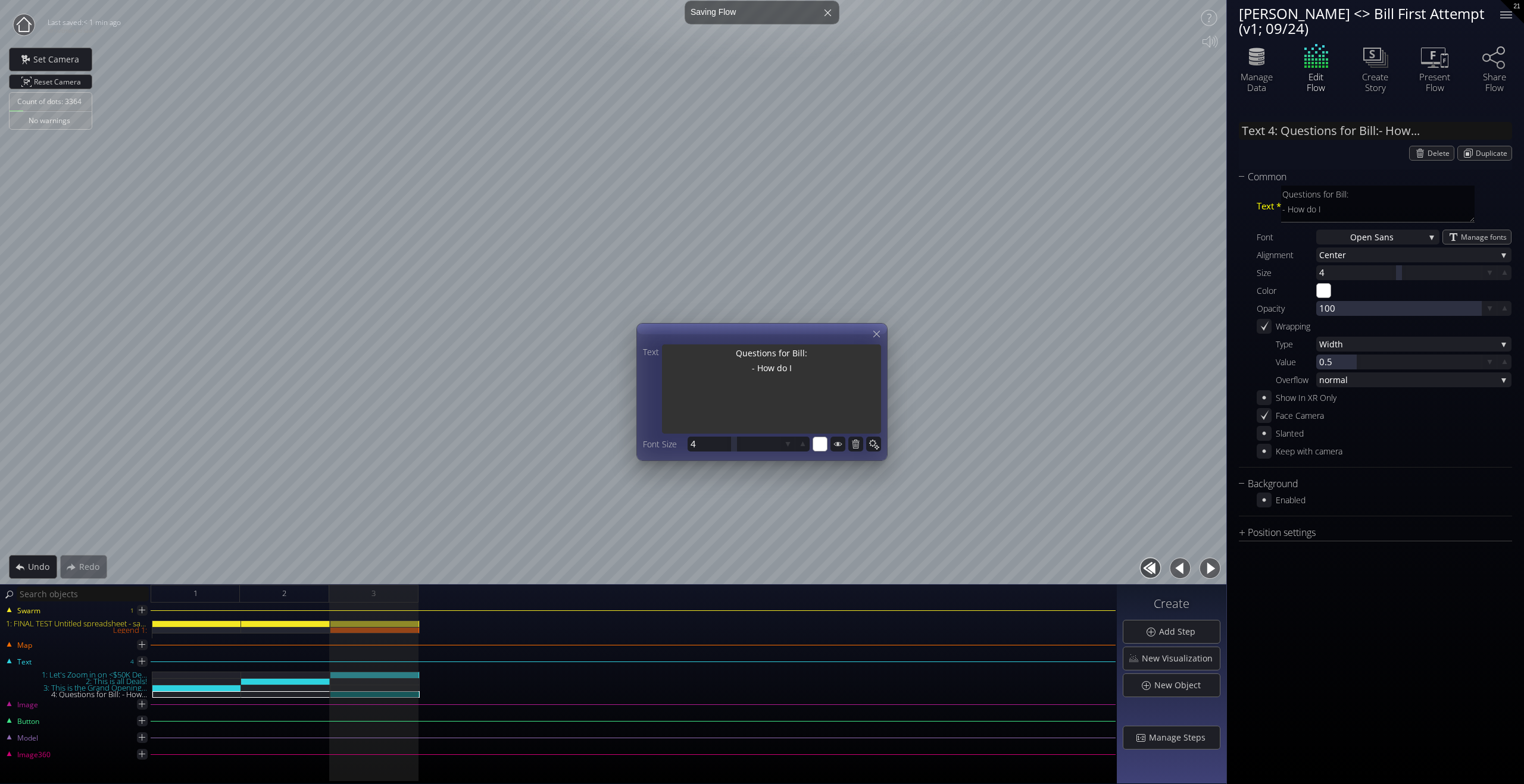
type textarea "Questions for Bill: - How do I"
type textarea "Questions for Bill: - How do I r"
type textarea "Questions for Bill: - How do I re"
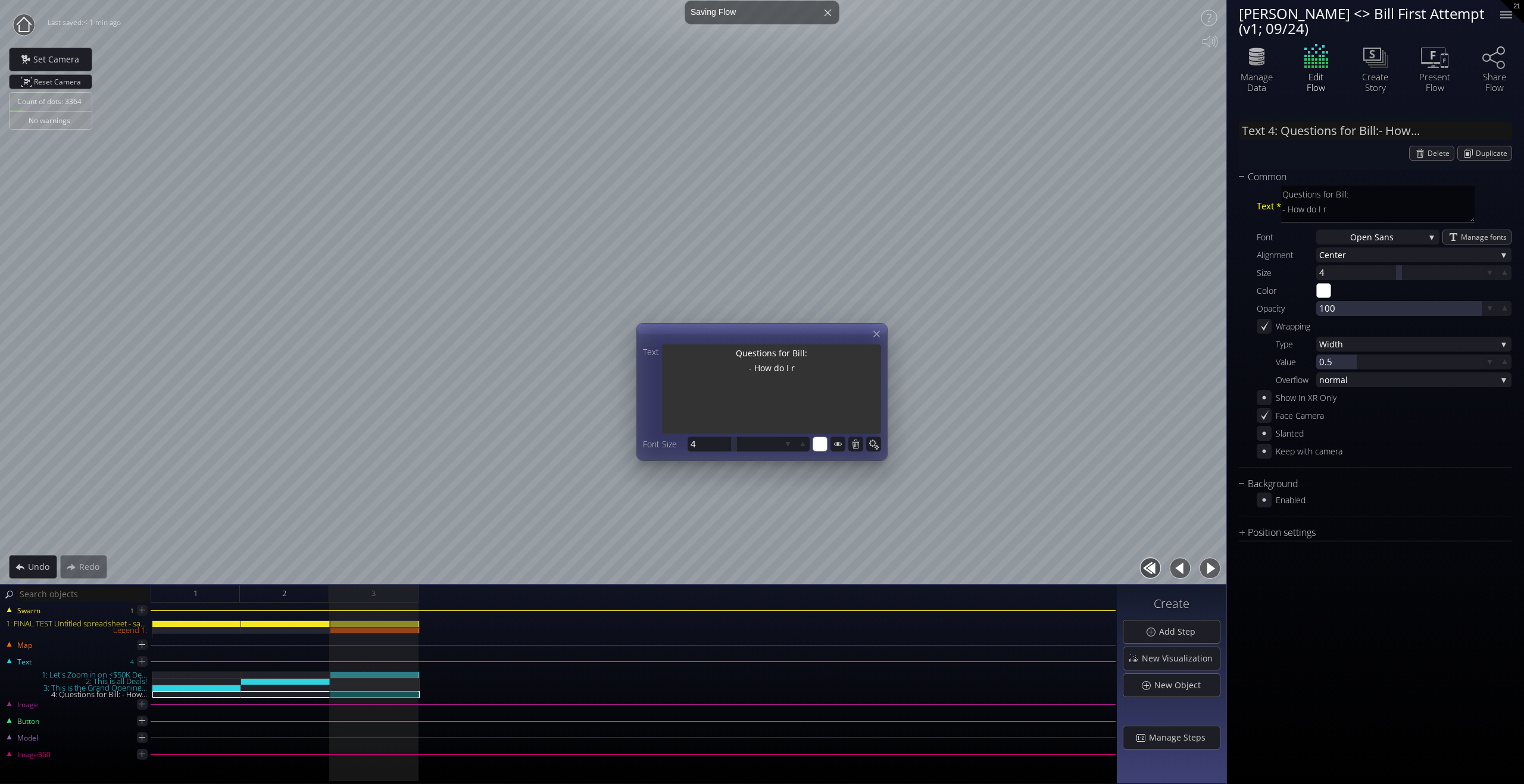
type textarea "Questions for Bill: - How do I re"
type textarea "Questions for Bill: - How do I rem"
type textarea "Questions for Bill: - How do I remo"
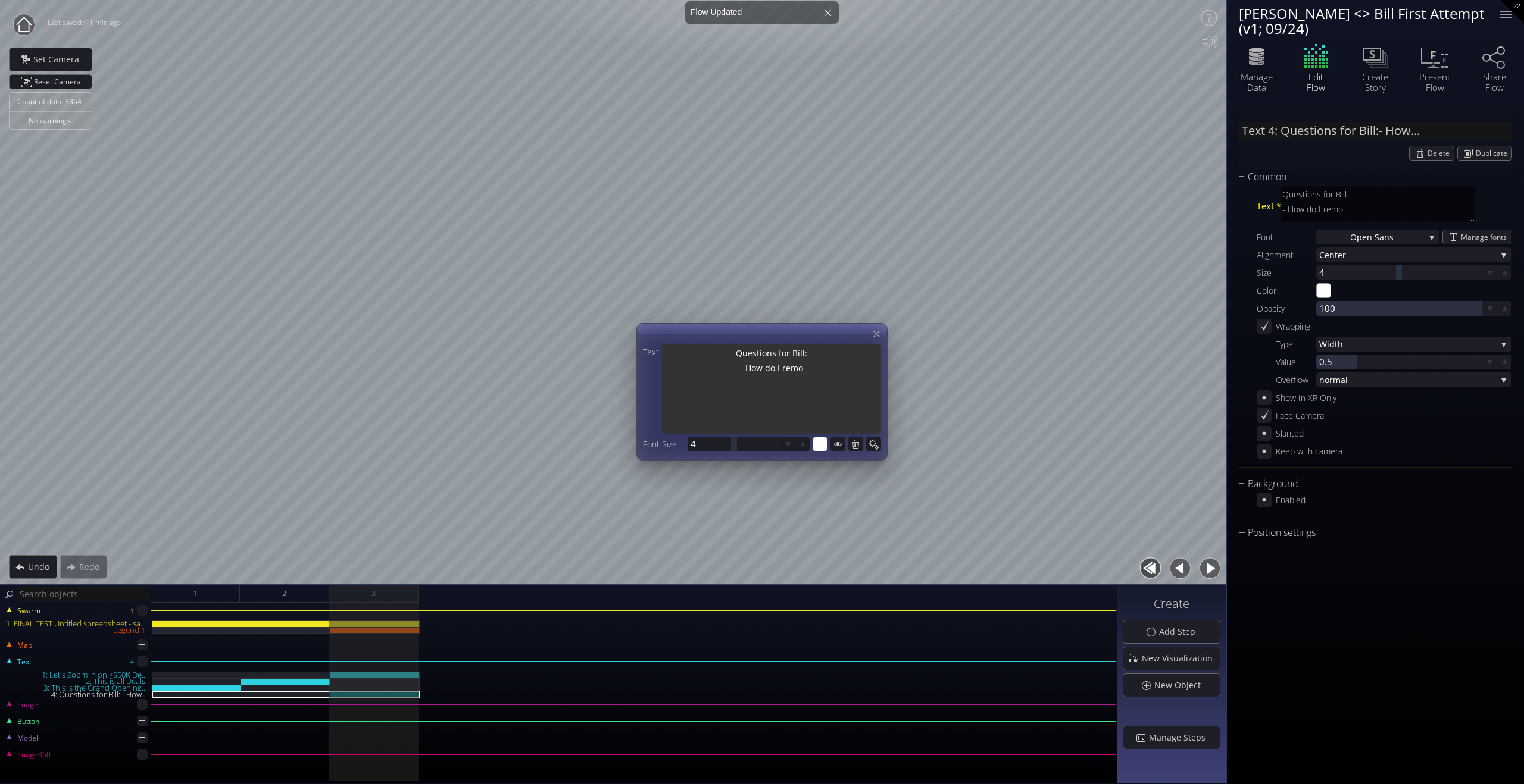
type textarea "Questions for Bill: - How do I remov"
type textarea "Questions for Bill: - How do I remove"
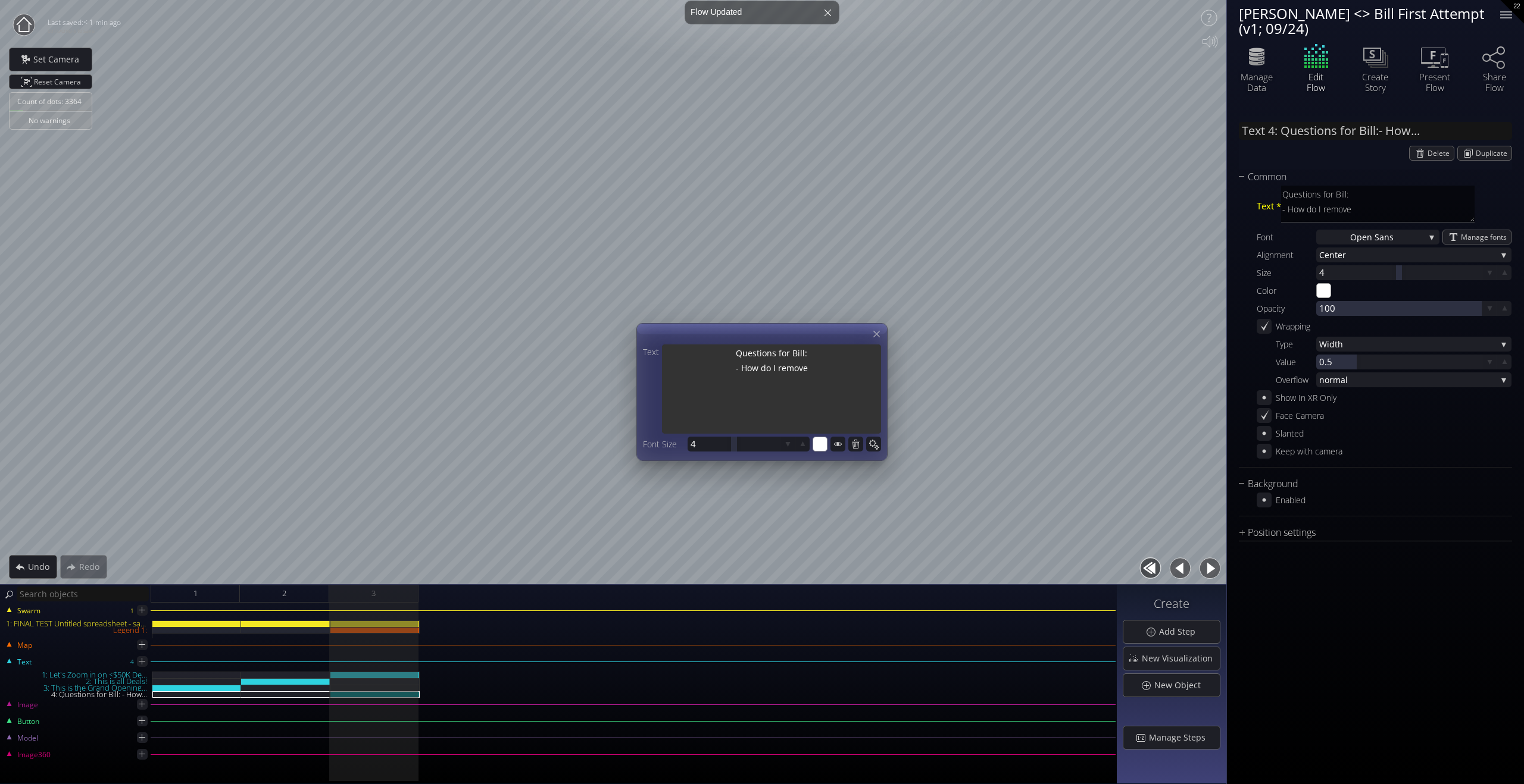
type textarea "Questions for Bill: - How do I remove"
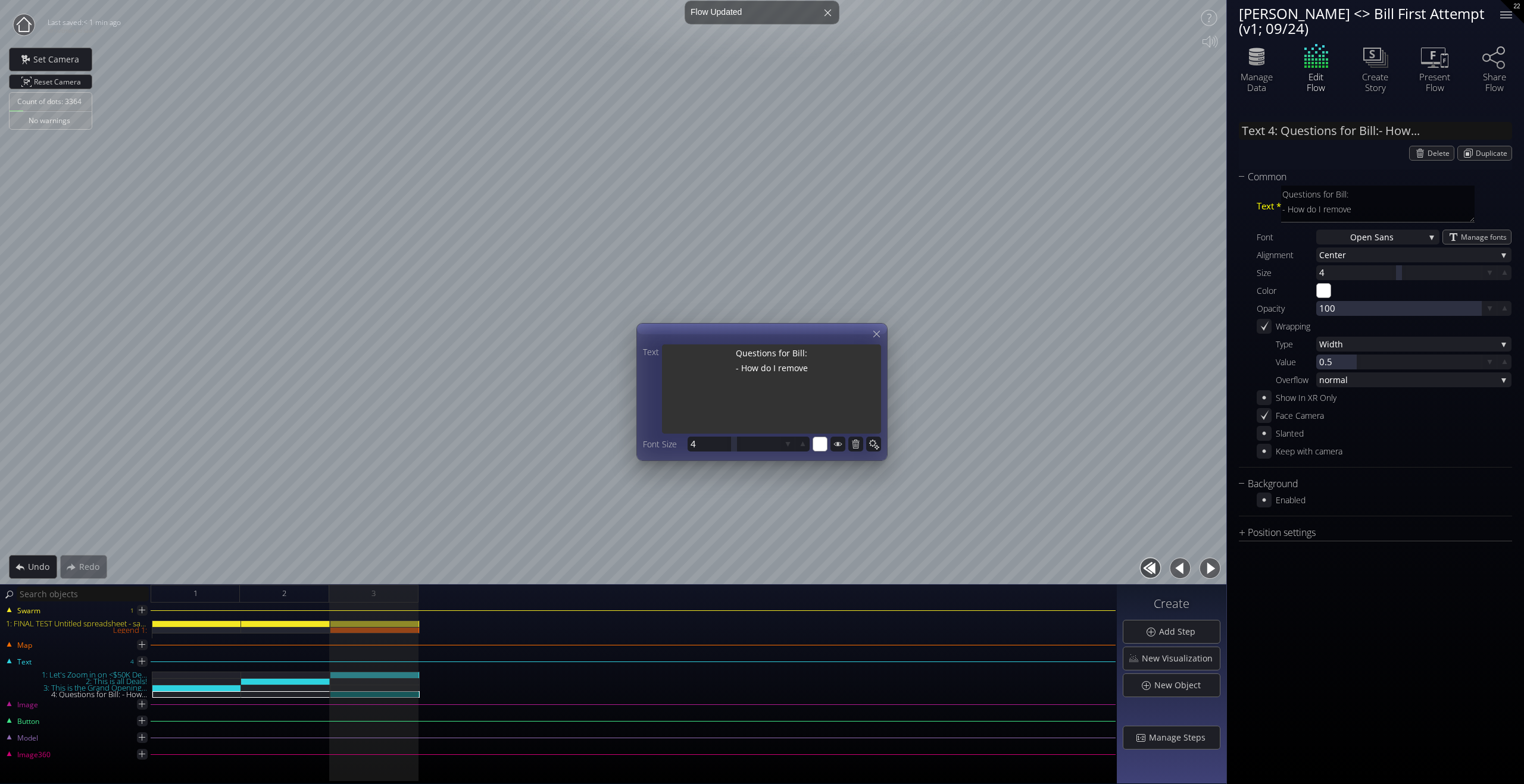
type textarea "Questions for Bill: - How do I remove"
type textarea "Questions for Bill: - How do I remove c"
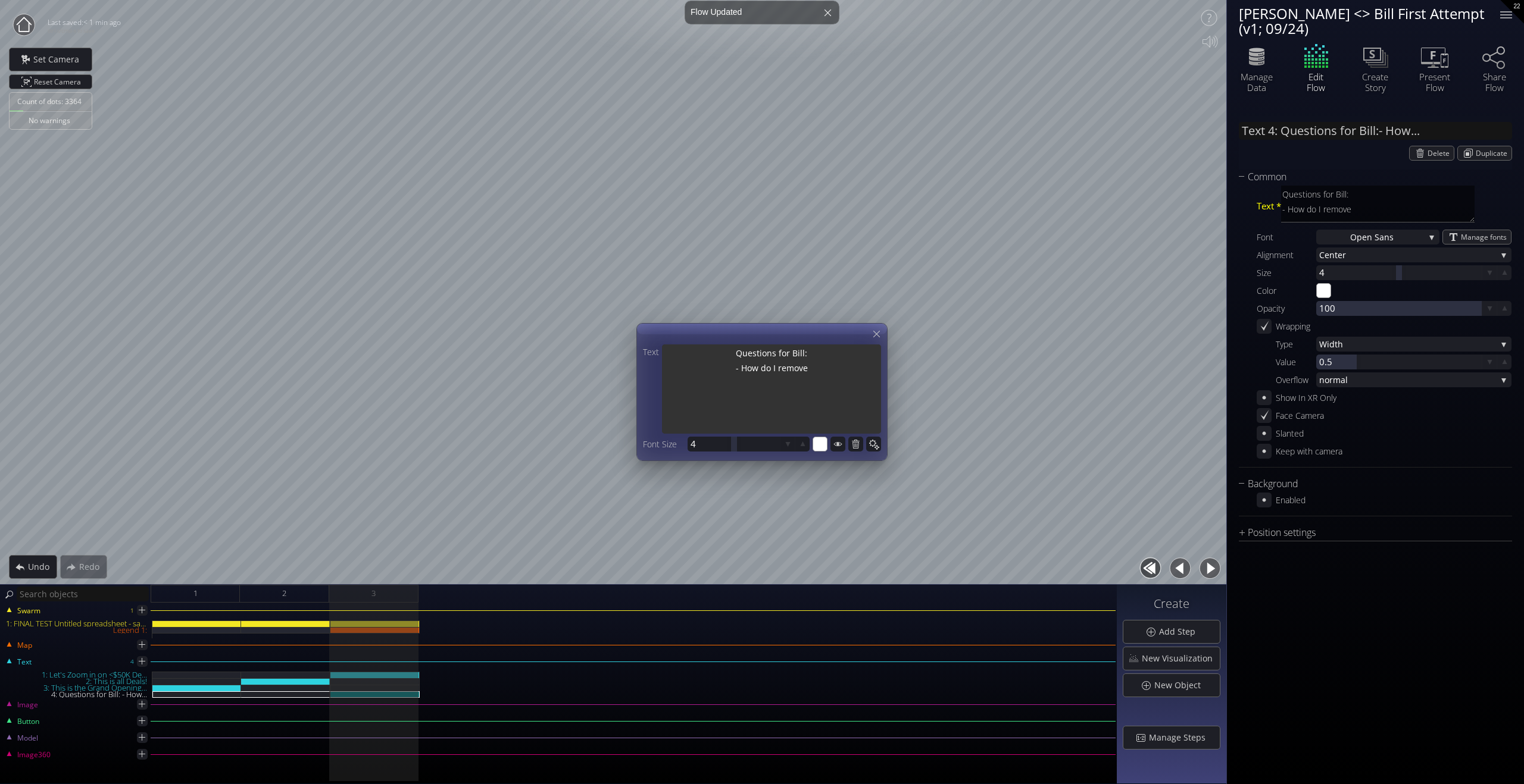
type textarea "Questions for Bill: - How do I remove c"
type textarea "Questions for Bill: - How do I remove co"
type textarea "Questions for Bill: - How do I remove col"
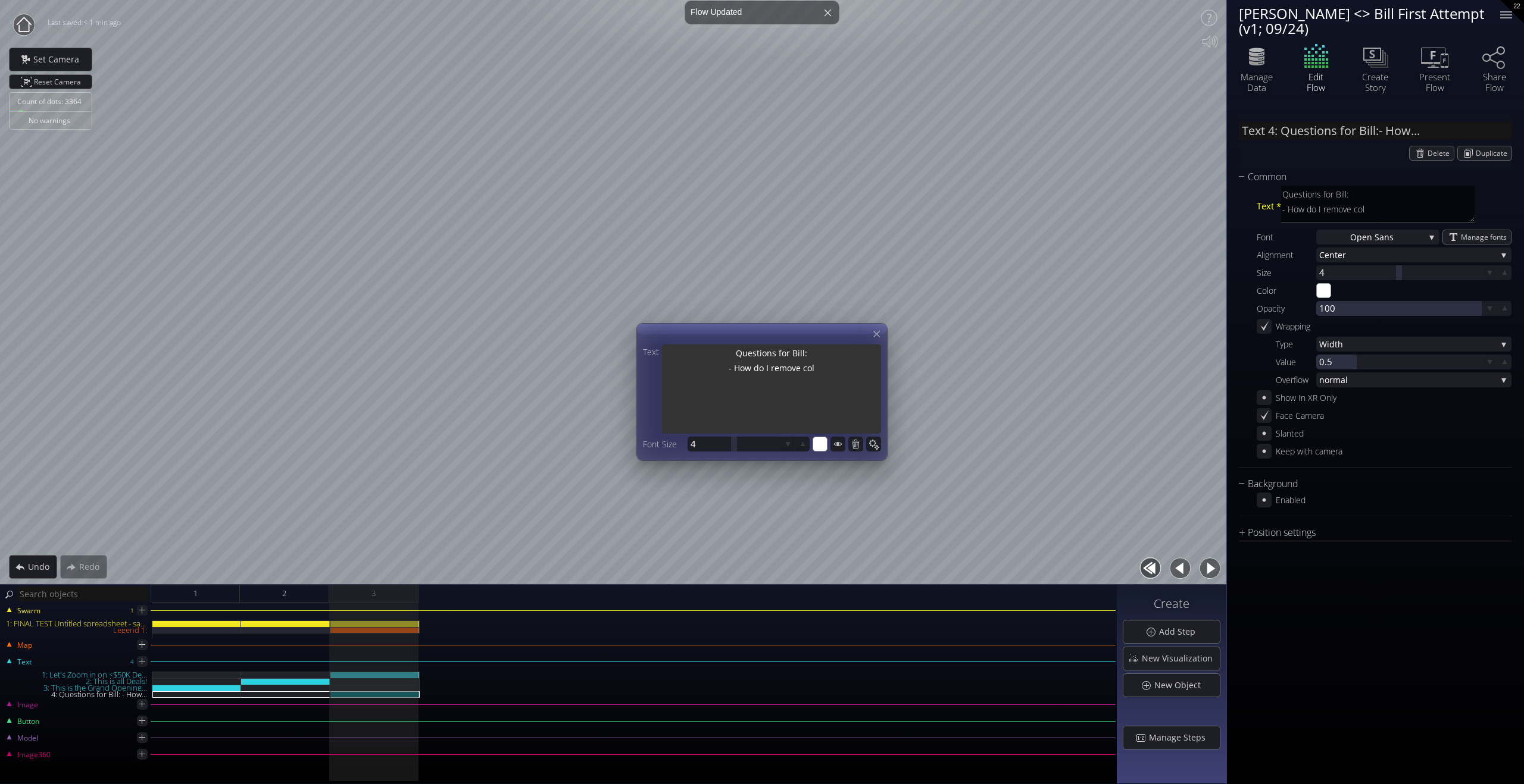
type textarea "Questions for Bill: - How do I remove colo"
type textarea "Questions for Bill: - How do I remove color"
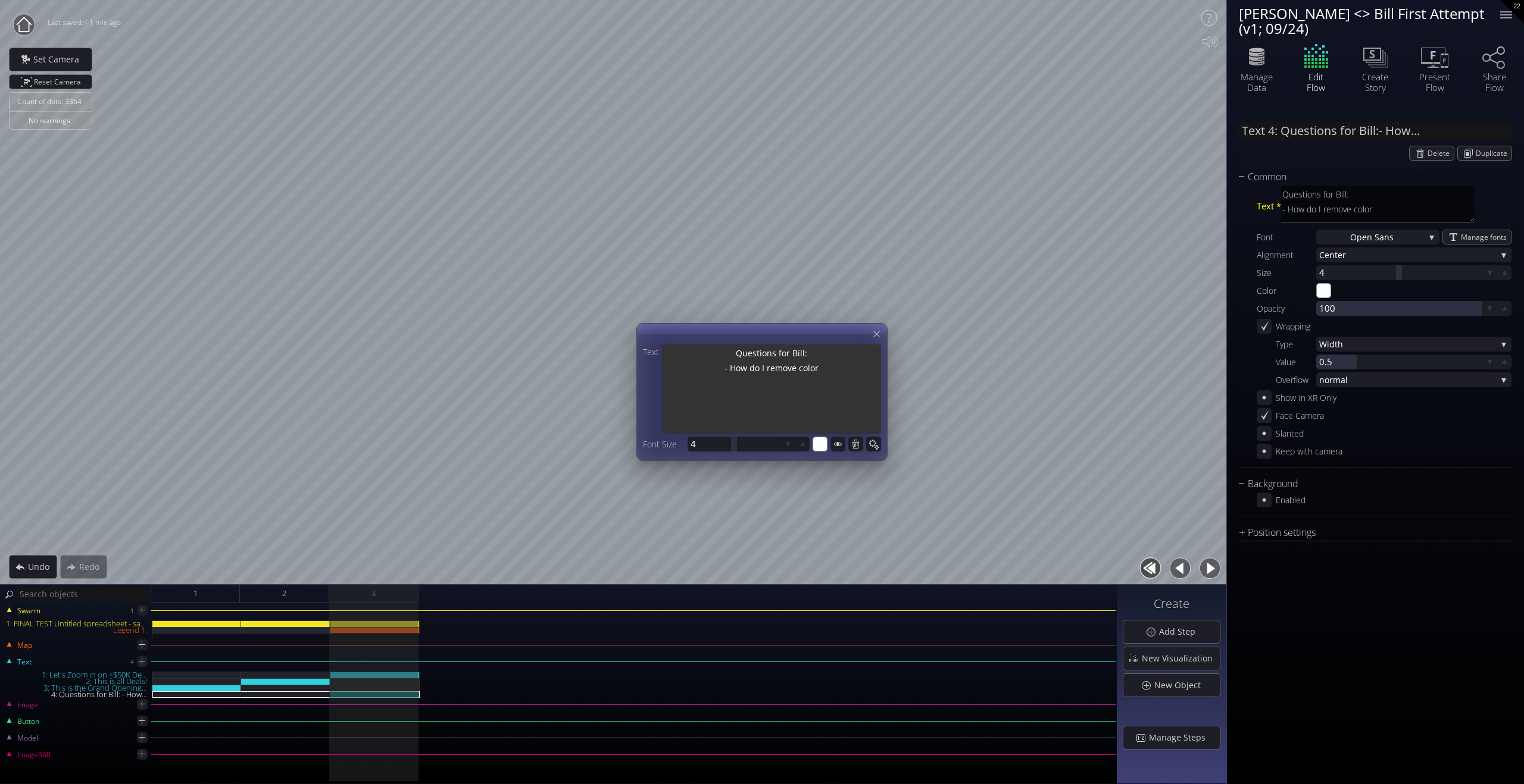
type textarea "Questions for Bill: - How do I remove color"
type textarea "Questions for Bill: - How do I remove color b"
type textarea "Questions for Bill: - How do I remove color br"
type textarea "Questions for Bill: - How do I remove color bre"
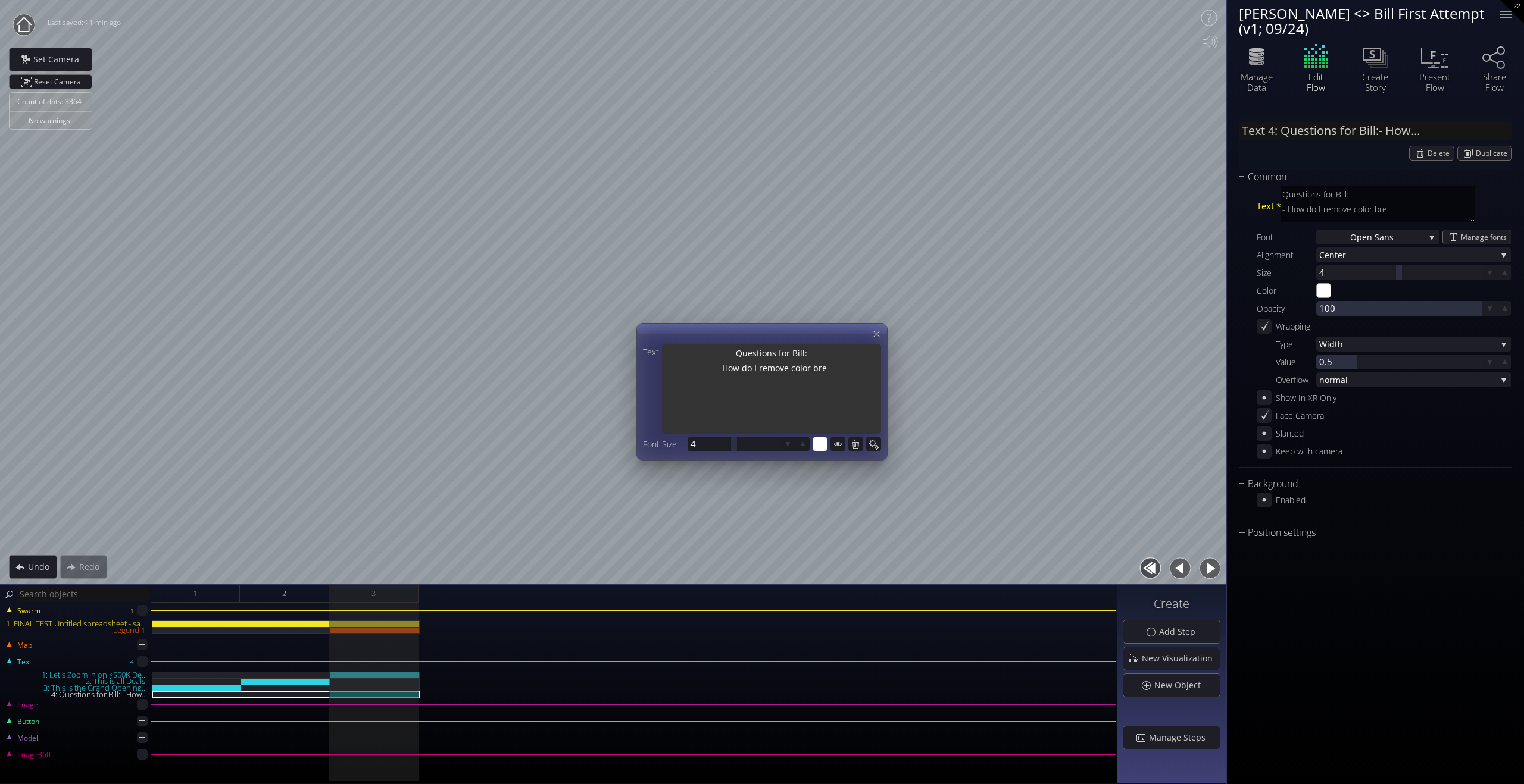
type textarea "Questions for Bill: - How do I remove color brea"
type textarea "Questions for Bill: - How do I remove color break"
type textarea "Questions for Bill: - How do I remove color breako"
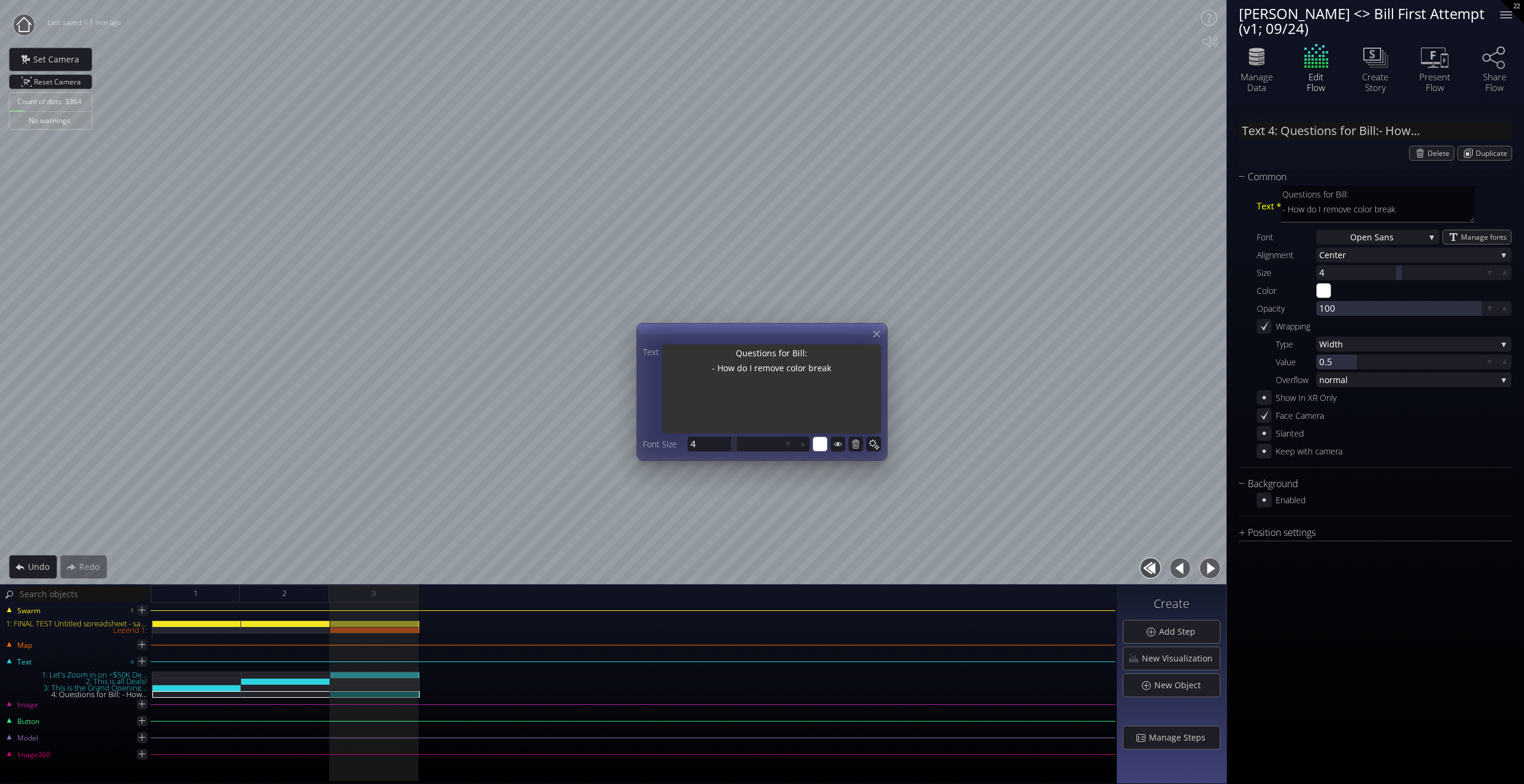
type textarea "Questions for Bill: - How do I remove color breako"
type textarea "Questions for Bill: - How do I remove color breakou"
type textarea "Questions for Bill: - How do I remove color breakout"
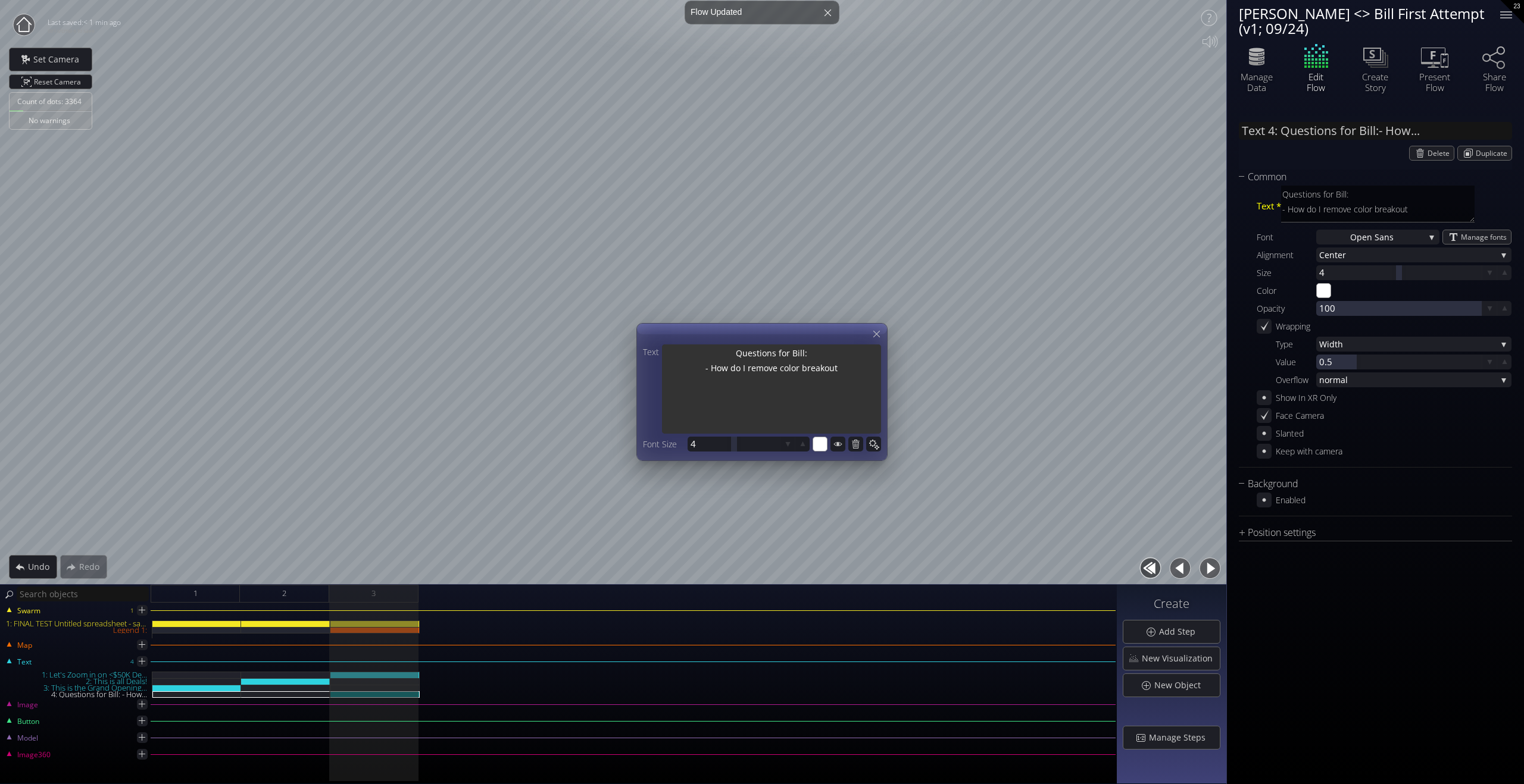
type textarea "Questions for Bill: - How do I remove color breakout o"
type textarea "Questions for Bill: - How do I remove color breakout on"
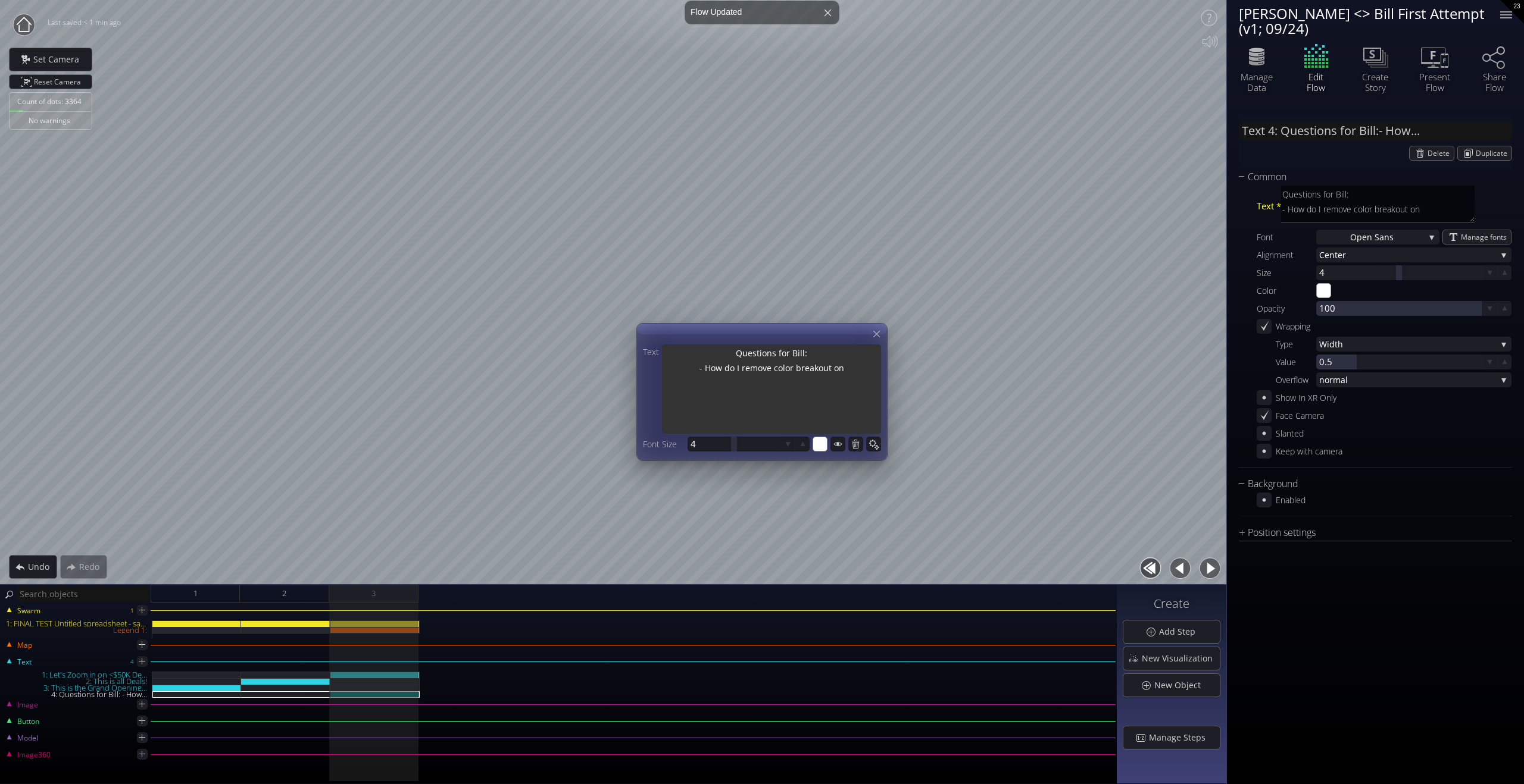
type textarea "Questions for Bill: - How do I remove color breakout on t"
type textarea "Questions for Bill: - How do I remove color breakout on th"
type textarea "Questions for Bill: - How do I remove color breakout on thi"
type textarea "Questions for Bill: - How do I remove color breakout on this"
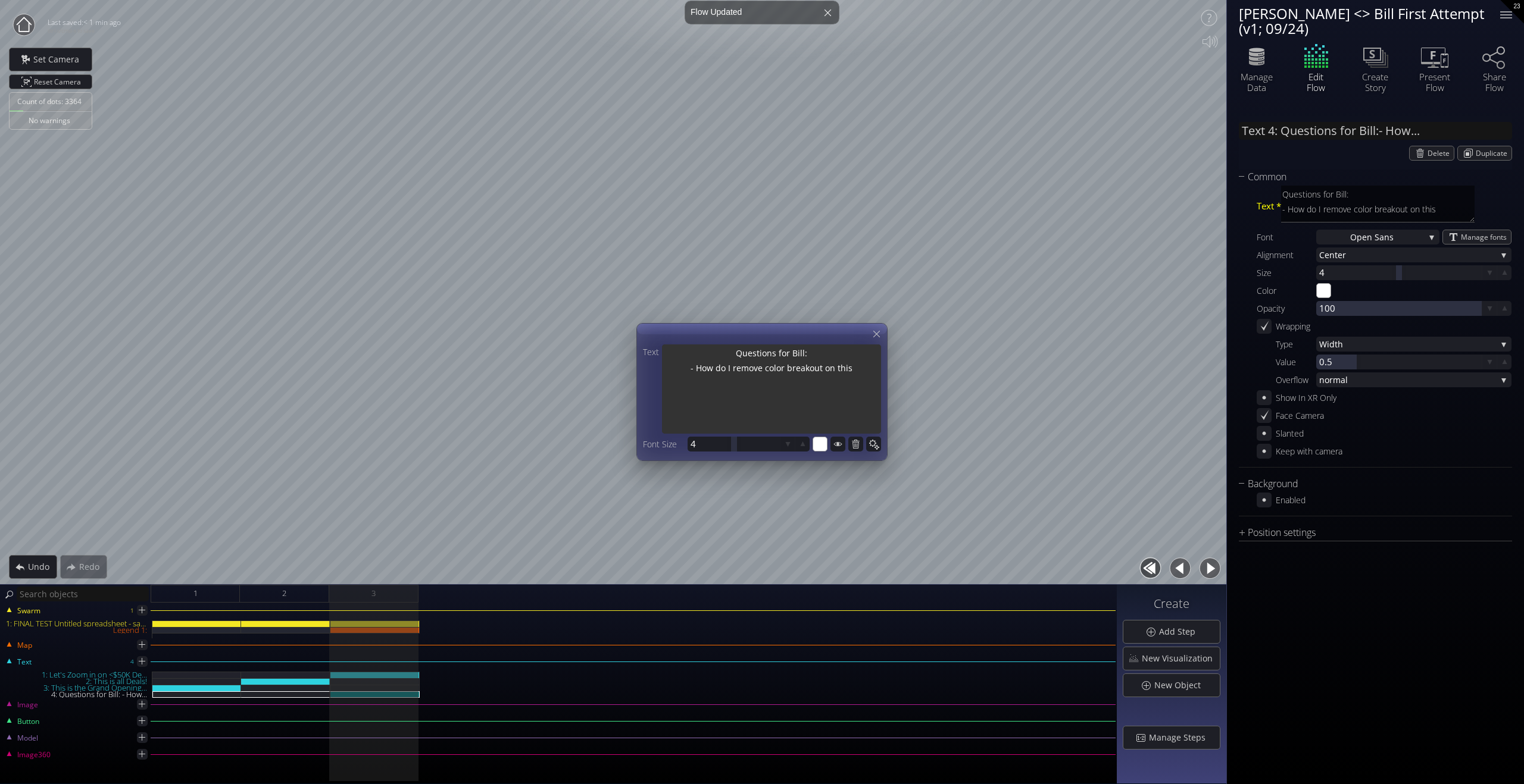
type textarea "Questions for Bill: - How do I remove color breakout on this"
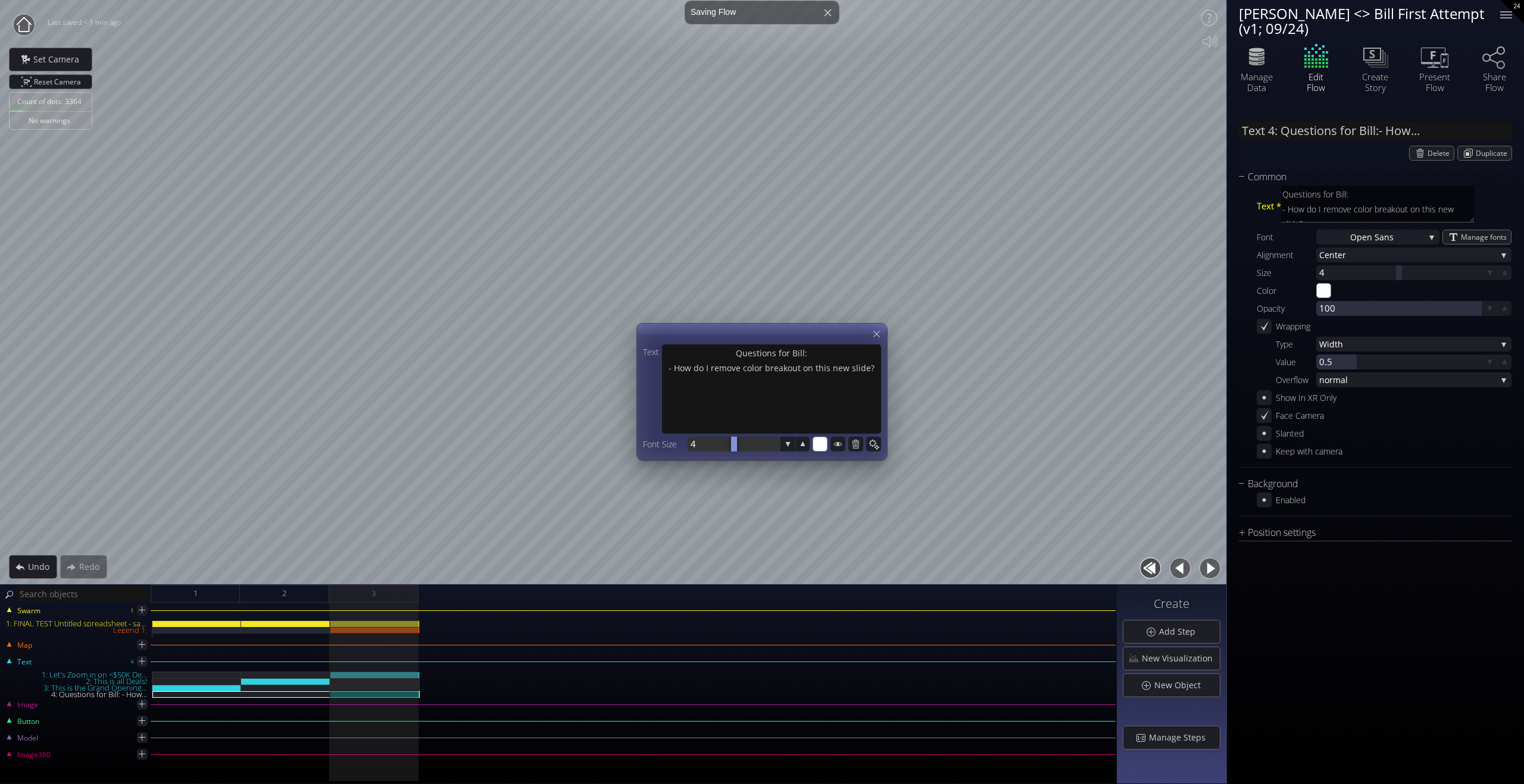
click at [709, 447] on div at bounding box center [734, 444] width 92 height 15
click at [720, 446] on div at bounding box center [734, 444] width 92 height 15
click at [880, 332] on icon at bounding box center [876, 334] width 11 height 11
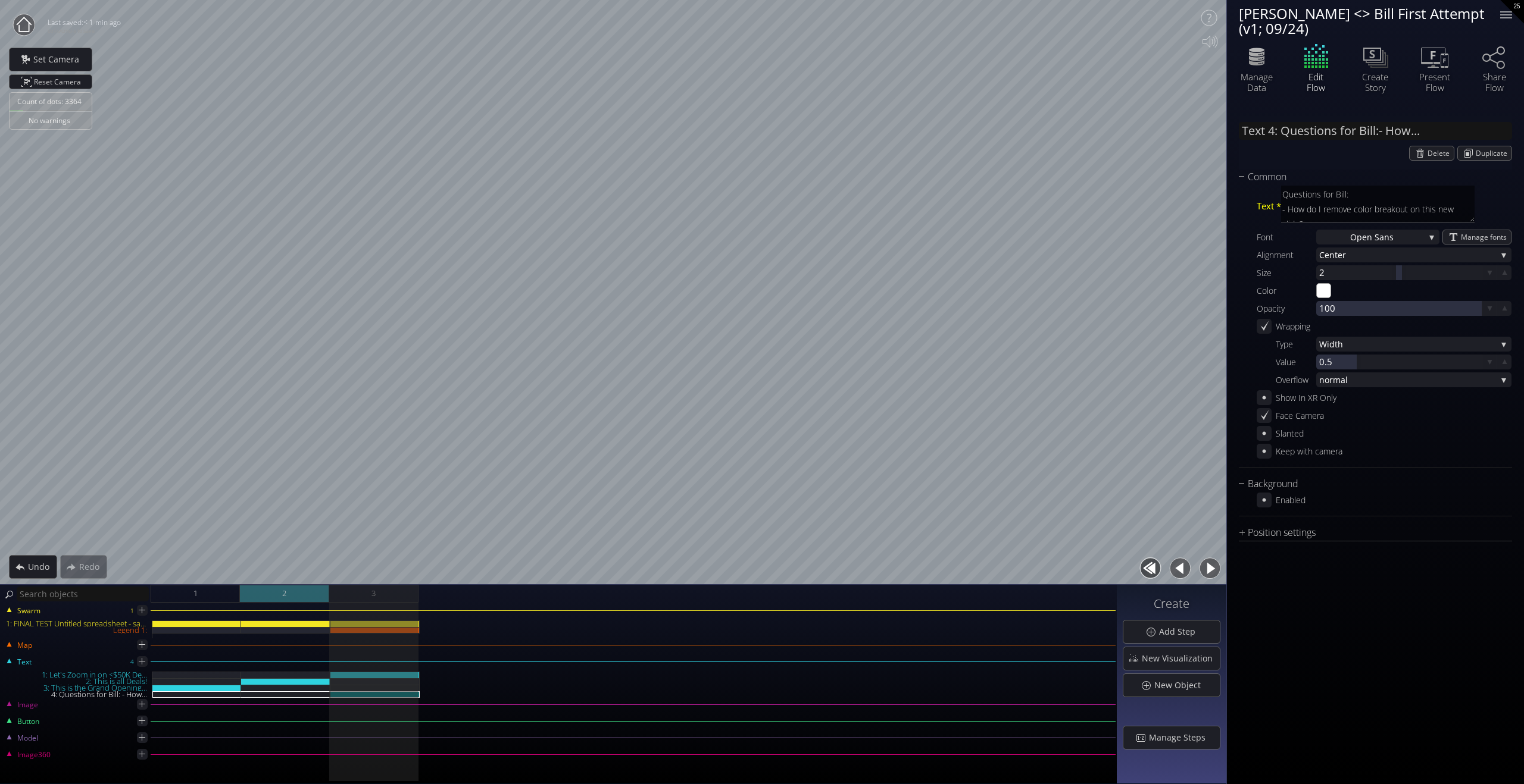
click at [301, 596] on div "2" at bounding box center [284, 594] width 89 height 18
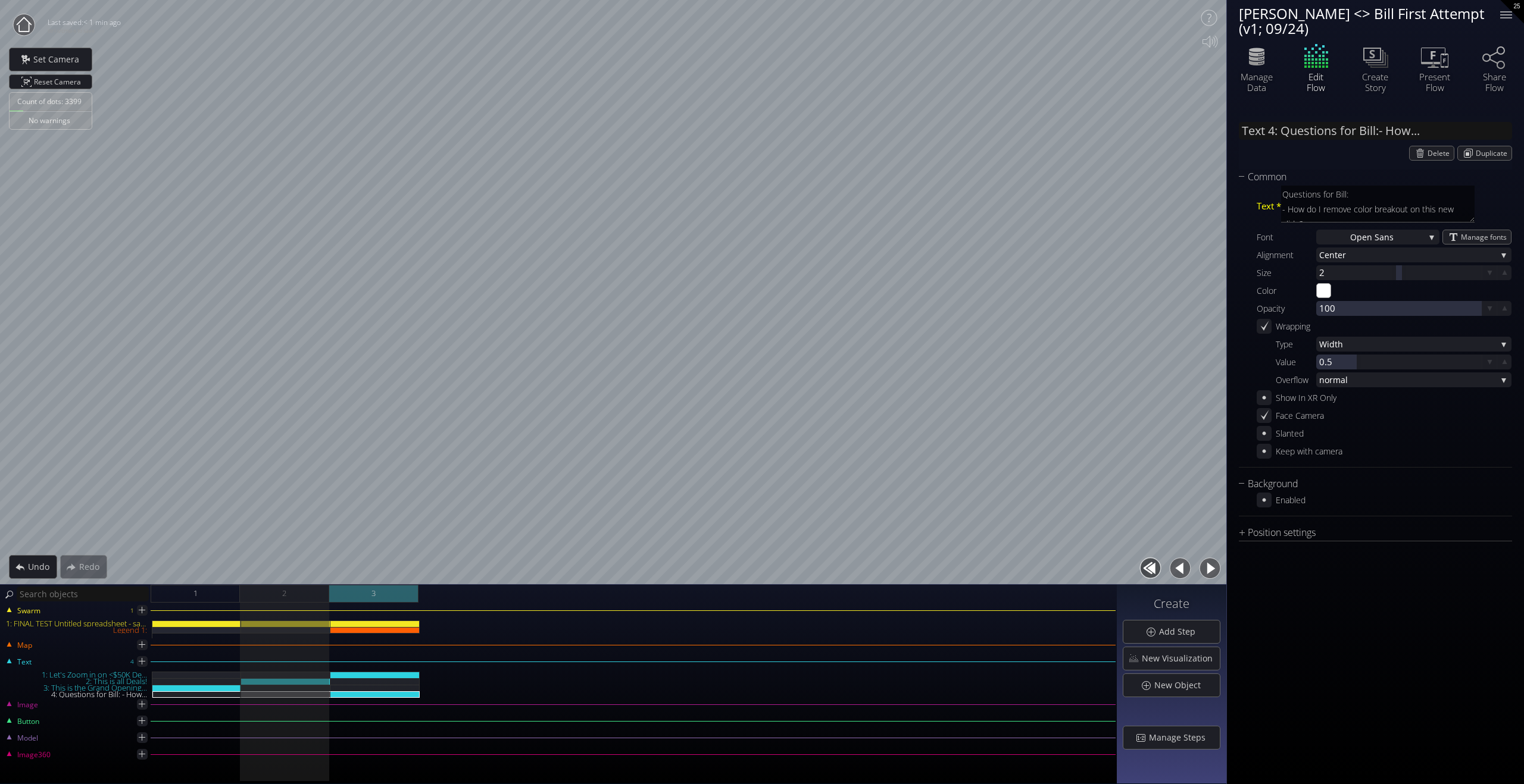
click at [362, 596] on div "3" at bounding box center [373, 594] width 89 height 18
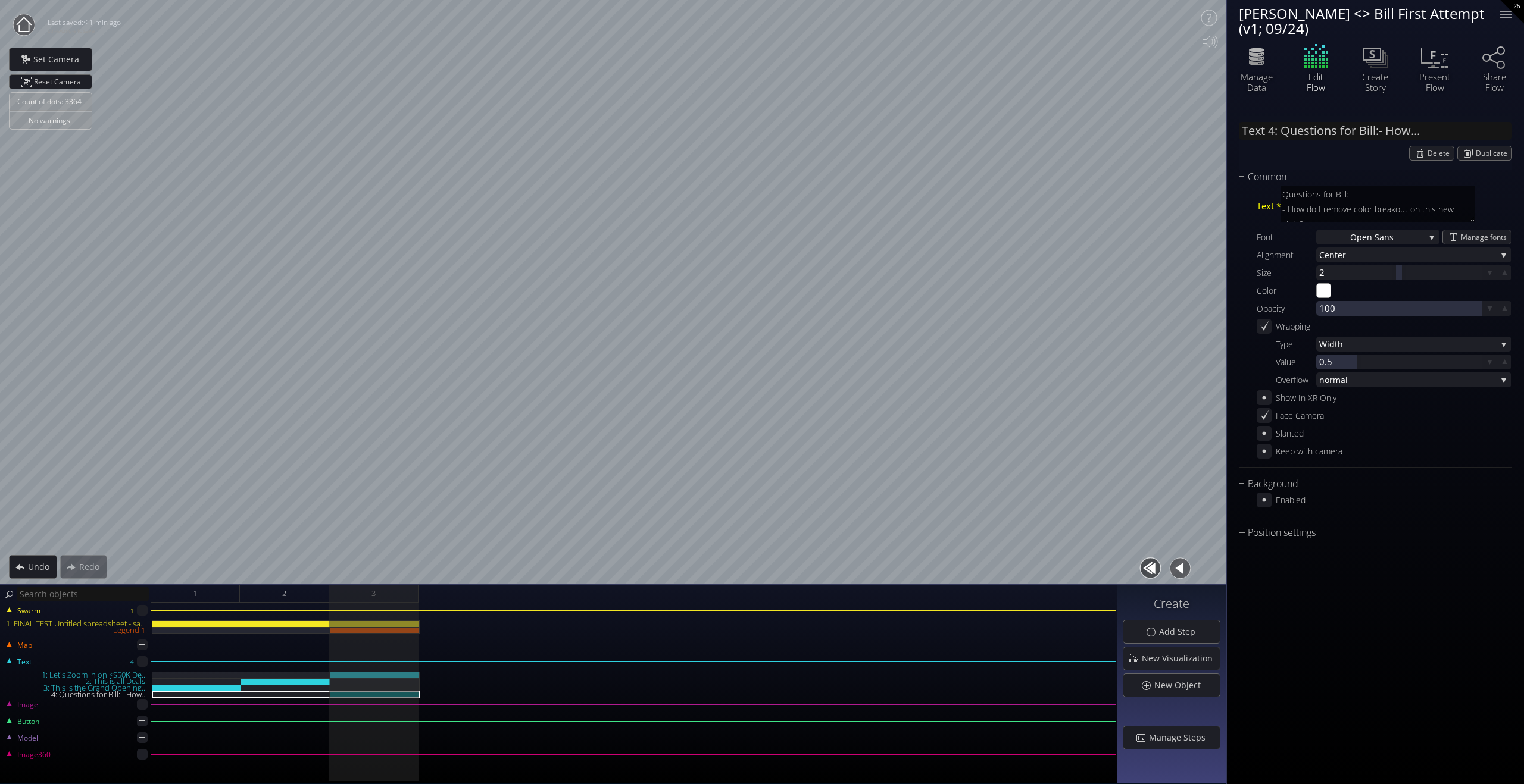
click at [423, 596] on div "1 2 3" at bounding box center [633, 594] width 966 height 18
click at [440, 597] on div "1 2 3" at bounding box center [633, 594] width 966 height 18
click at [1184, 631] on span "Add Step" at bounding box center [1181, 632] width 44 height 12
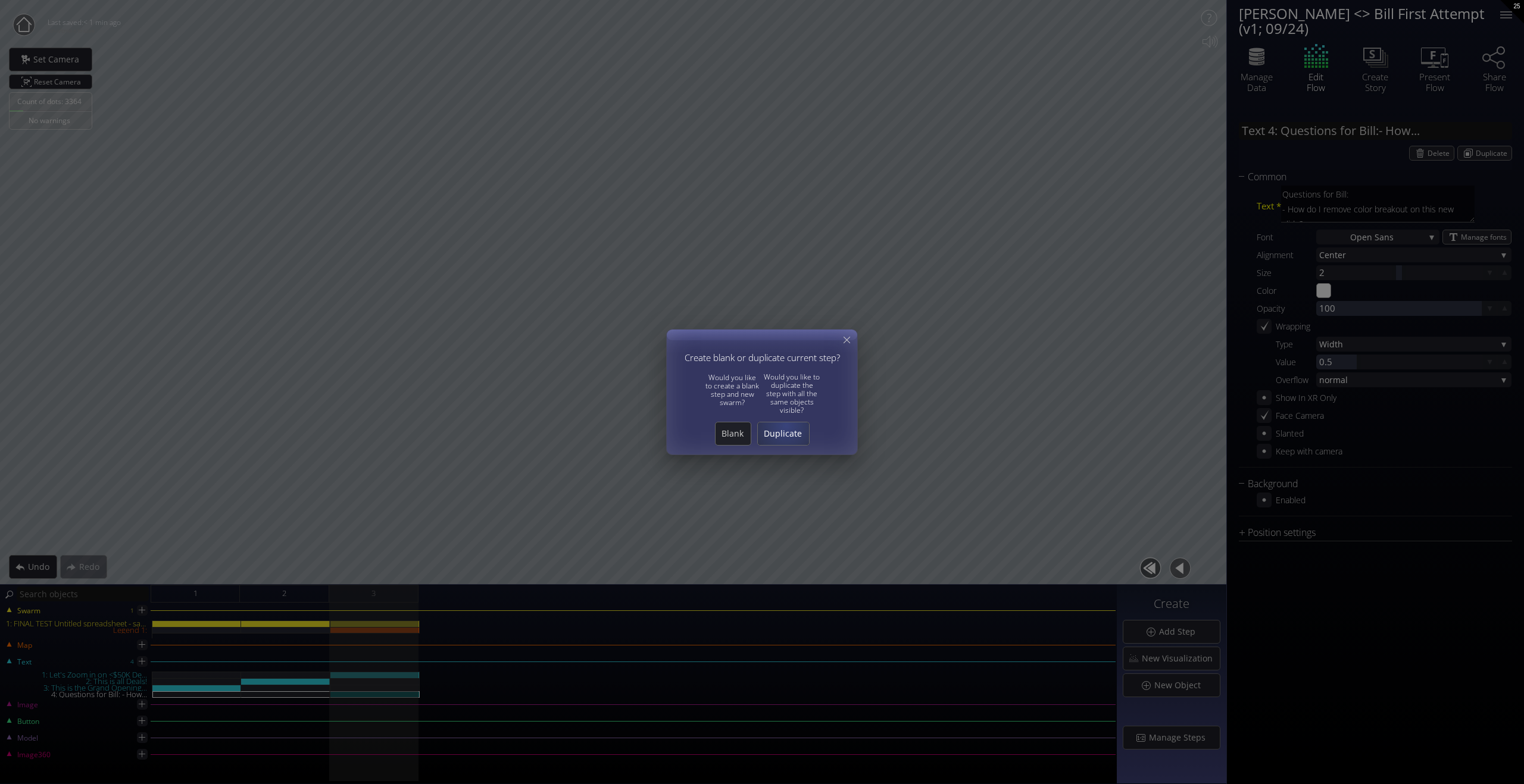
click at [786, 430] on span "Duplicate" at bounding box center [784, 434] width 51 height 12
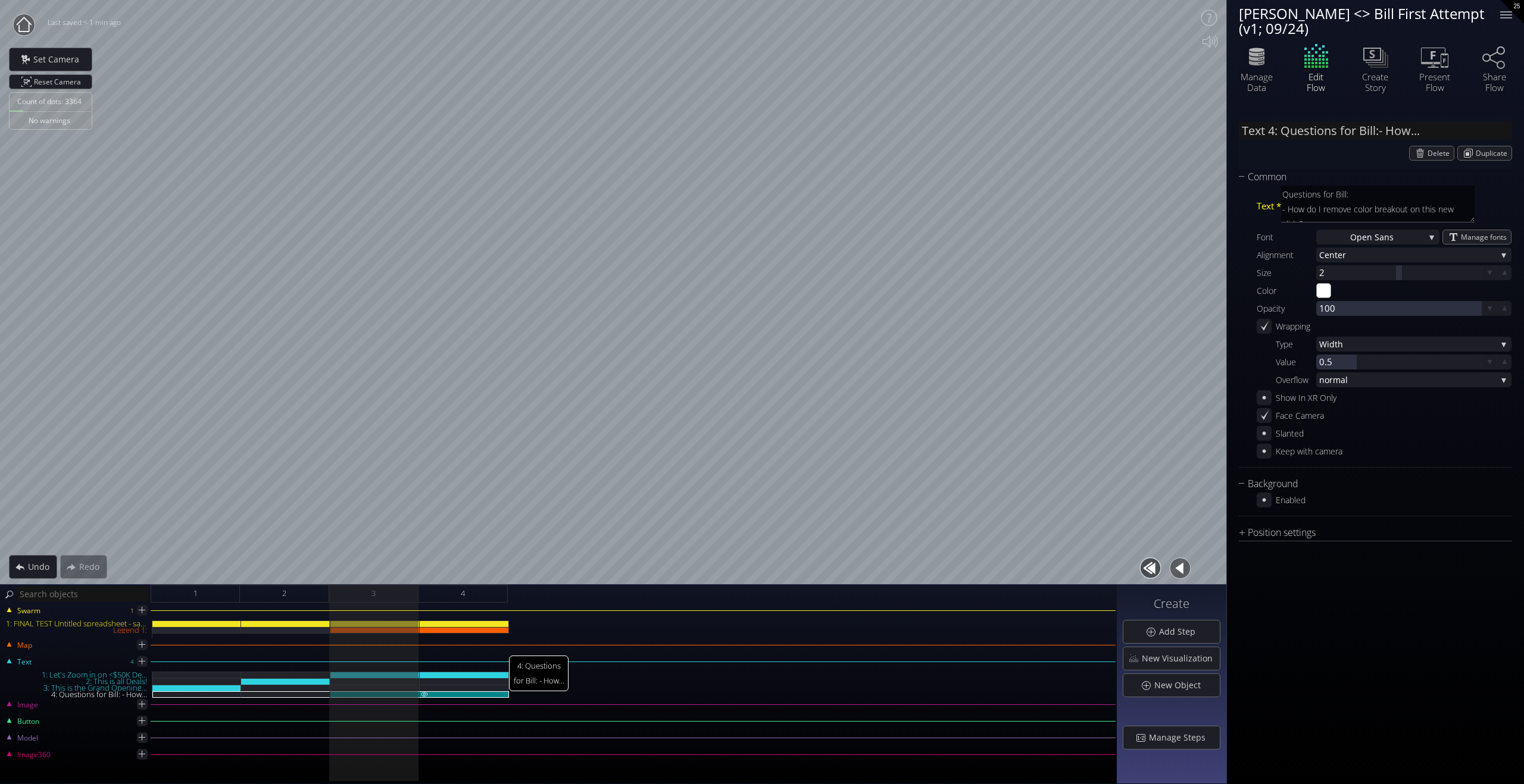
click at [440, 696] on div "4: Questions for Bill: - How..." at bounding box center [464, 694] width 89 height 7
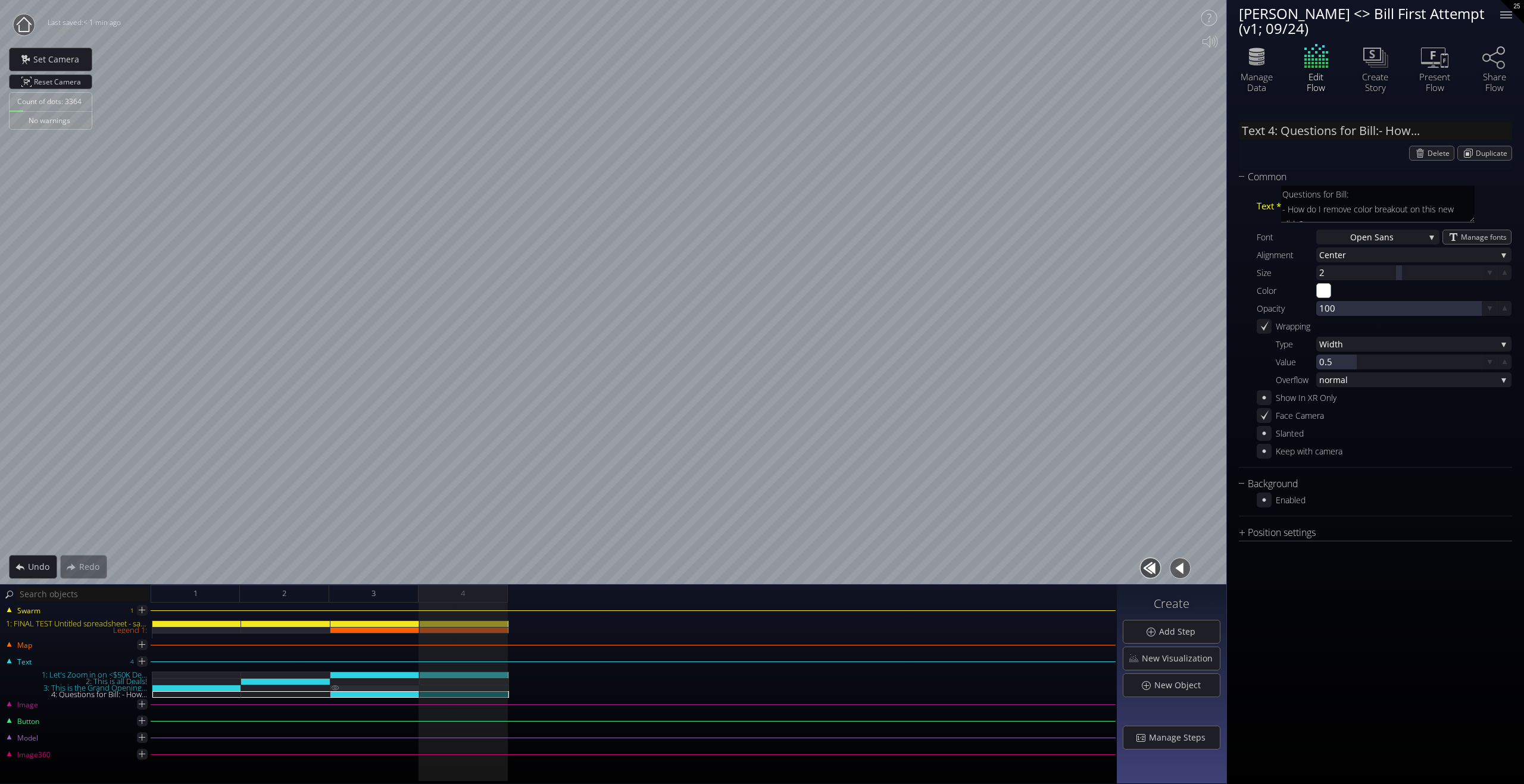
click at [397, 690] on div "3: This is the Grand Opening..." at bounding box center [374, 688] width 89 height 7
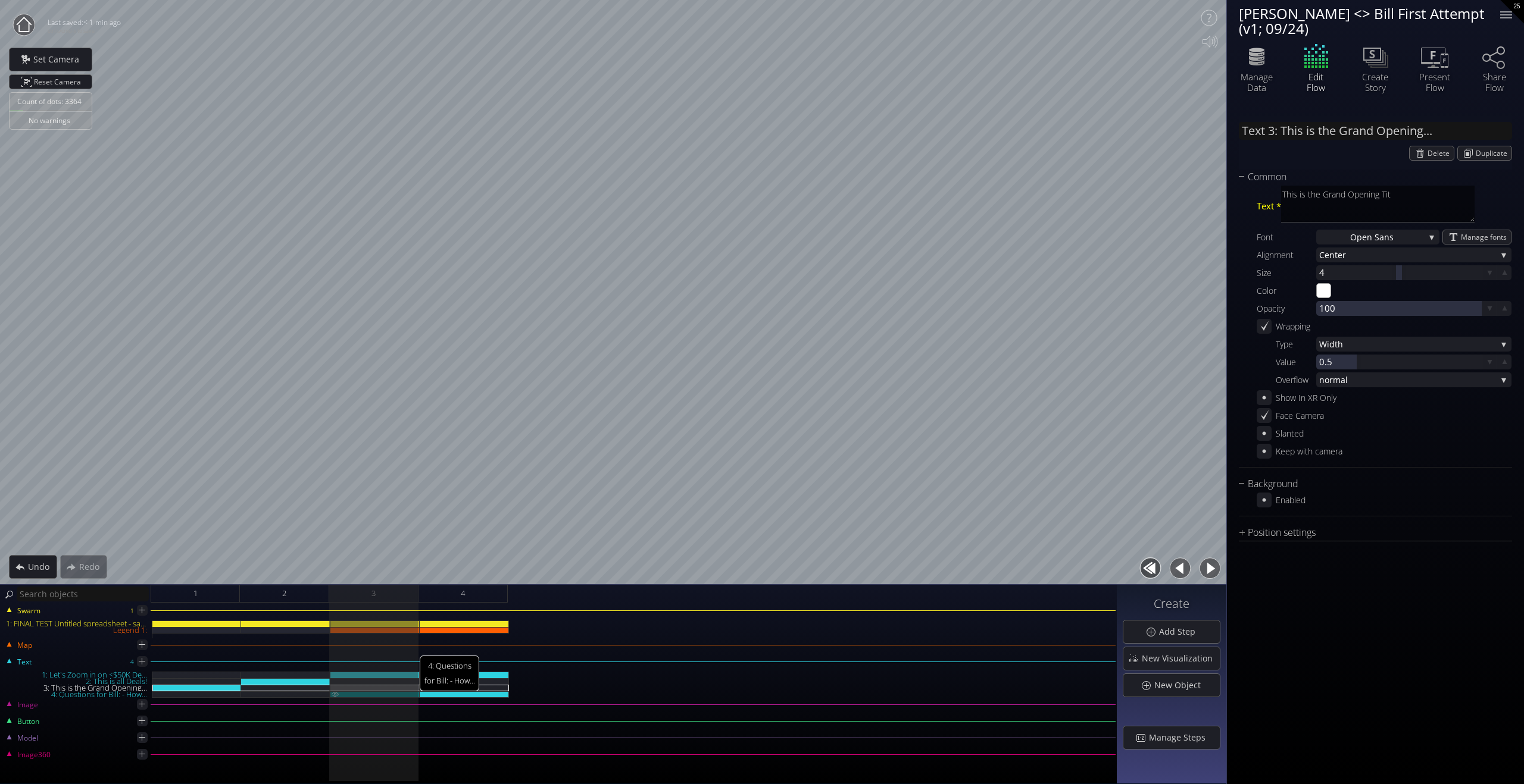
click at [398, 695] on div "4: Questions for Bill: - How..." at bounding box center [374, 694] width 89 height 7
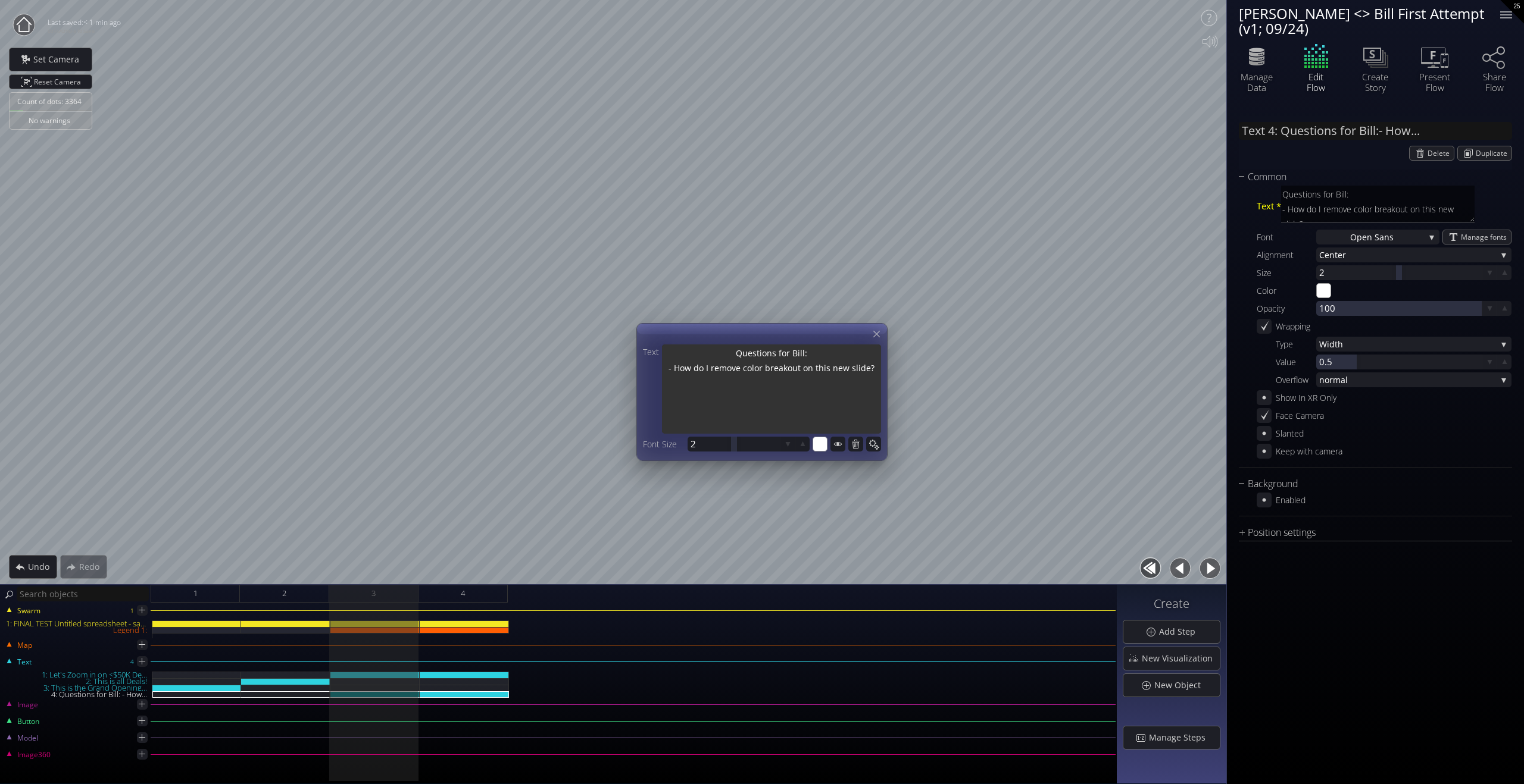
click at [775, 368] on textarea "Questions for Bill: - How do I remove color breakout on this new slide?" at bounding box center [771, 390] width 219 height 92
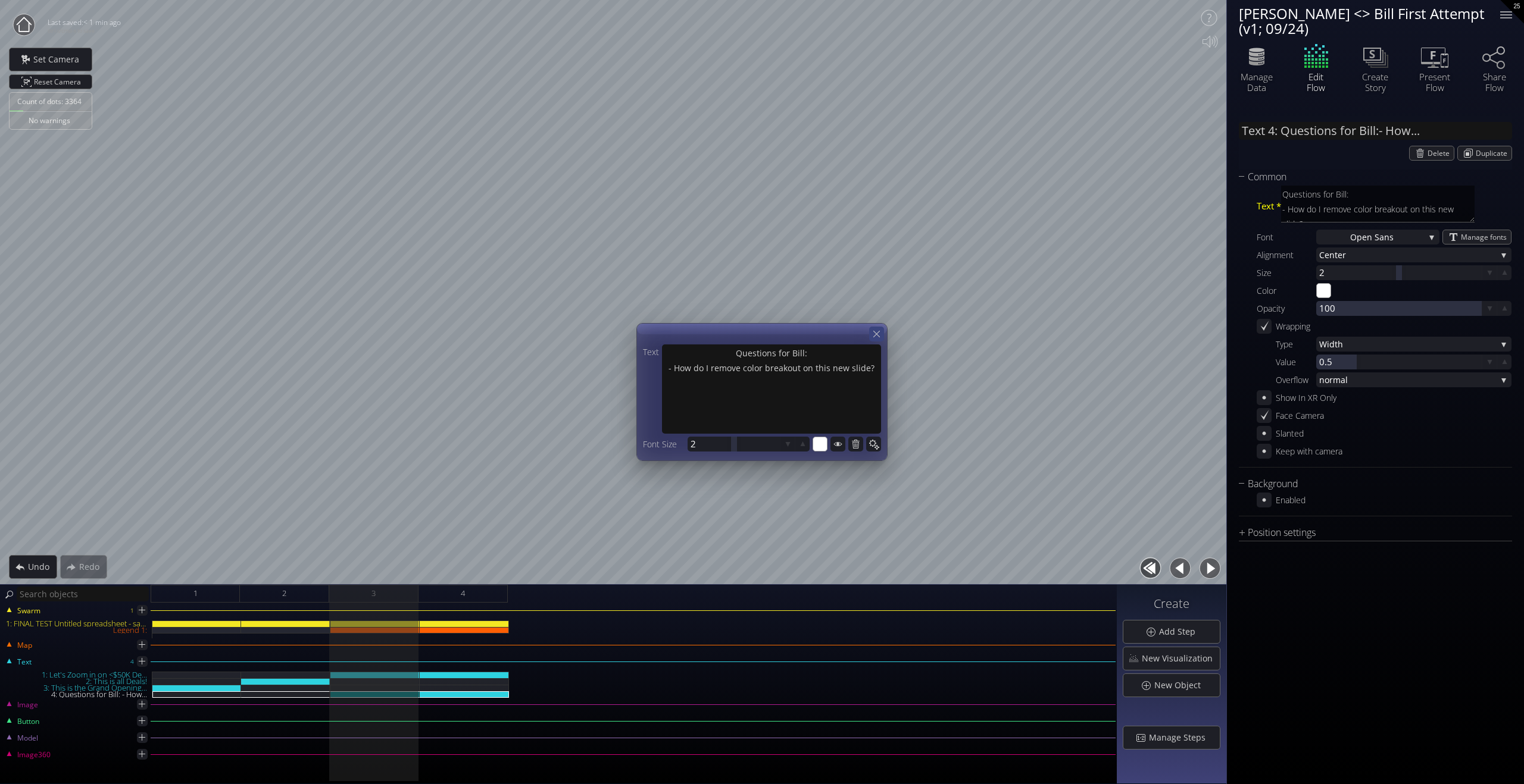
click at [874, 333] on icon at bounding box center [876, 334] width 11 height 11
click at [854, 445] on icon at bounding box center [856, 444] width 8 height 9
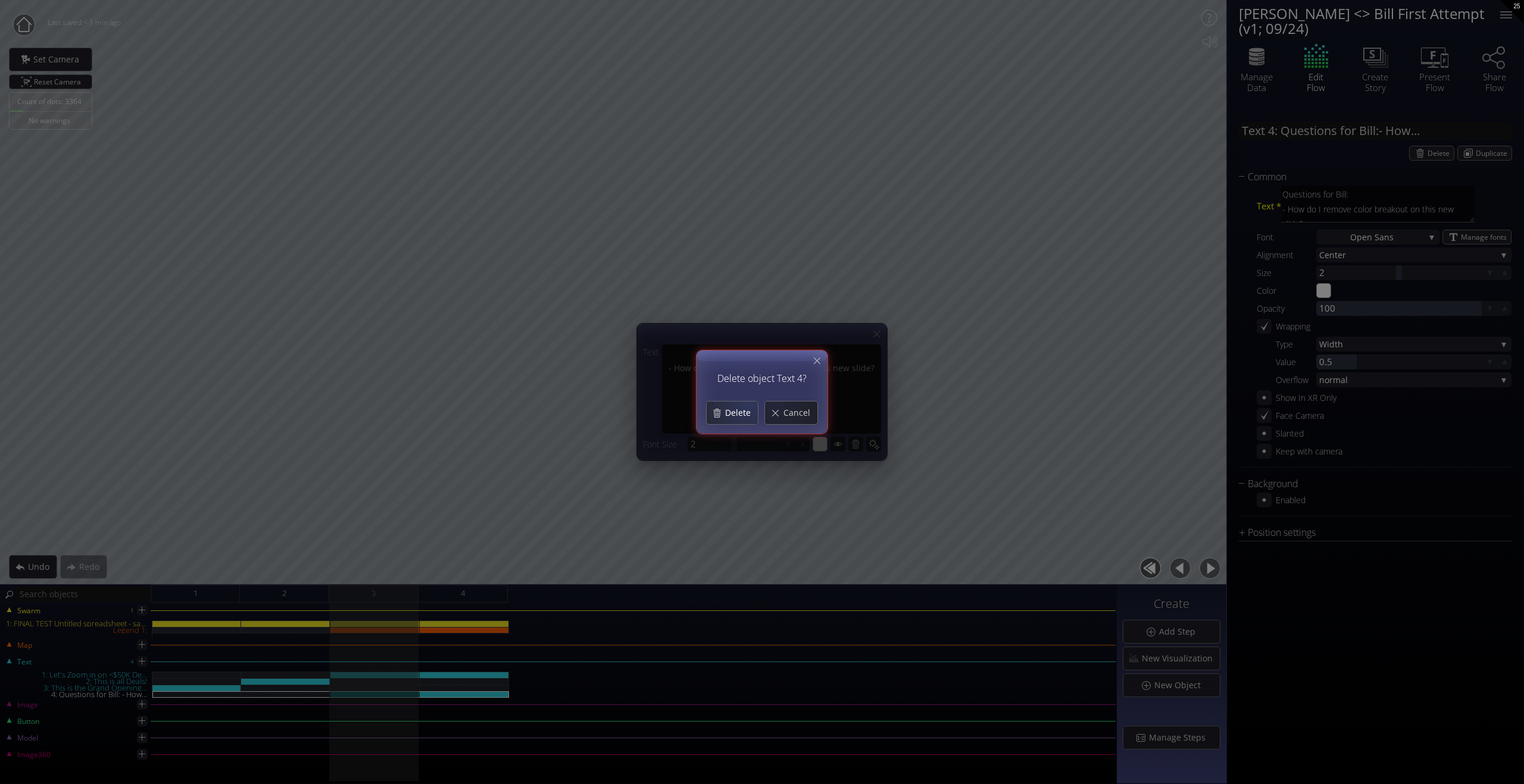
click at [744, 407] on span "Delete" at bounding box center [741, 413] width 34 height 12
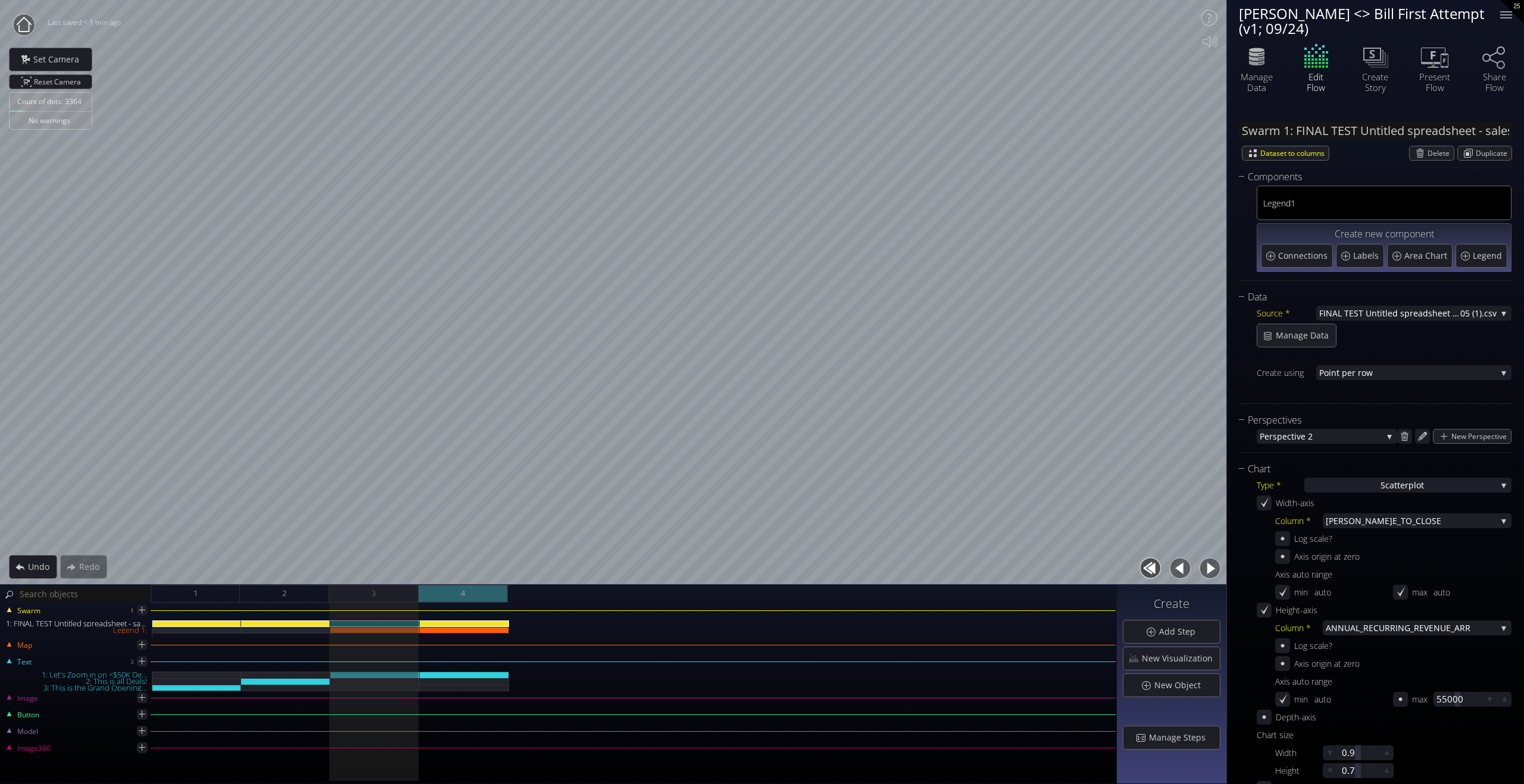
click at [469, 592] on div "4" at bounding box center [463, 594] width 89 height 18
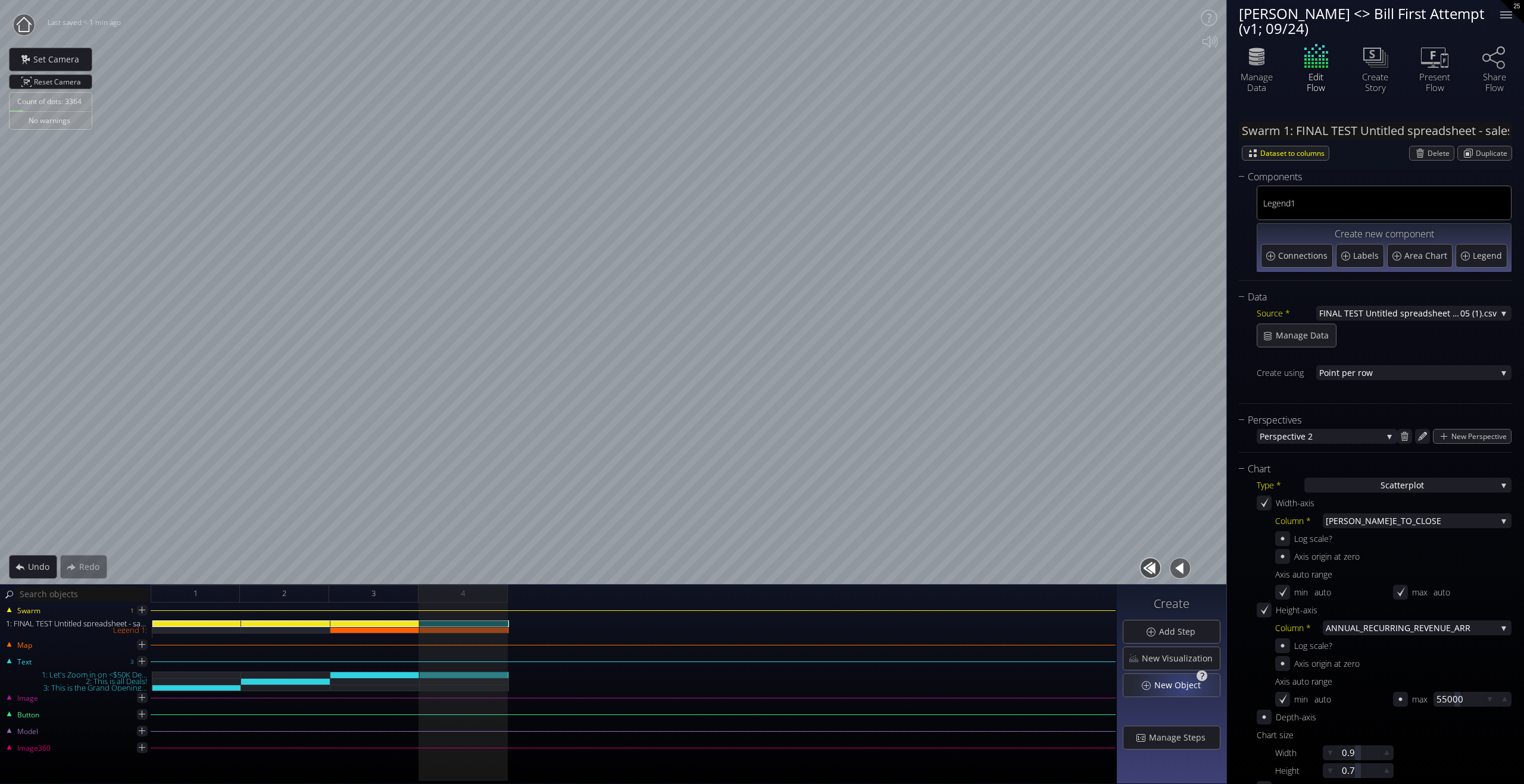
click at [1183, 689] on span "New Object" at bounding box center [1181, 685] width 54 height 12
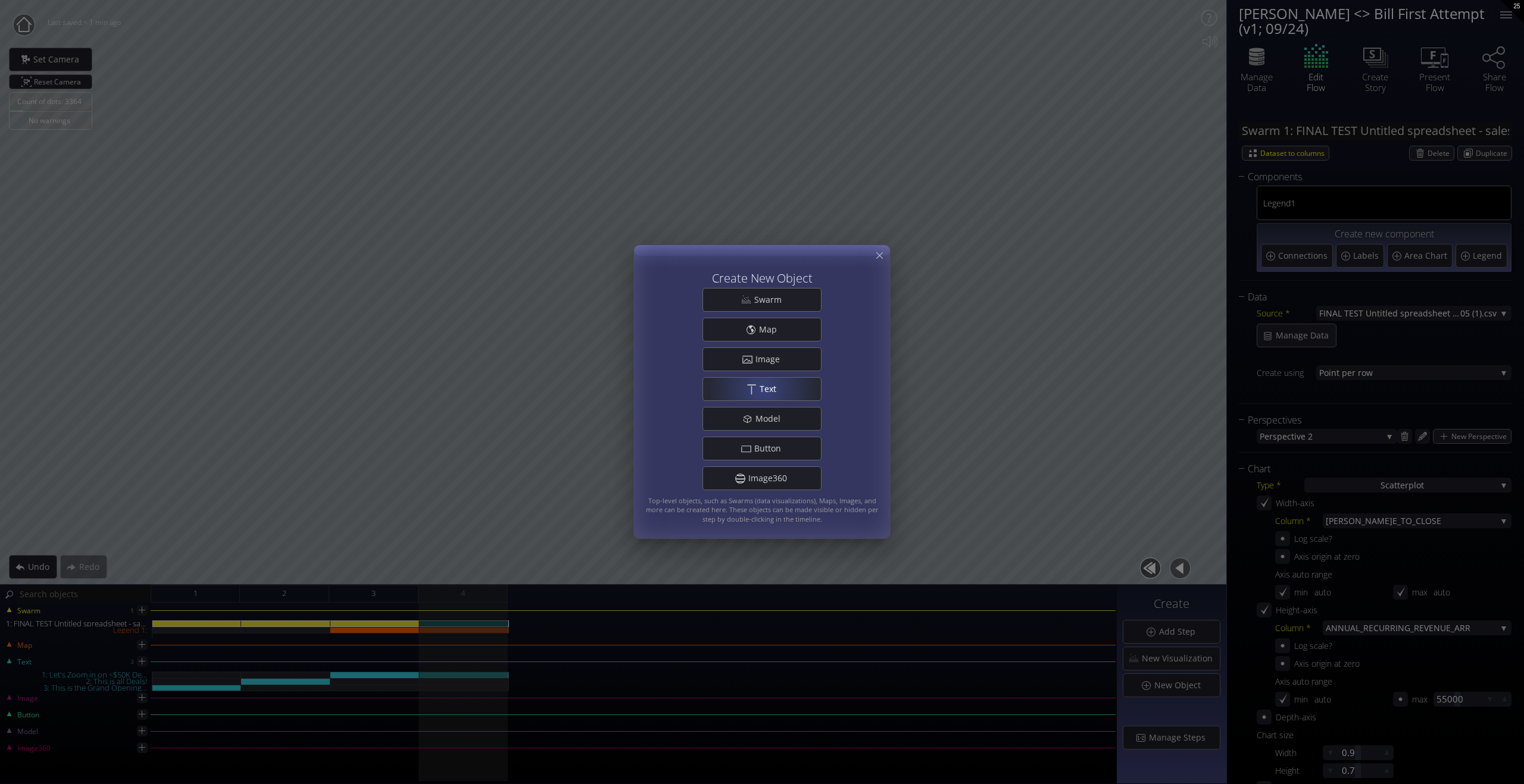
click at [763, 390] on span "Text" at bounding box center [771, 389] width 24 height 12
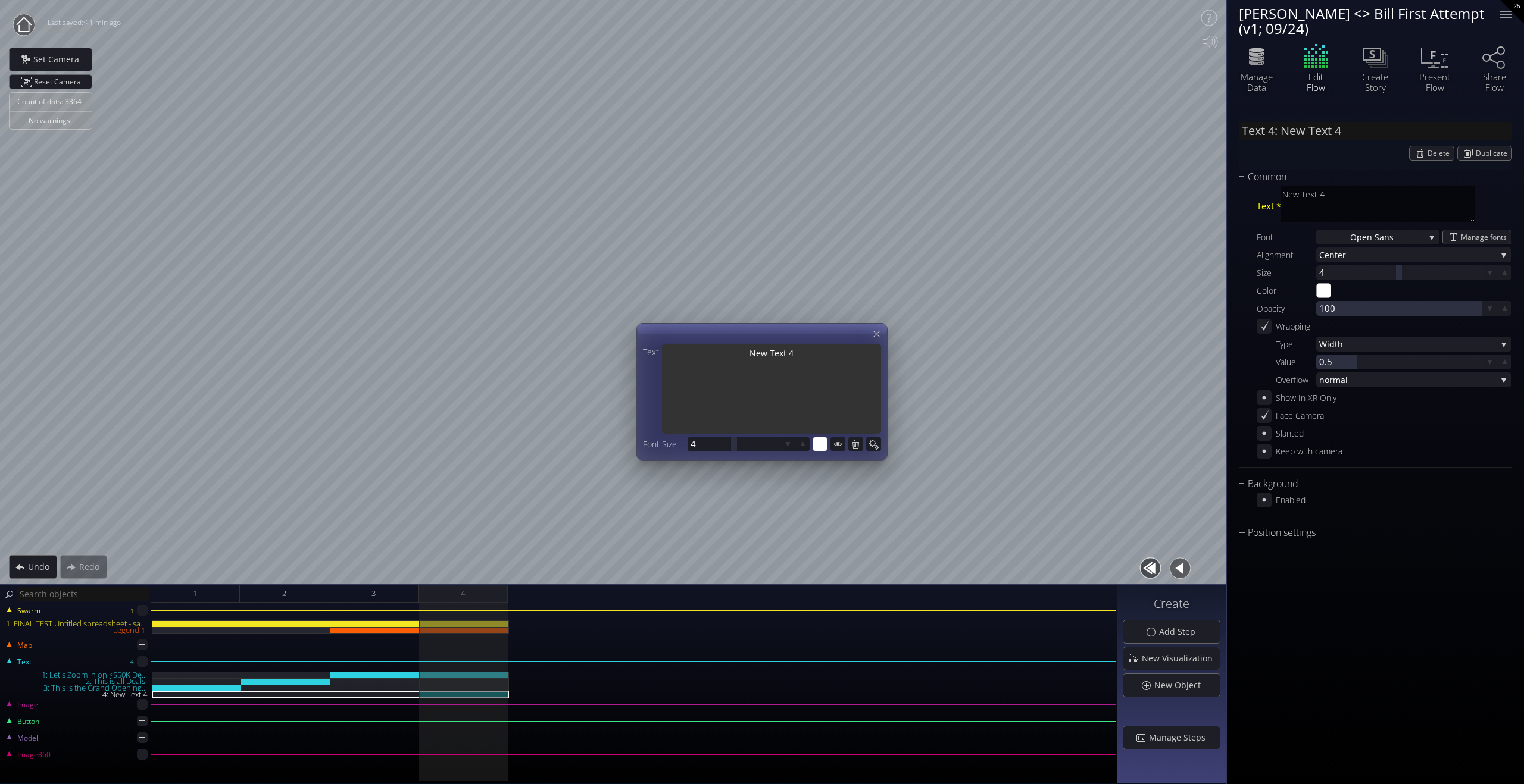
click at [816, 381] on textarea "New Text 4" at bounding box center [771, 390] width 219 height 92
paste textarea "Questions for Bill: - How do I remove color breakout on this new slide?"
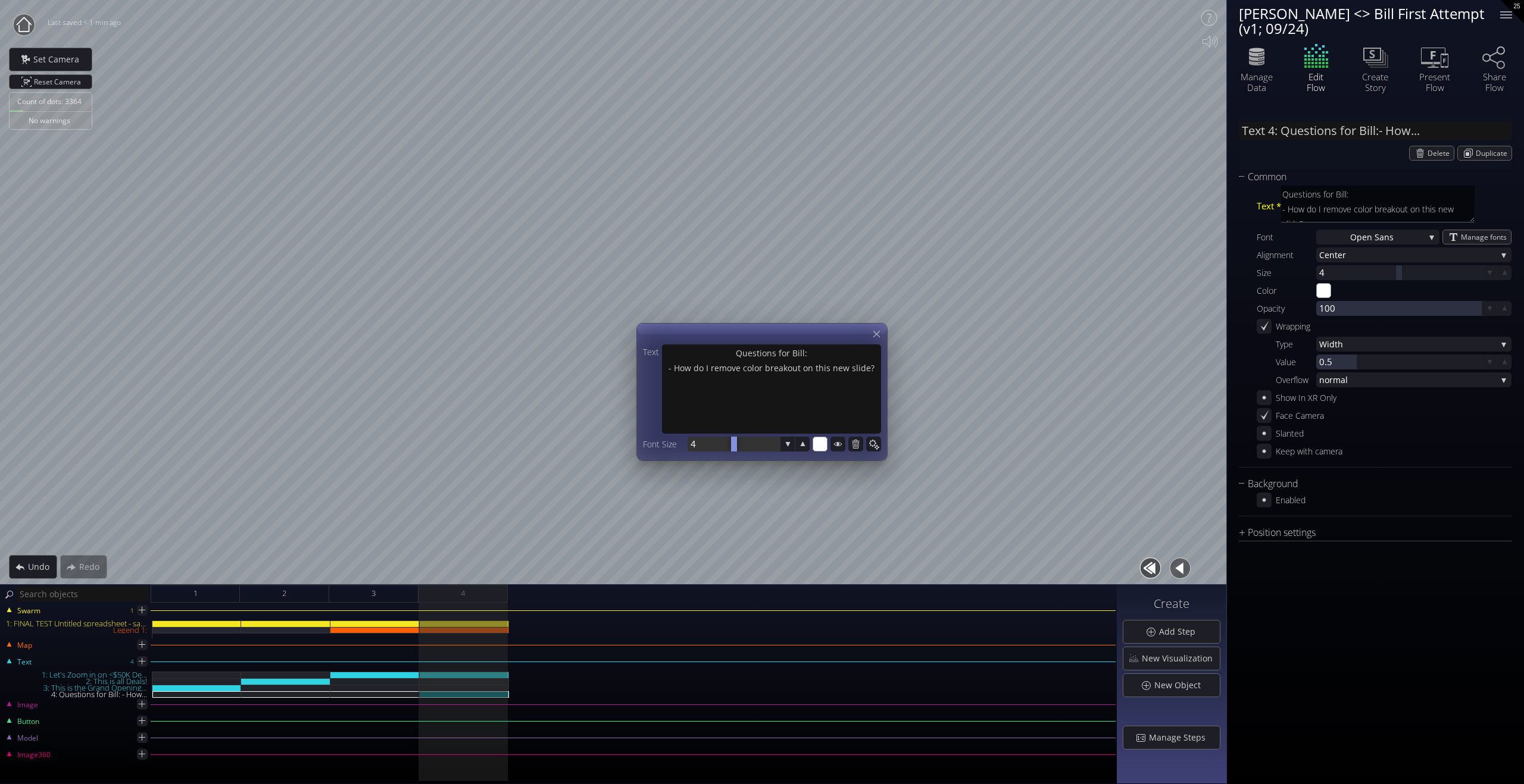
click at [707, 440] on div at bounding box center [734, 444] width 92 height 15
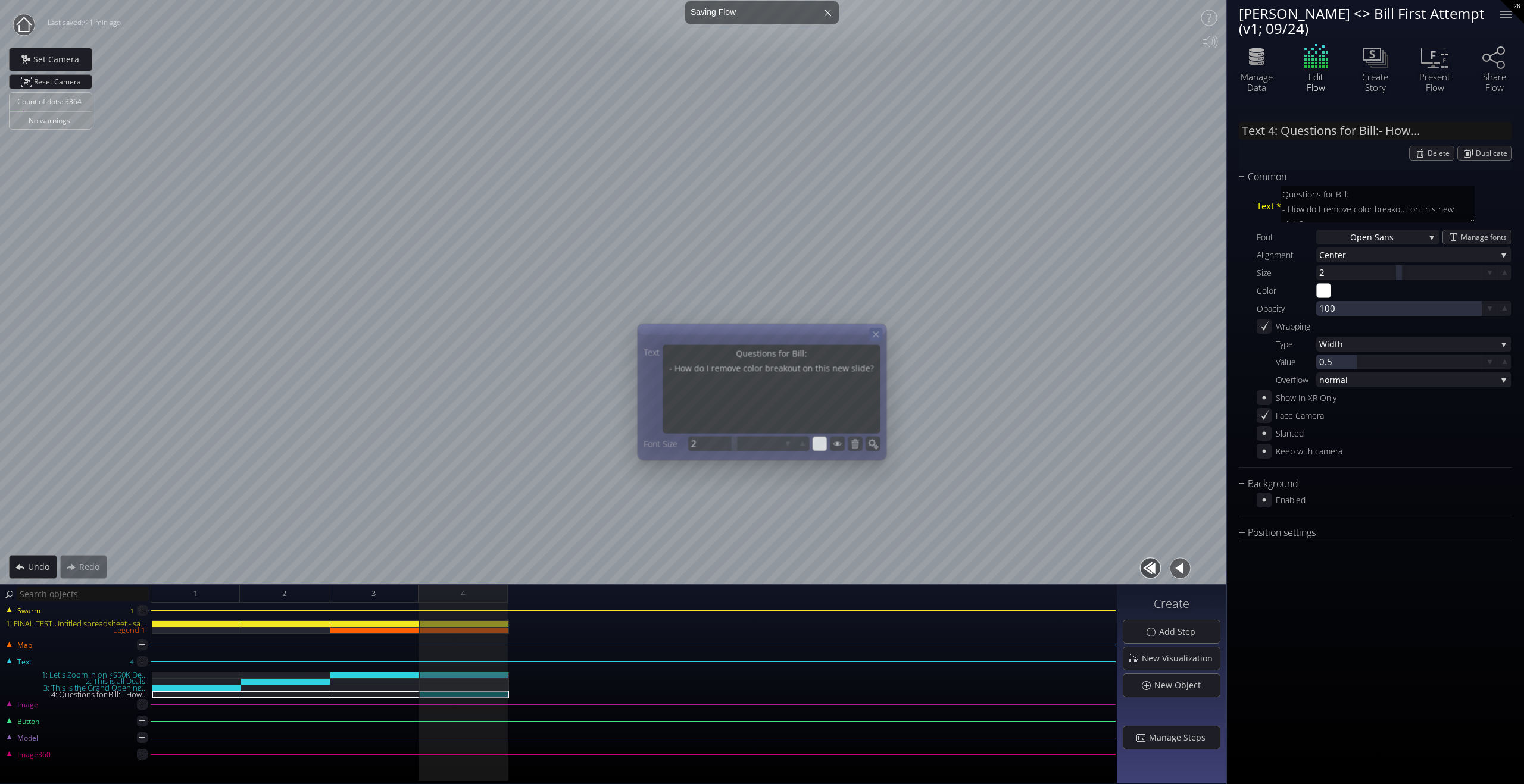
click at [874, 335] on icon at bounding box center [875, 334] width 10 height 10
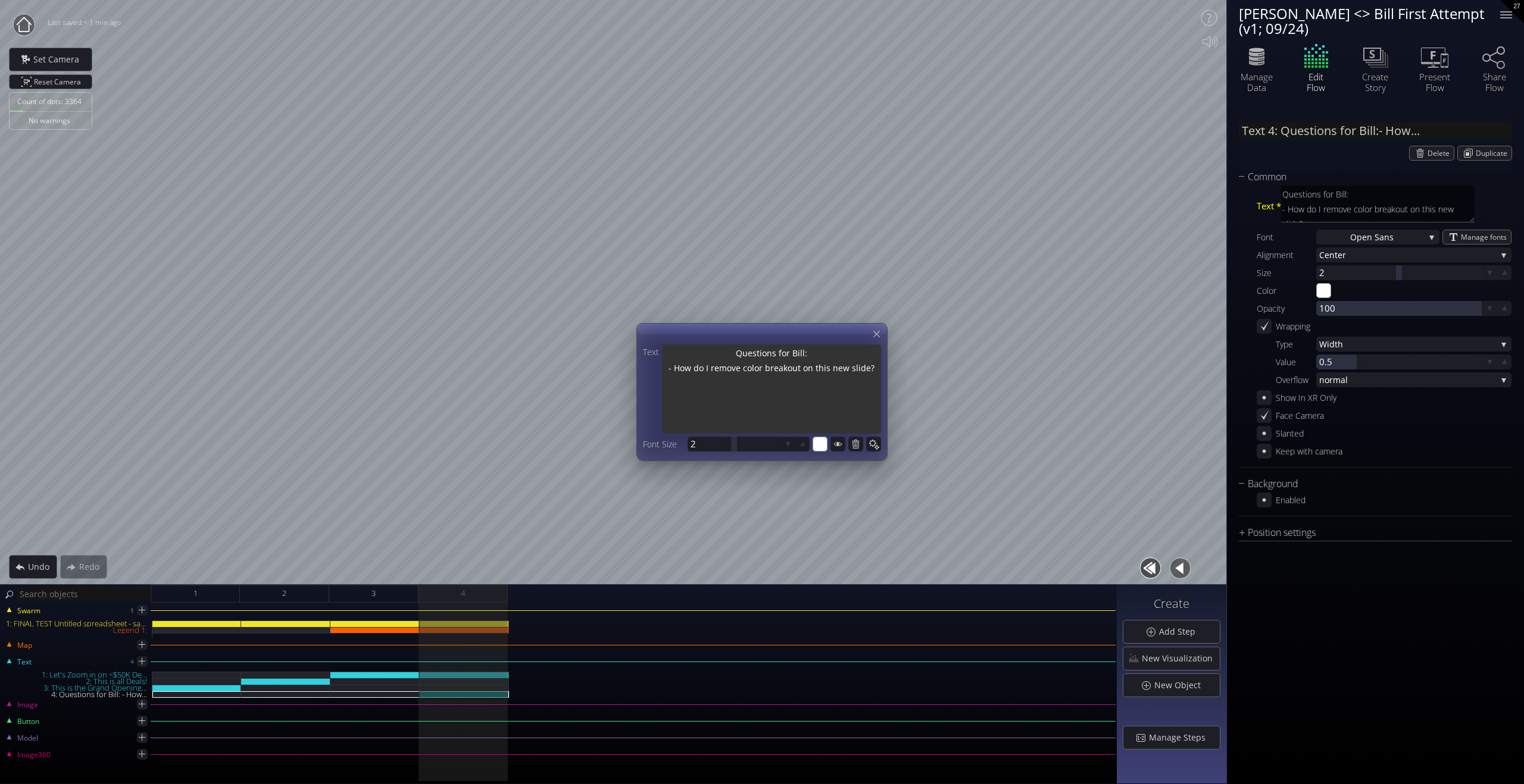
click at [813, 368] on textarea "Questions for Bill: - How do I remove color breakout on this new slide?" at bounding box center [771, 390] width 219 height 92
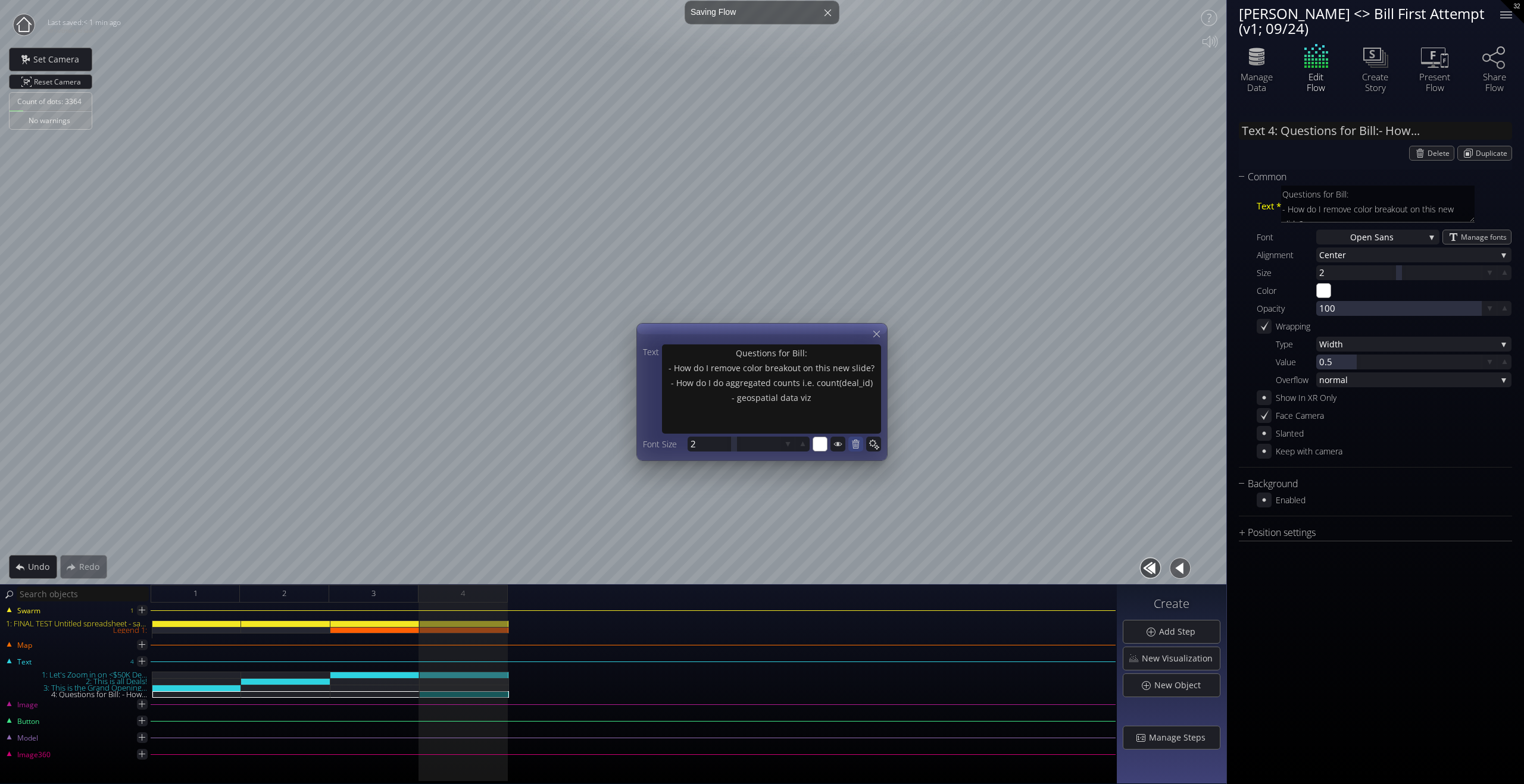
click at [856, 445] on icon at bounding box center [856, 444] width 8 height 9
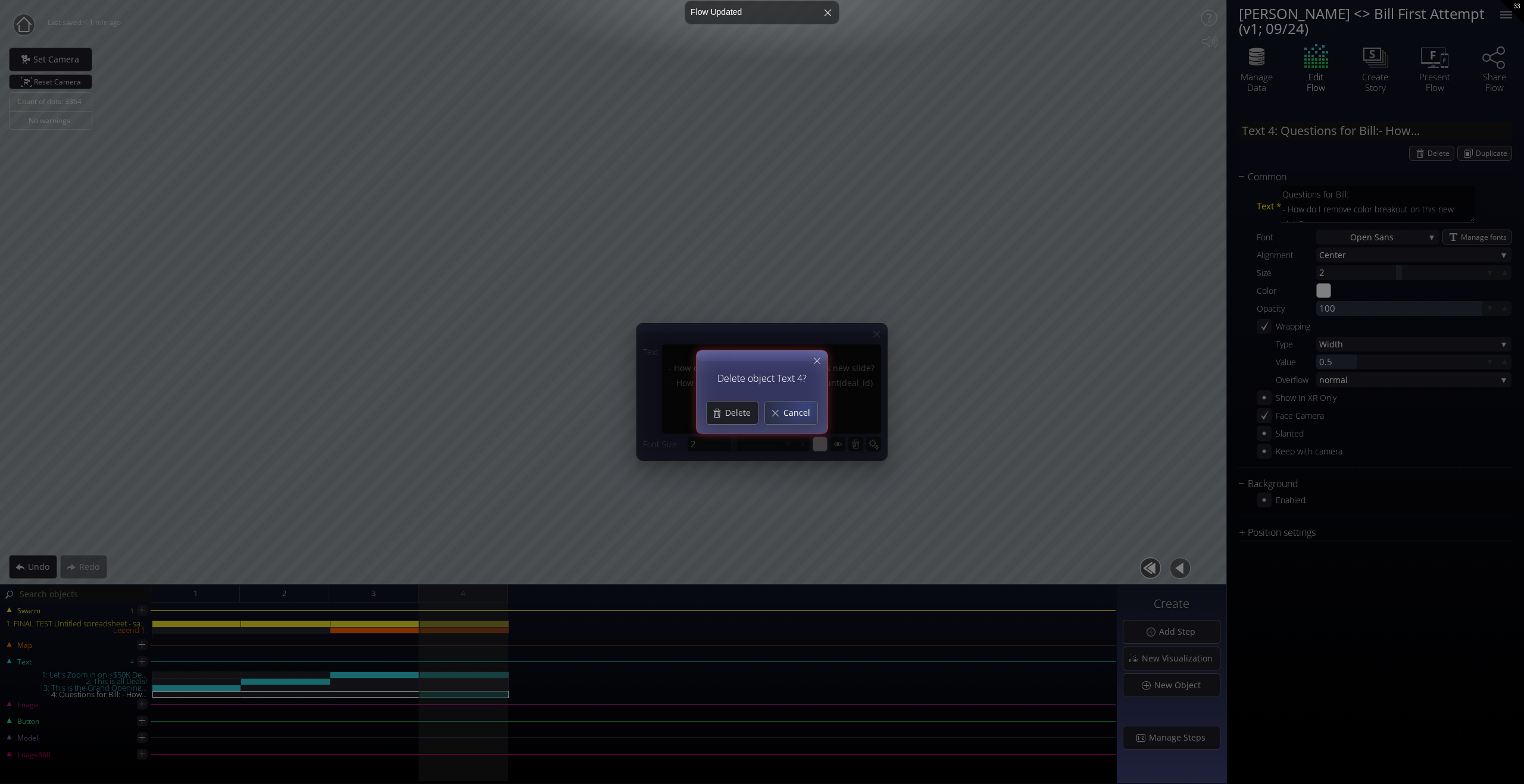
click at [804, 409] on span "Cancel" at bounding box center [800, 413] width 34 height 12
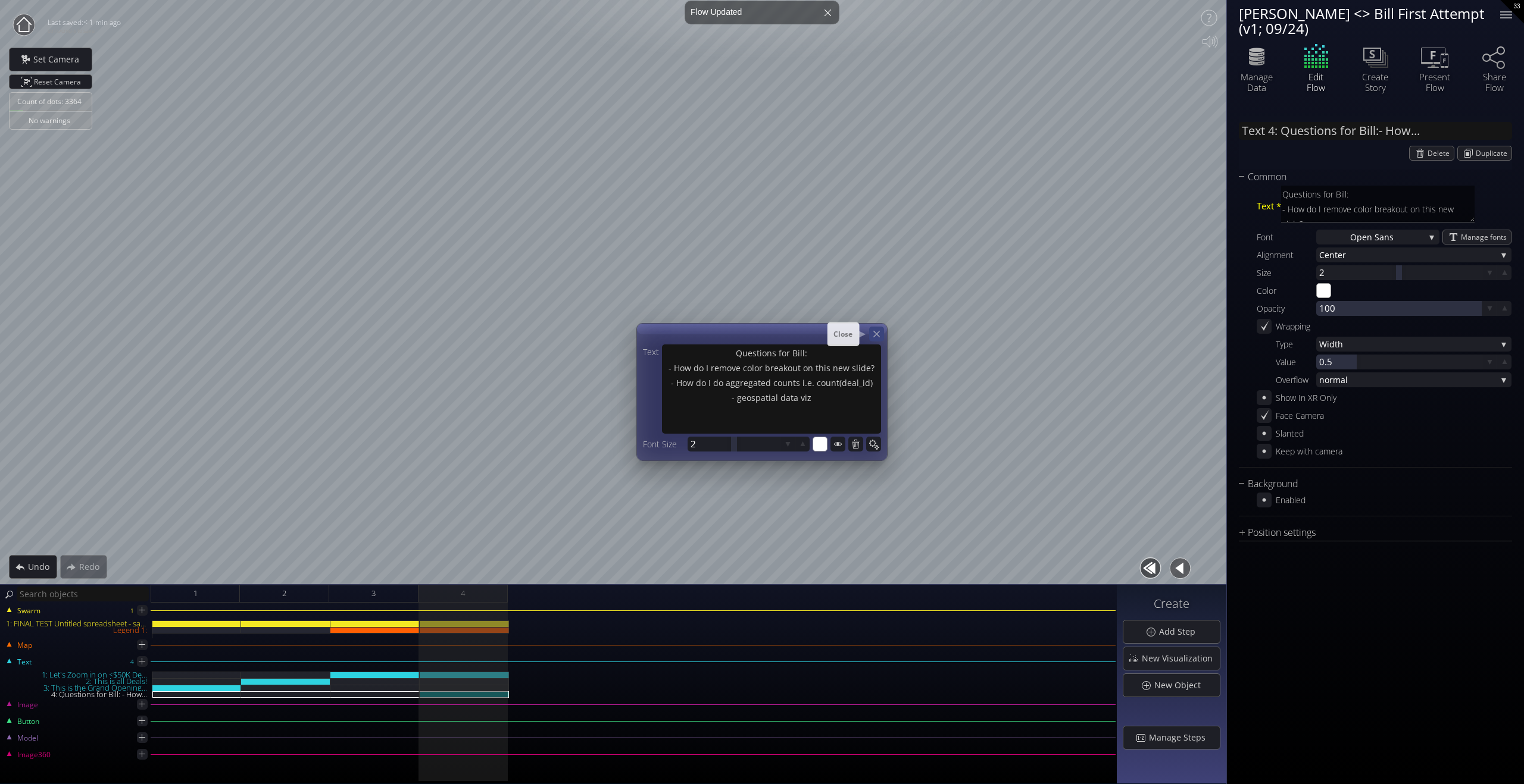
click at [875, 331] on icon at bounding box center [876, 334] width 11 height 11
